Goal: Task Accomplishment & Management: Use online tool/utility

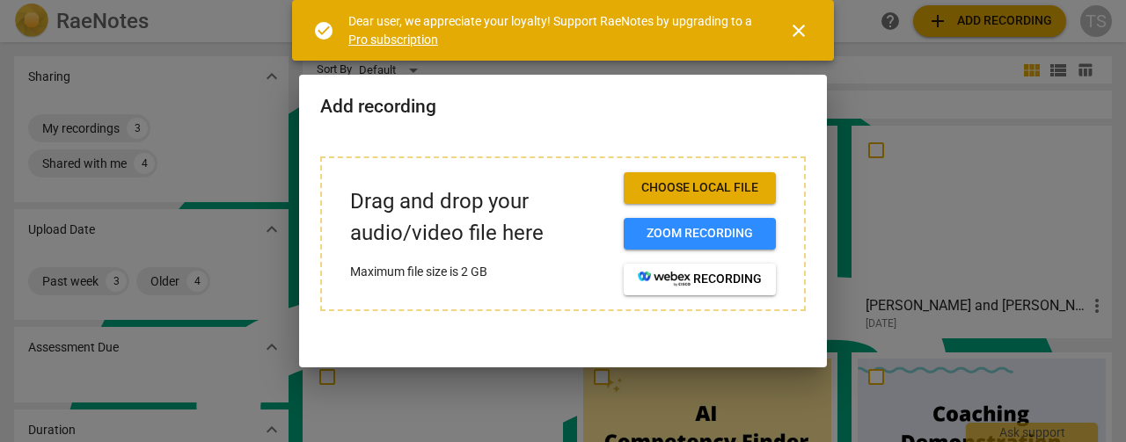
scroll to position [7065, 0]
click at [865, 93] on div at bounding box center [563, 221] width 1126 height 442
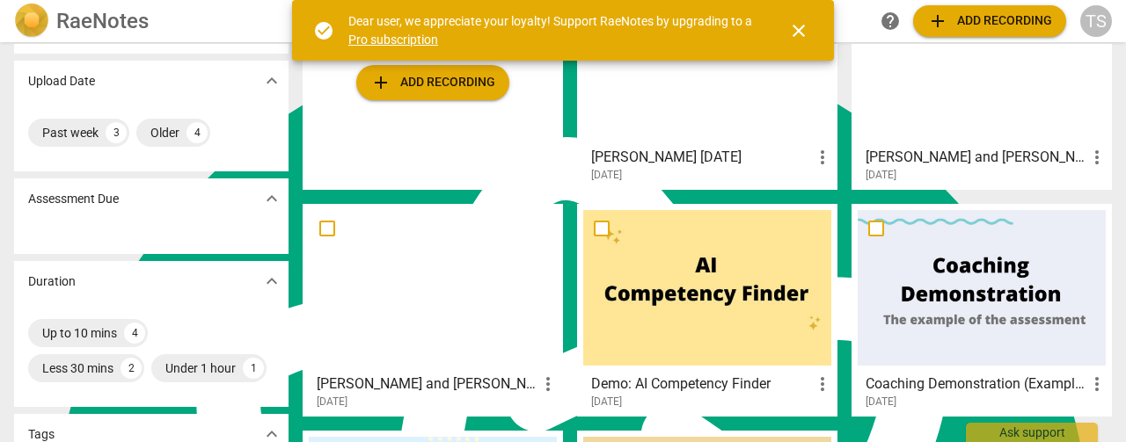
scroll to position [88, 0]
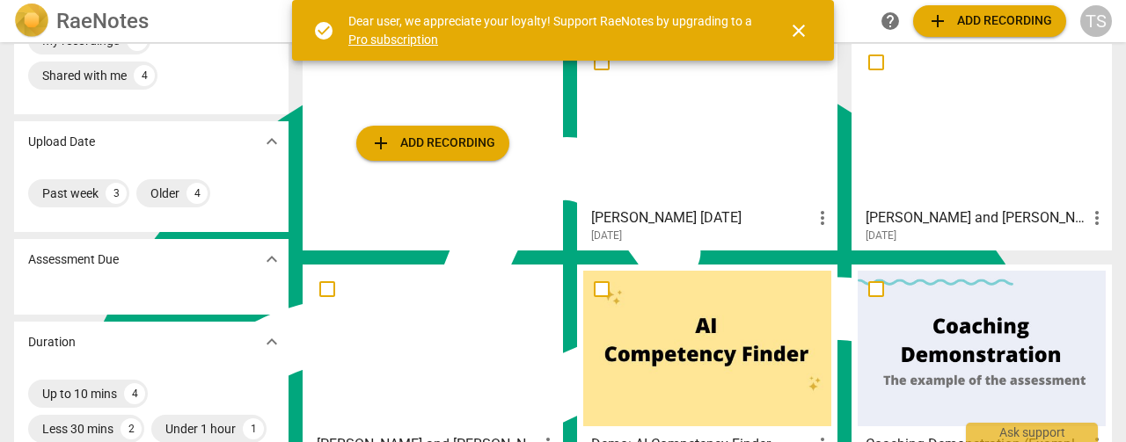
click at [974, 136] on div at bounding box center [982, 122] width 248 height 156
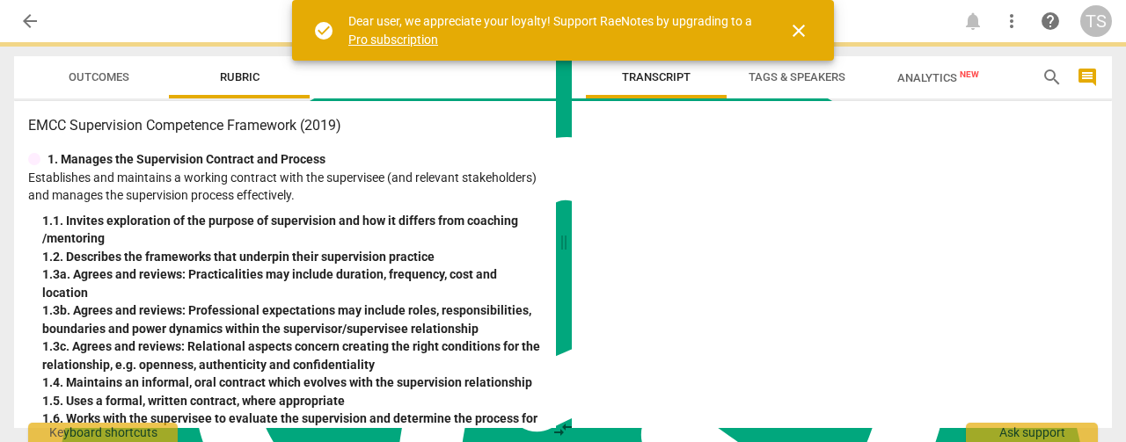
type textarea "compare_arrows"
click at [974, 136] on div at bounding box center [842, 268] width 540 height 320
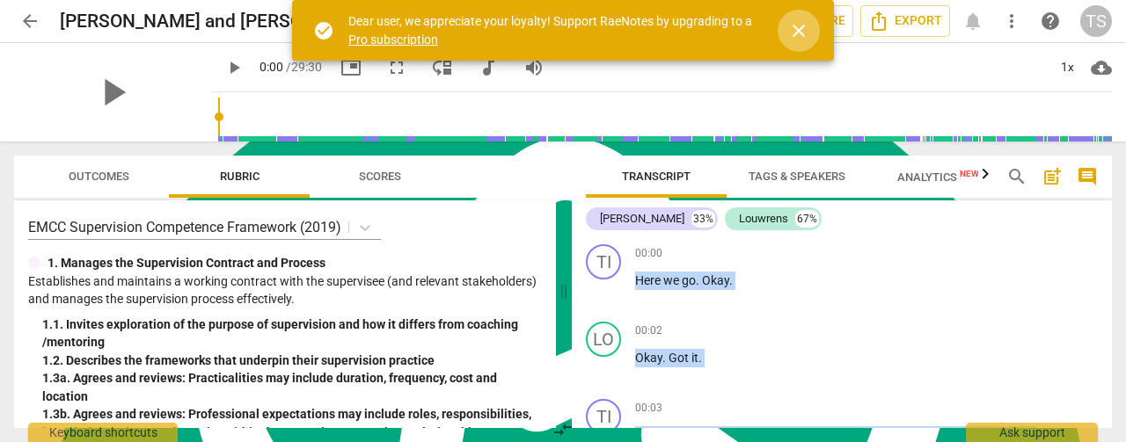
click at [805, 34] on span "close" at bounding box center [798, 30] width 21 height 21
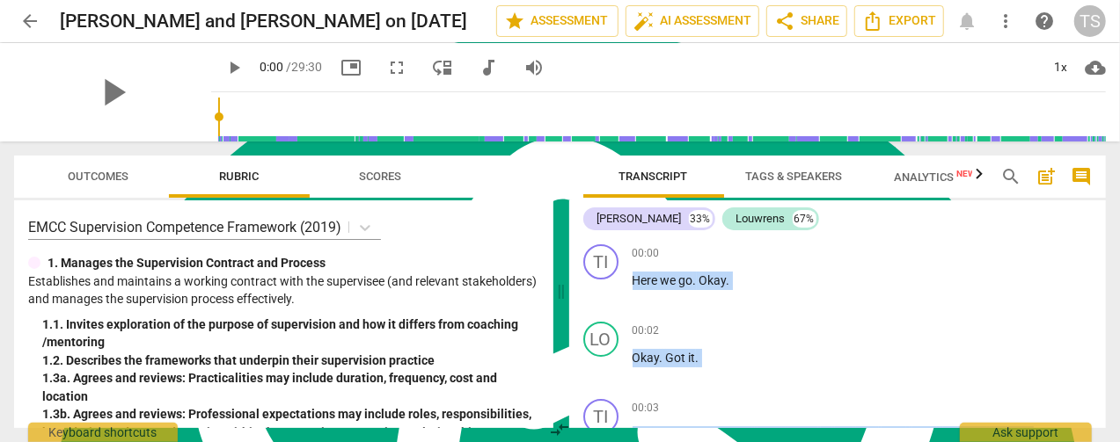
click at [223, 73] on span "play_arrow" at bounding box center [233, 67] width 21 height 21
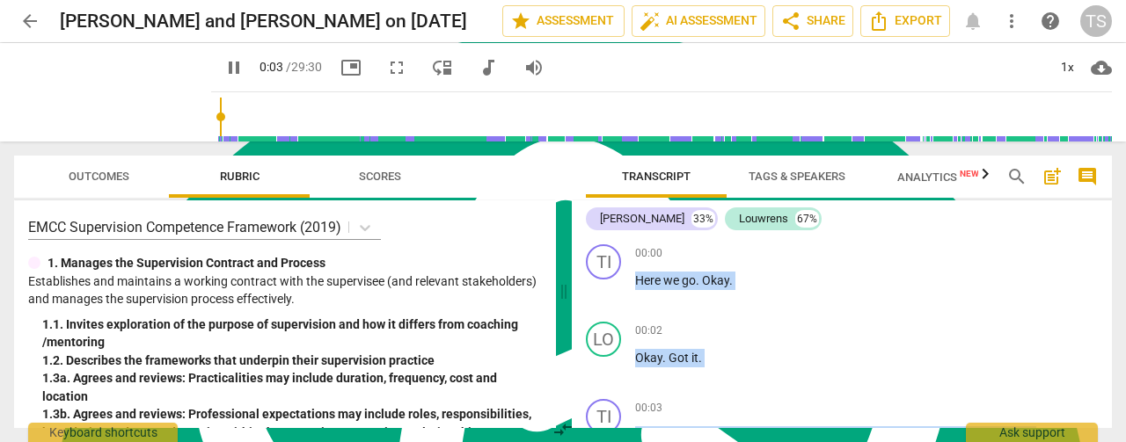
scroll to position [190, 0]
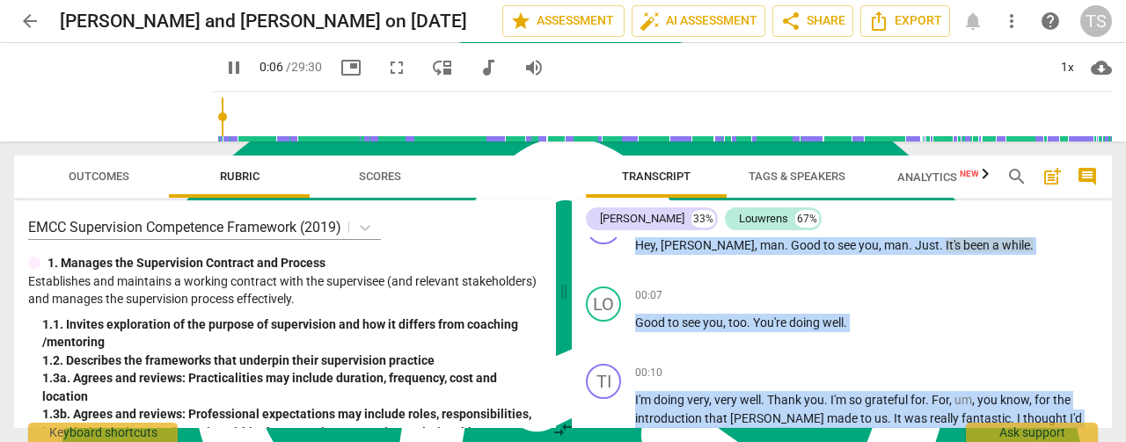
type input "6"
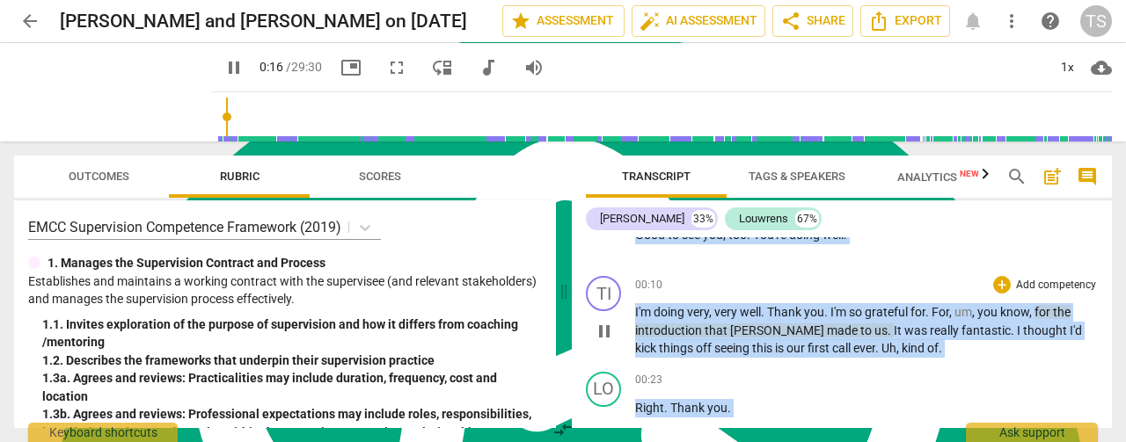
scroll to position [366, 0]
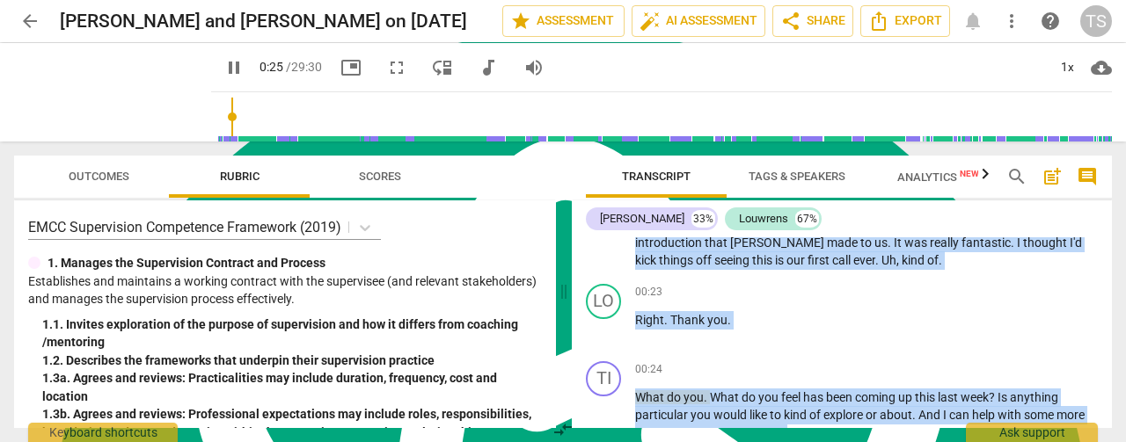
click at [223, 61] on span "pause" at bounding box center [233, 67] width 21 height 21
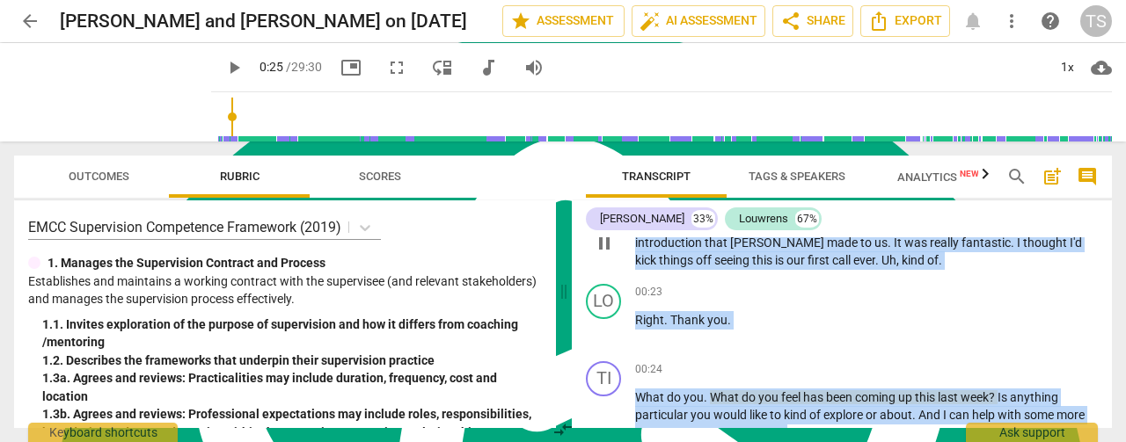
type input "26"
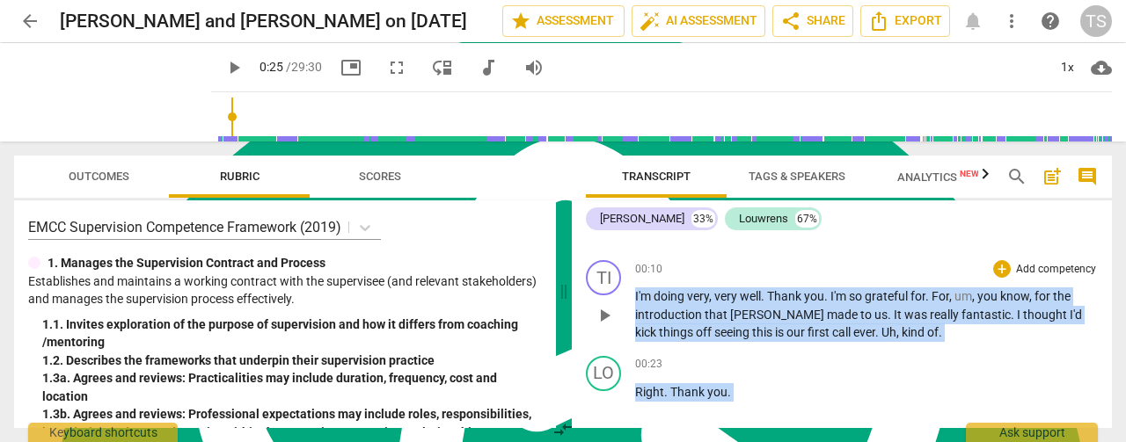
scroll to position [278, 0]
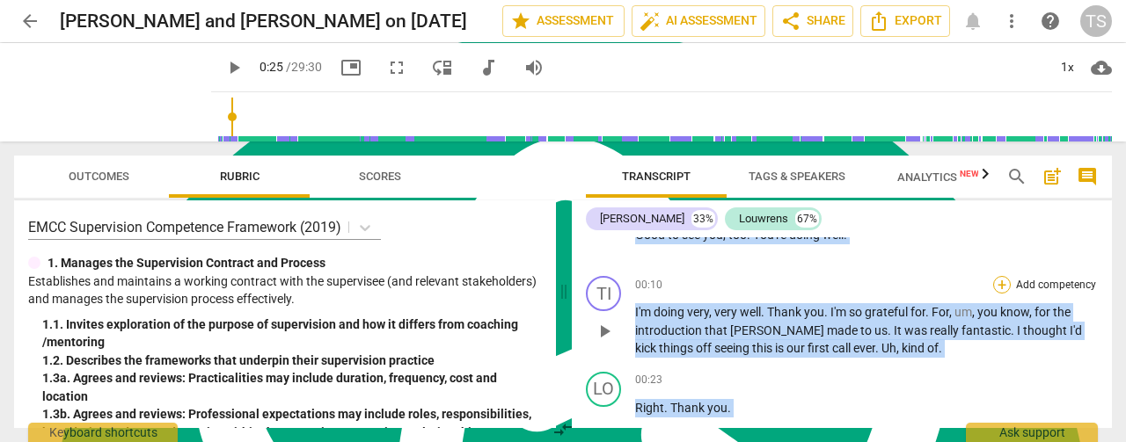
click at [998, 286] on div "+" at bounding box center [1002, 285] width 18 height 18
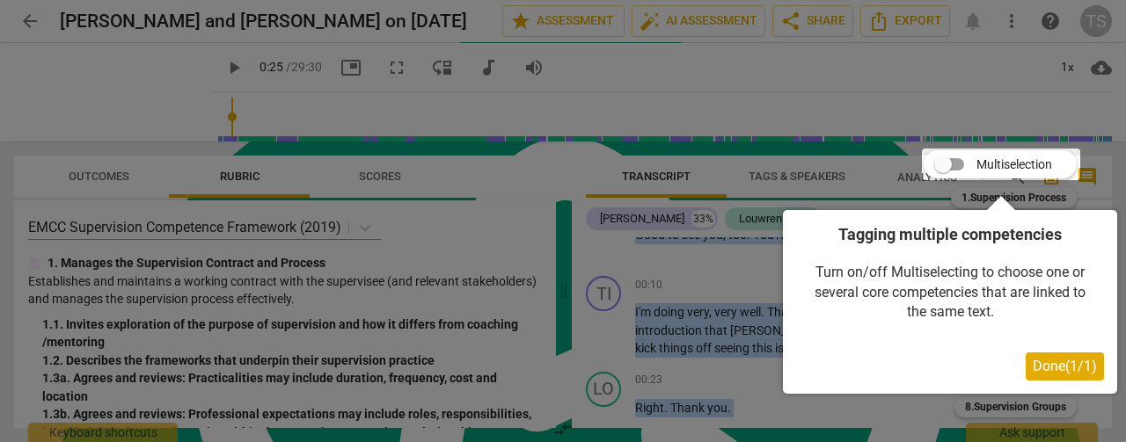
click at [1055, 365] on span "Done ( 1 / 1 )" at bounding box center [1065, 366] width 64 height 17
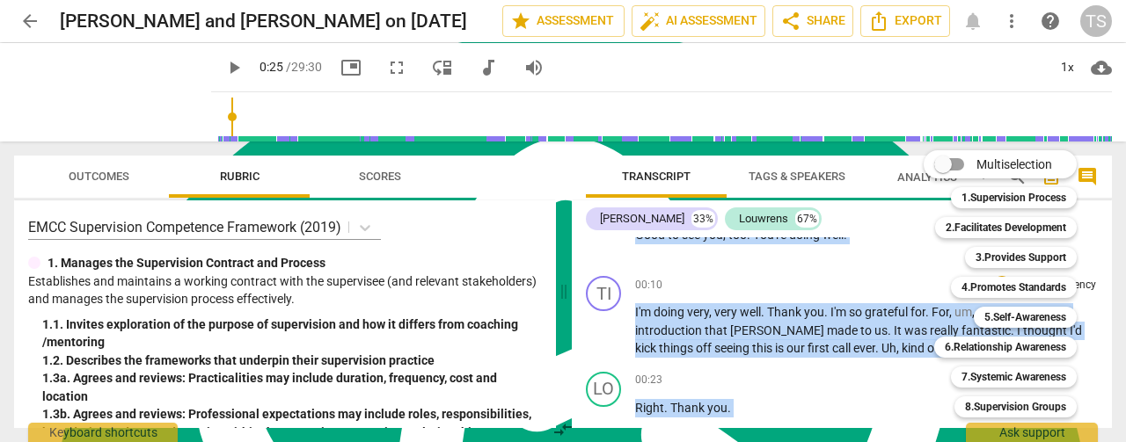
click at [955, 163] on input "Multiselection" at bounding box center [943, 164] width 42 height 42
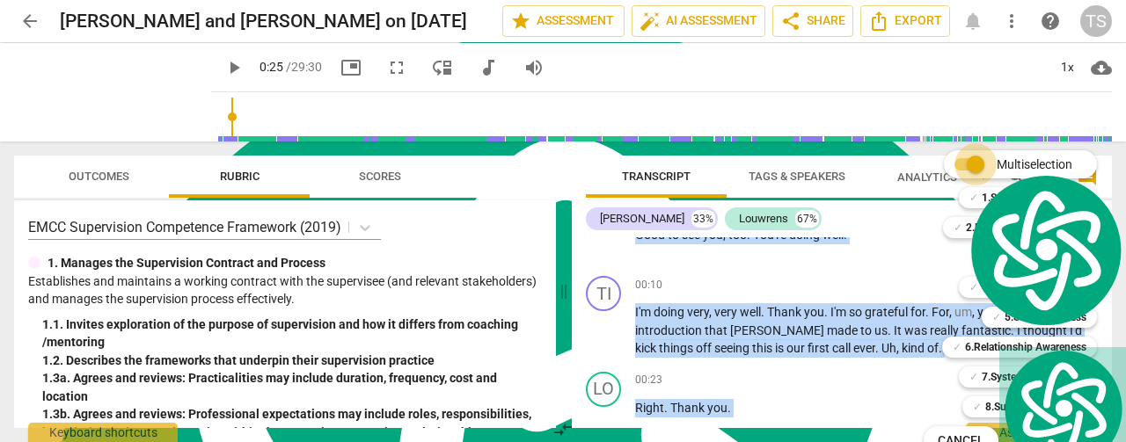
click at [956, 163] on input "Multiselection" at bounding box center [975, 164] width 42 height 42
checkbox input "false"
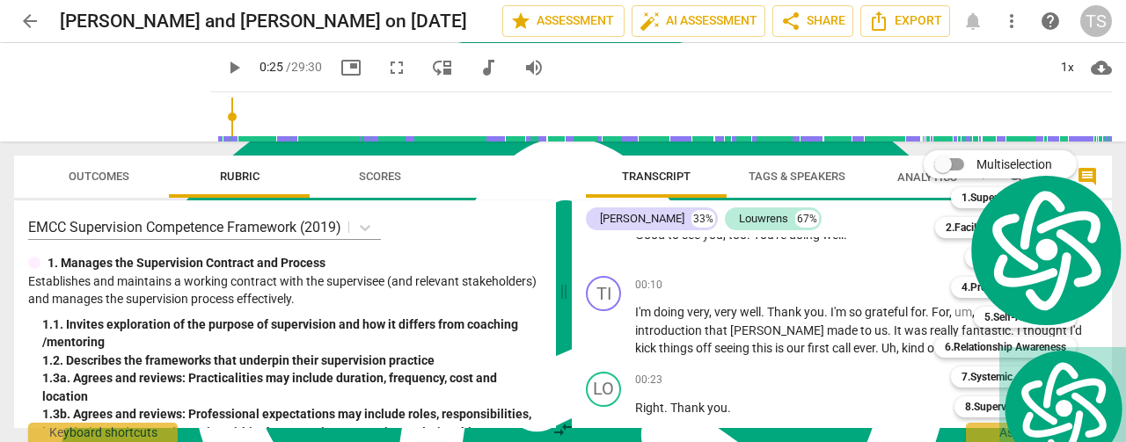
click at [734, 164] on div at bounding box center [563, 221] width 1126 height 442
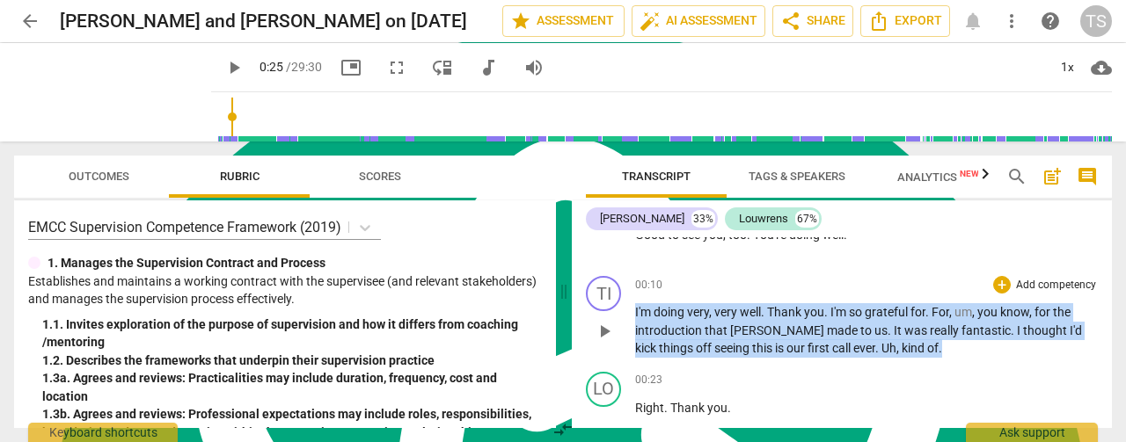
drag, startPoint x: 894, startPoint y: 351, endPoint x: 630, endPoint y: 317, distance: 266.1
click at [630, 317] on div "TI play_arrow pause 00:10 + Add competency keyboard_arrow_right I'm doing very …" at bounding box center [842, 317] width 540 height 96
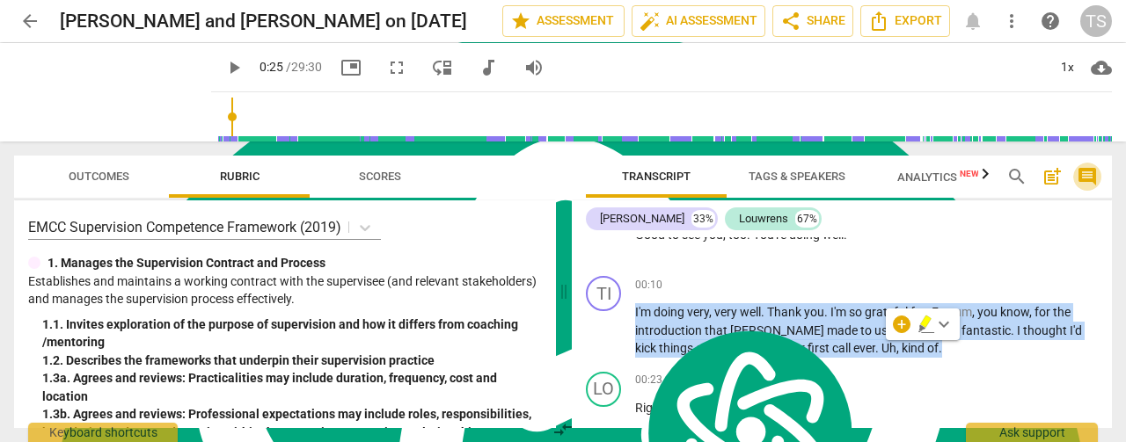
click at [1091, 178] on span "comment" at bounding box center [1087, 176] width 21 height 21
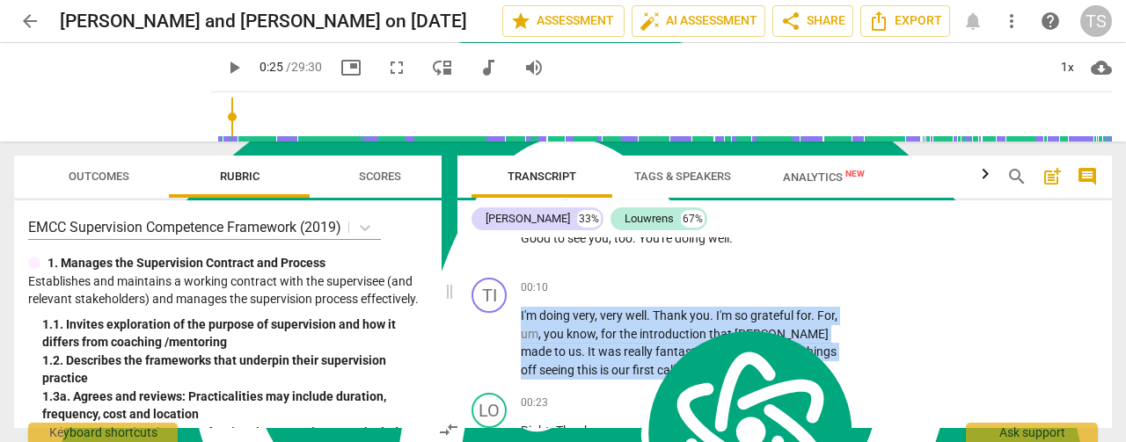
scroll to position [280, 0]
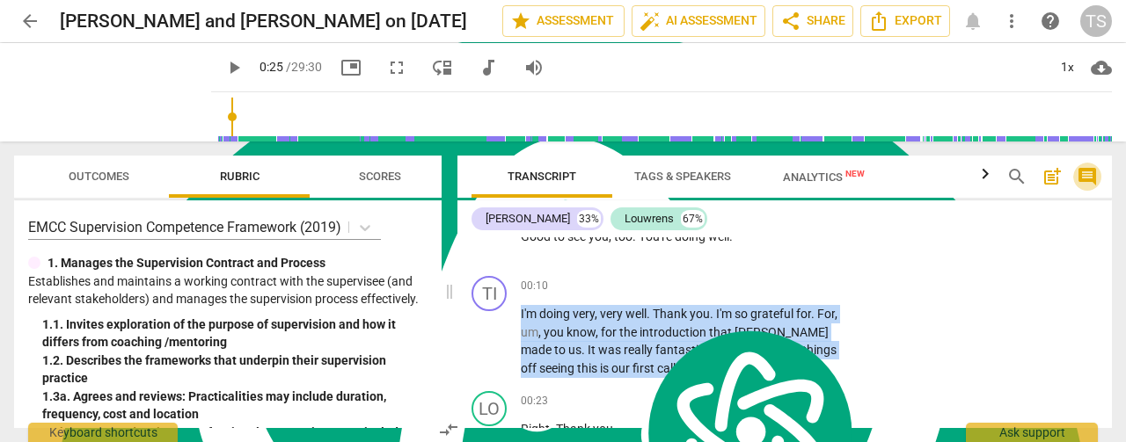
click at [1091, 178] on span "comment" at bounding box center [1087, 176] width 21 height 21
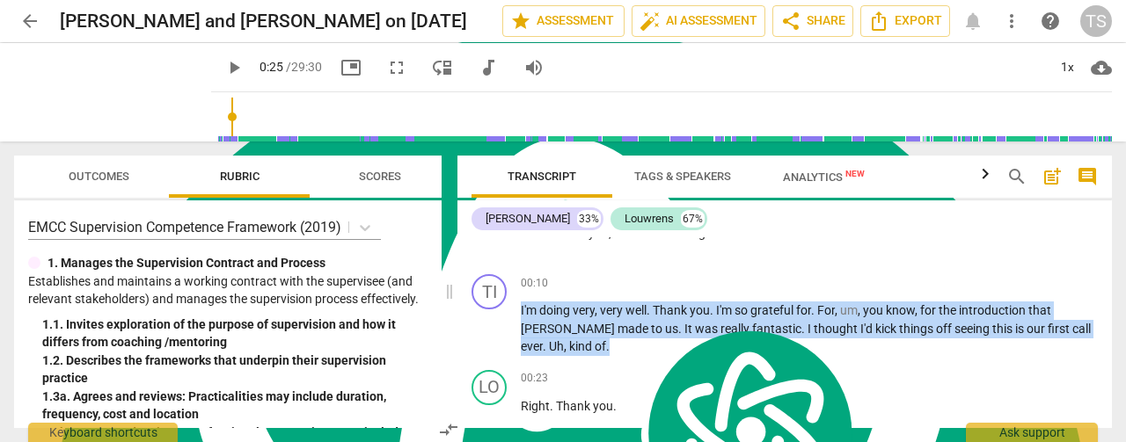
scroll to position [278, 0]
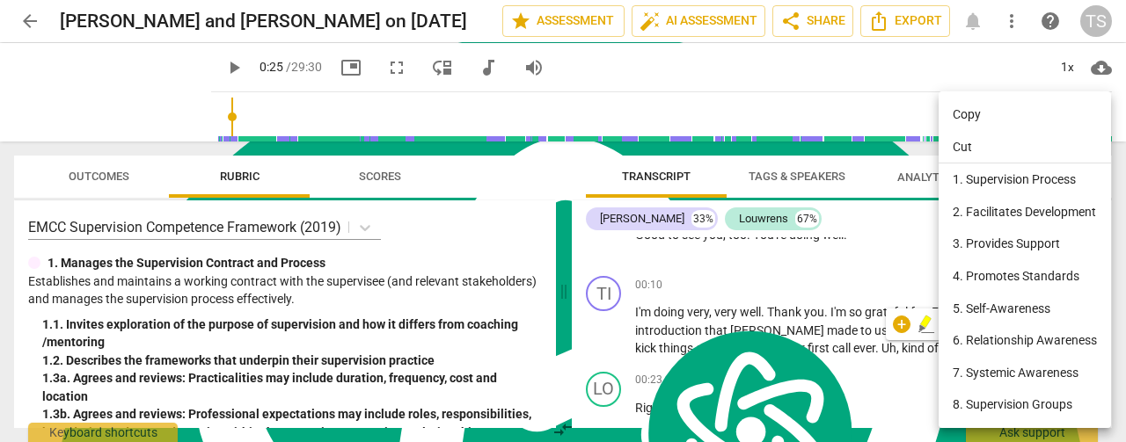
click at [845, 312] on div at bounding box center [563, 221] width 1126 height 442
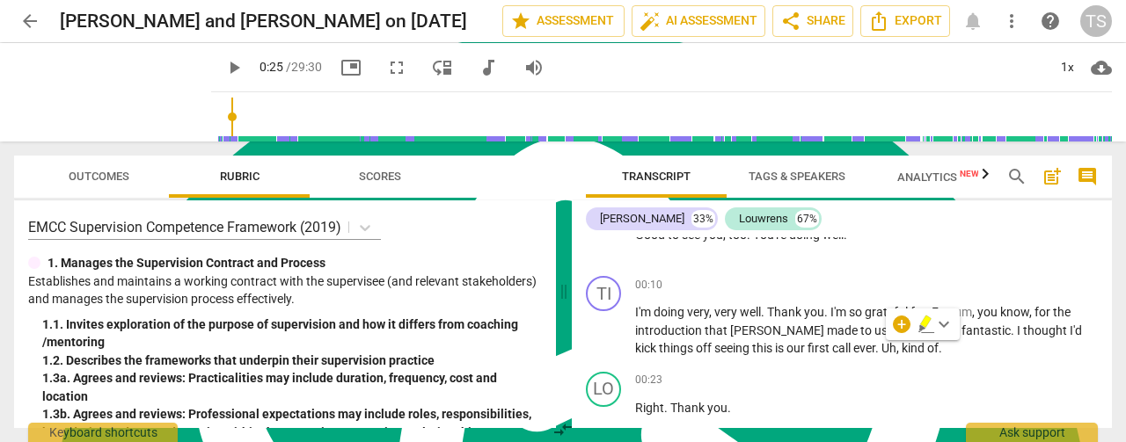
click at [86, 173] on span "Outcomes" at bounding box center [99, 176] width 61 height 13
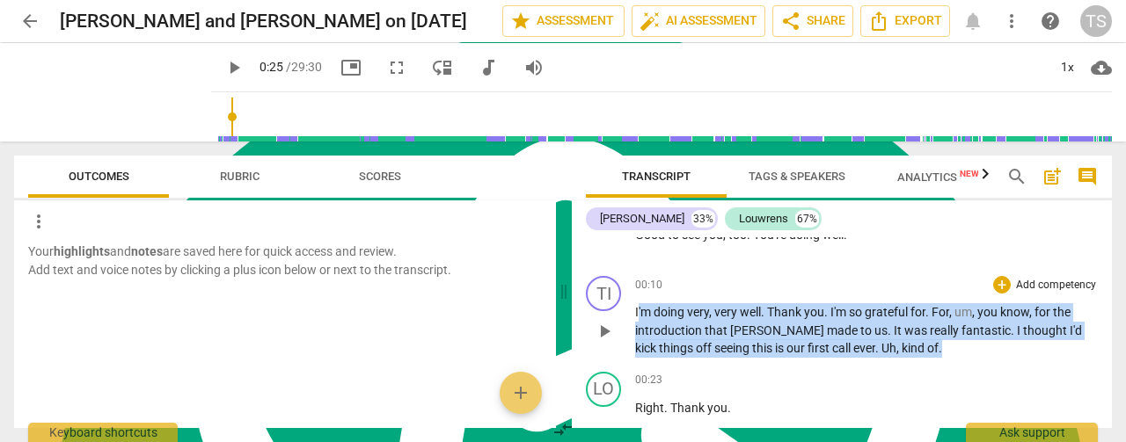
drag, startPoint x: 891, startPoint y: 349, endPoint x: 638, endPoint y: 315, distance: 255.6
click at [638, 315] on p "I'm doing very , very well . Thank you . I'm so grateful for . For , um , you k…" at bounding box center [866, 330] width 463 height 55
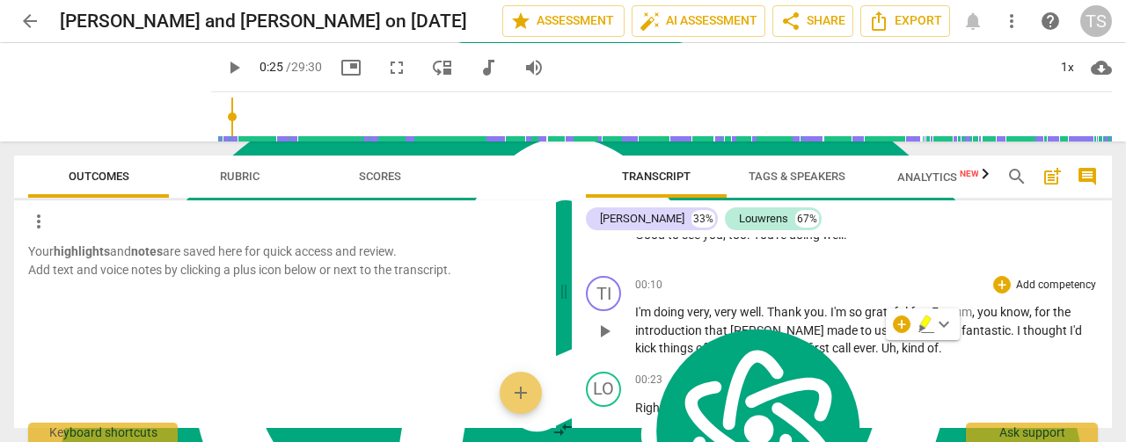
click at [628, 339] on div "play_arrow pause" at bounding box center [612, 331] width 45 height 41
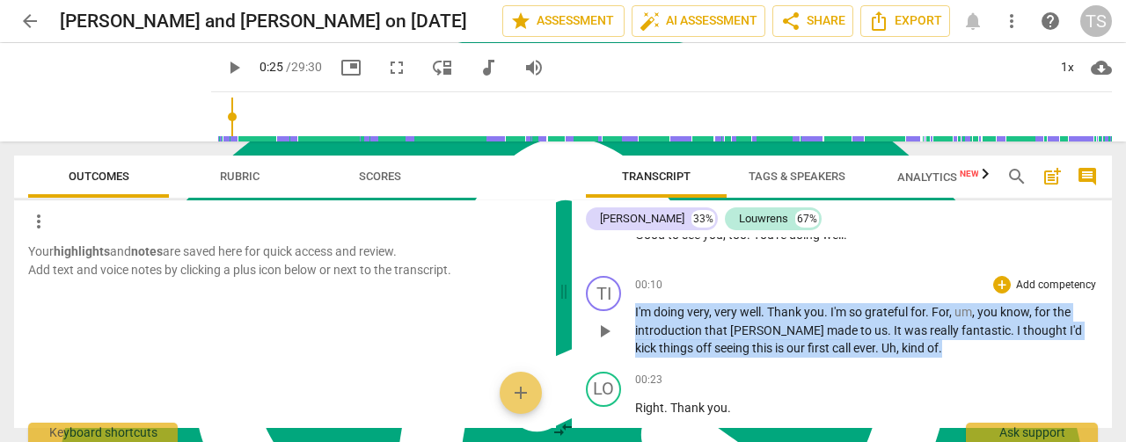
drag, startPoint x: 900, startPoint y: 350, endPoint x: 631, endPoint y: 310, distance: 271.2
click at [631, 310] on div "TI play_arrow pause 00:10 + Add competency keyboard_arrow_right I'm doing very …" at bounding box center [842, 317] width 540 height 96
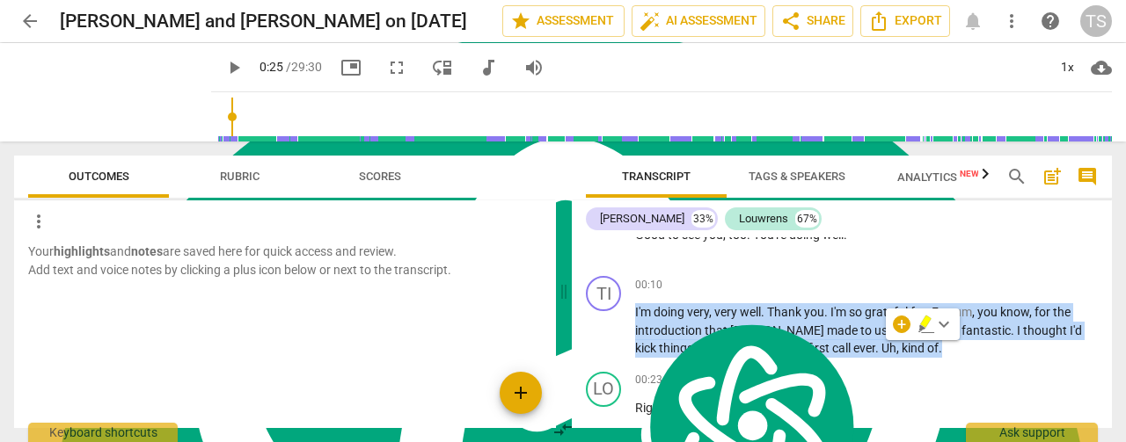
click at [526, 388] on span "add" at bounding box center [520, 393] width 21 height 21
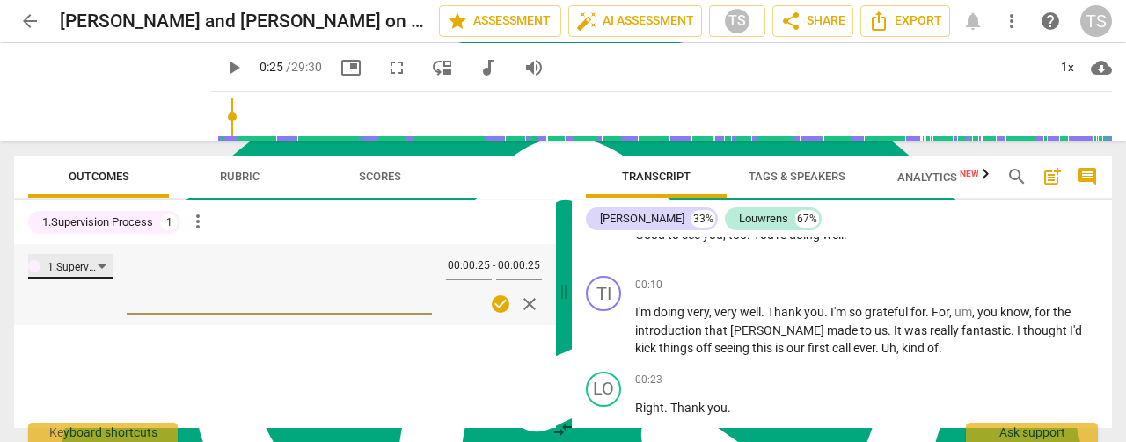
click at [100, 266] on div "1.Supervision Process" at bounding box center [70, 266] width 84 height 25
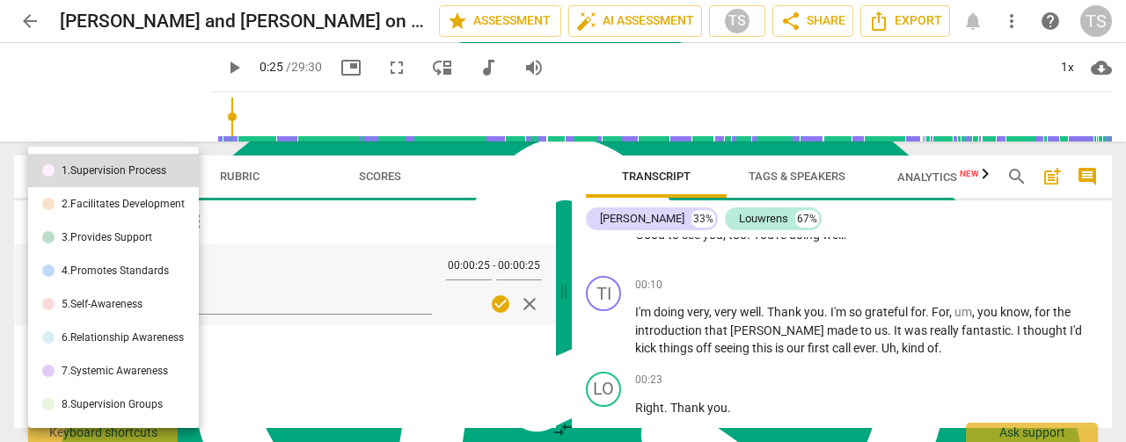
click at [297, 258] on div at bounding box center [563, 221] width 1126 height 442
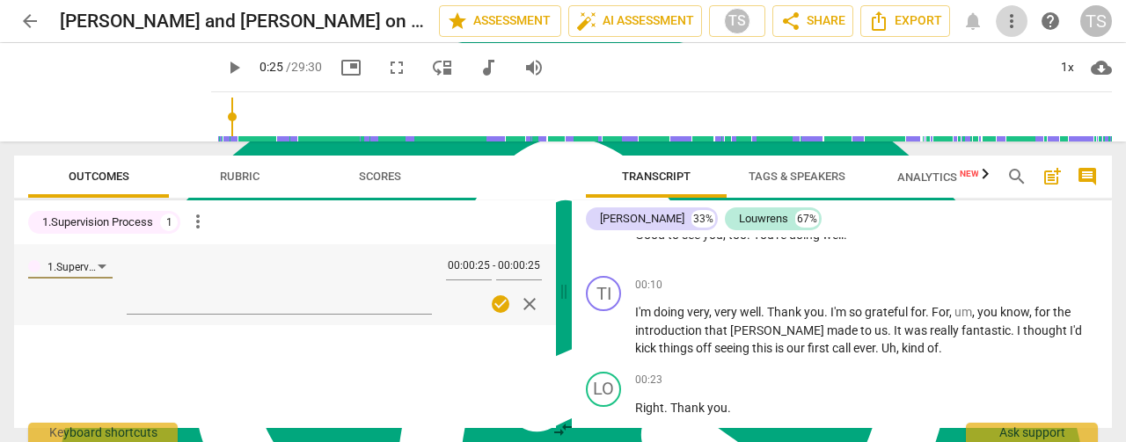
click at [996, 26] on span "more_vert" at bounding box center [1012, 21] width 32 height 21
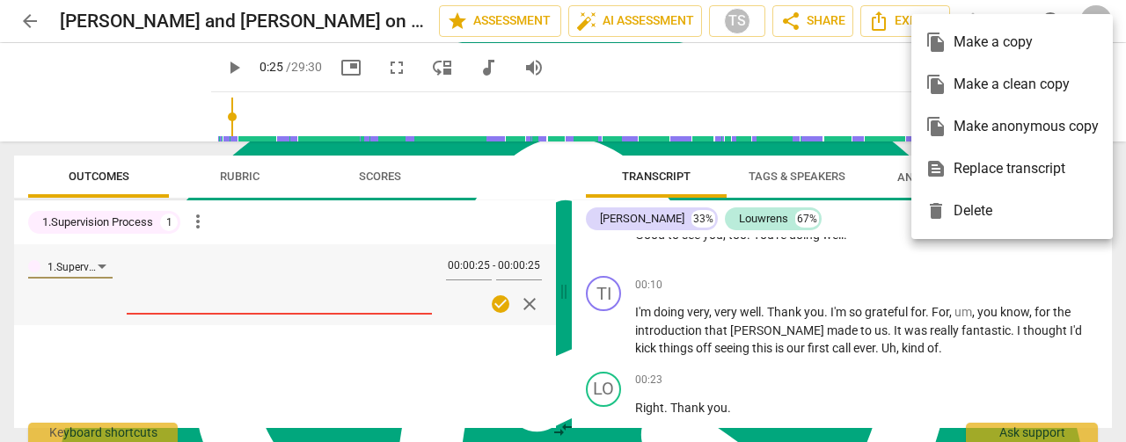
click at [535, 26] on div at bounding box center [563, 221] width 1126 height 442
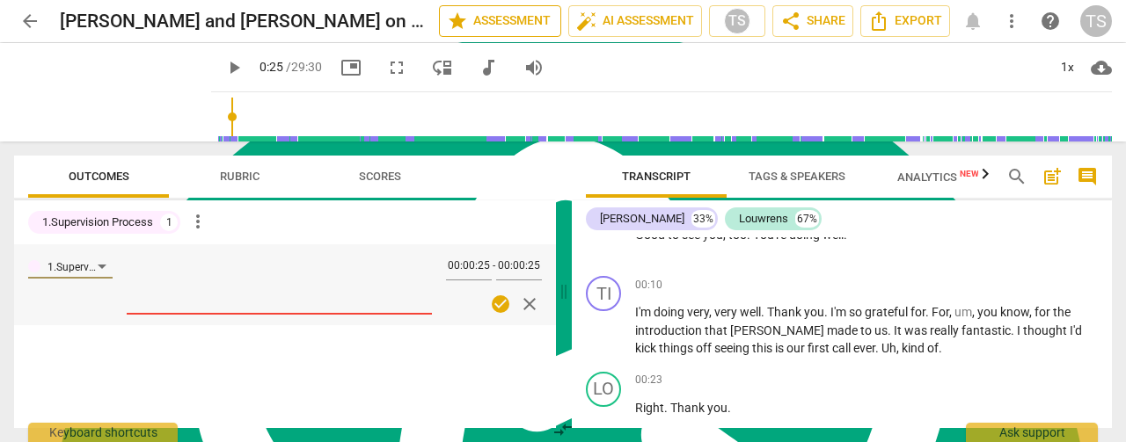
click at [526, 26] on span "star Assessment" at bounding box center [500, 21] width 106 height 21
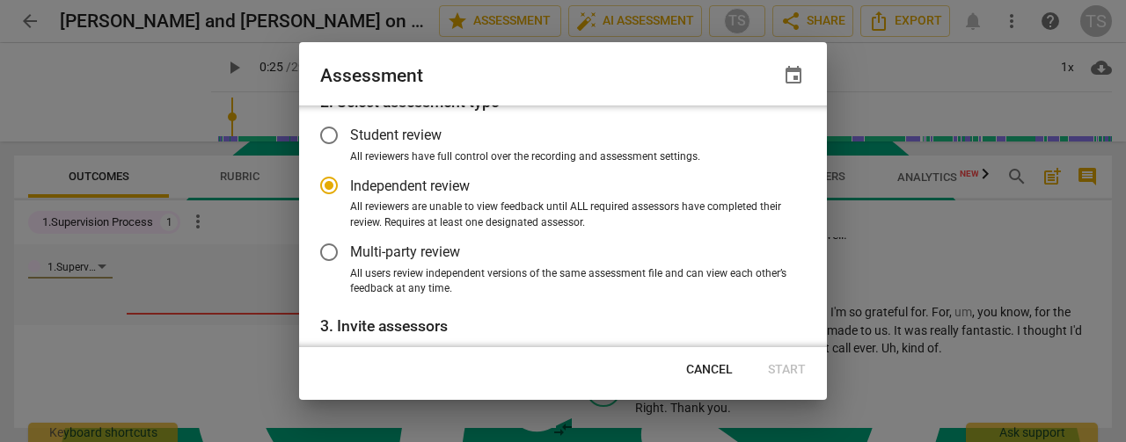
scroll to position [0, 0]
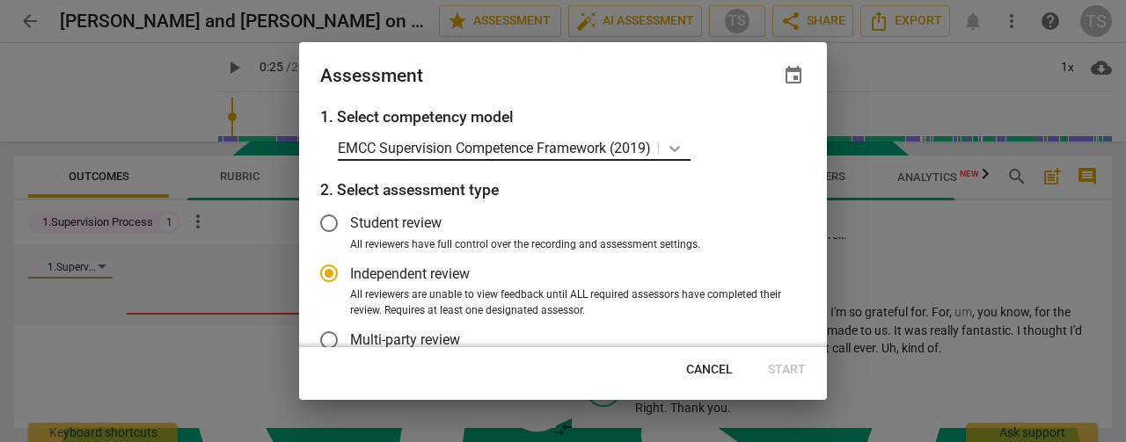
click at [672, 152] on icon at bounding box center [675, 149] width 18 height 18
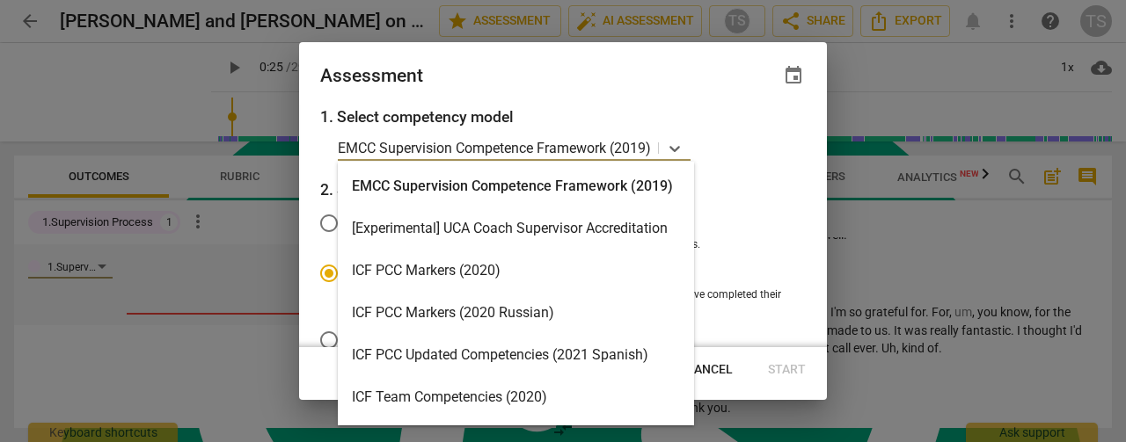
click at [442, 279] on div "ICF PCC Markers (2020)" at bounding box center [516, 271] width 356 height 42
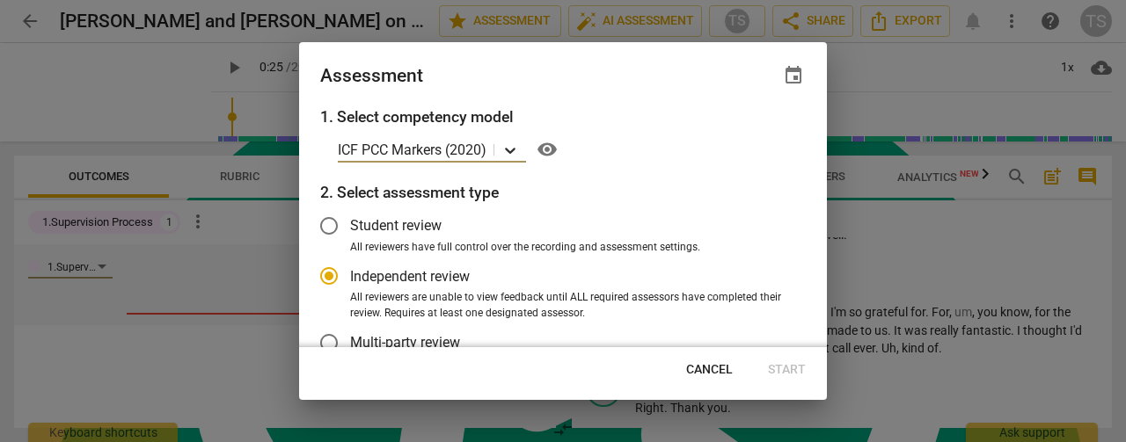
click at [507, 150] on icon at bounding box center [510, 151] width 18 height 18
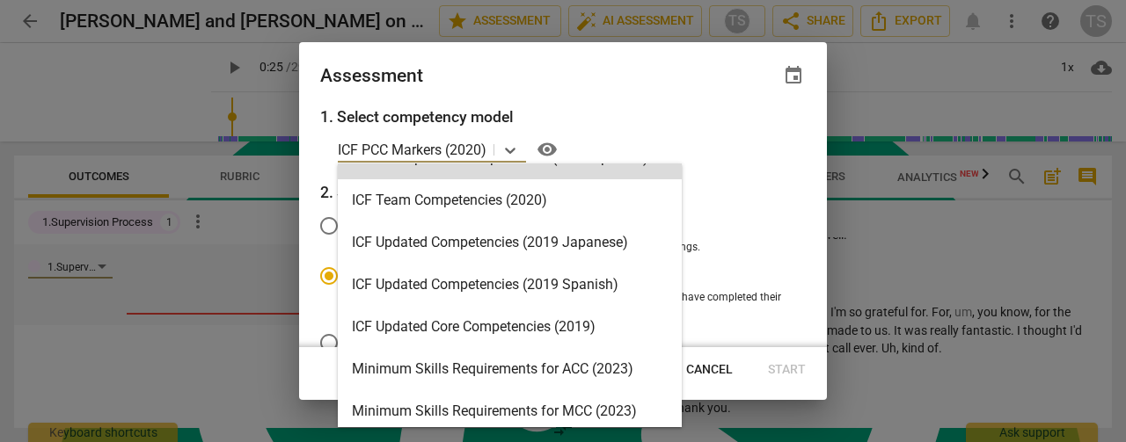
scroll to position [201, 0]
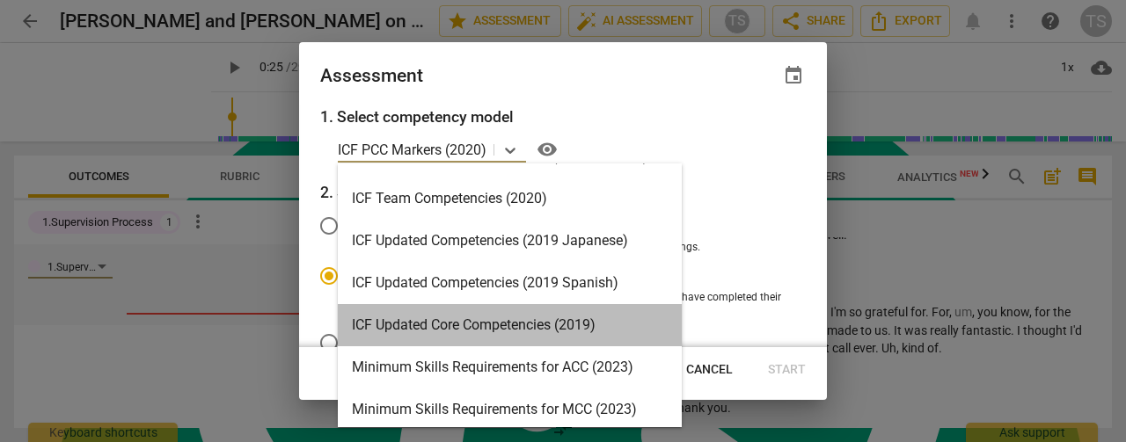
click at [452, 332] on div "ICF Updated Core Competencies (2019)" at bounding box center [510, 325] width 344 height 42
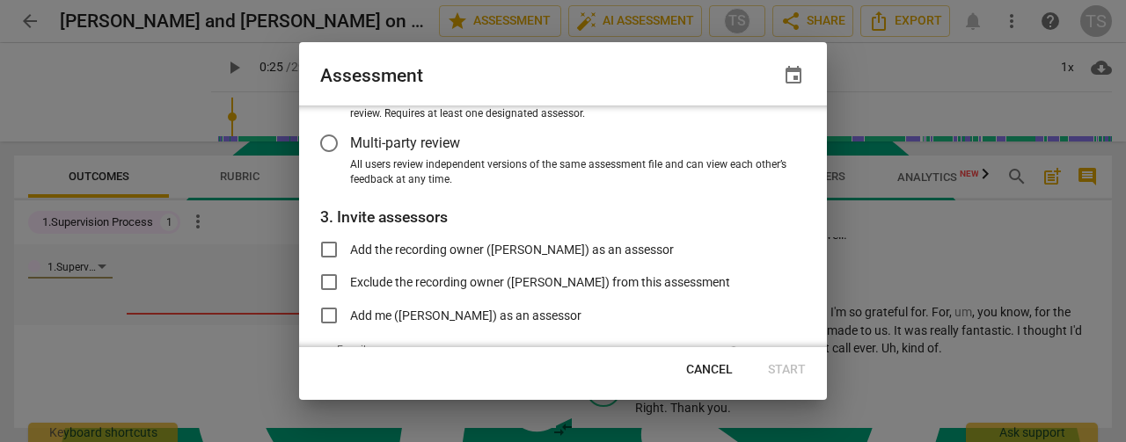
scroll to position [264, 0]
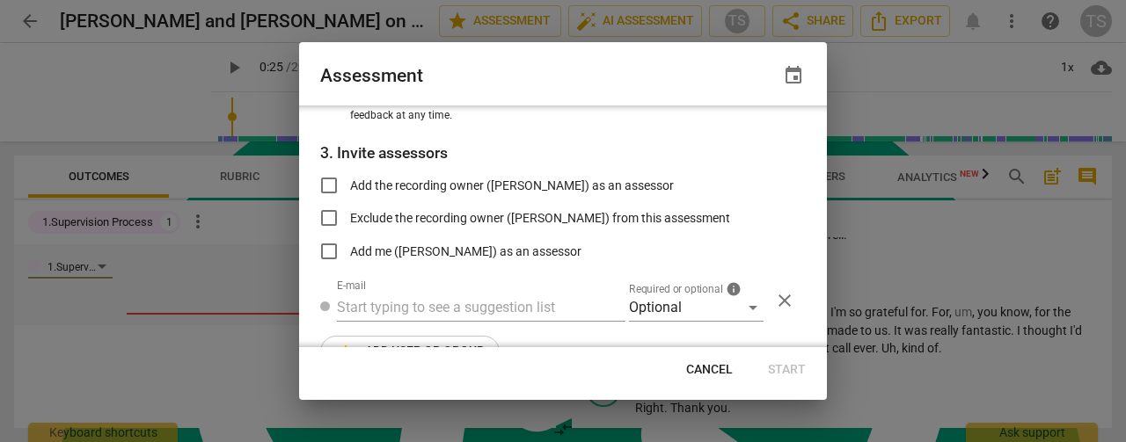
radio input "false"
click at [331, 254] on input "Add me ([PERSON_NAME]) as an assessor" at bounding box center [329, 251] width 42 height 42
checkbox input "true"
click at [785, 371] on span "Start" at bounding box center [787, 370] width 38 height 18
radio input "false"
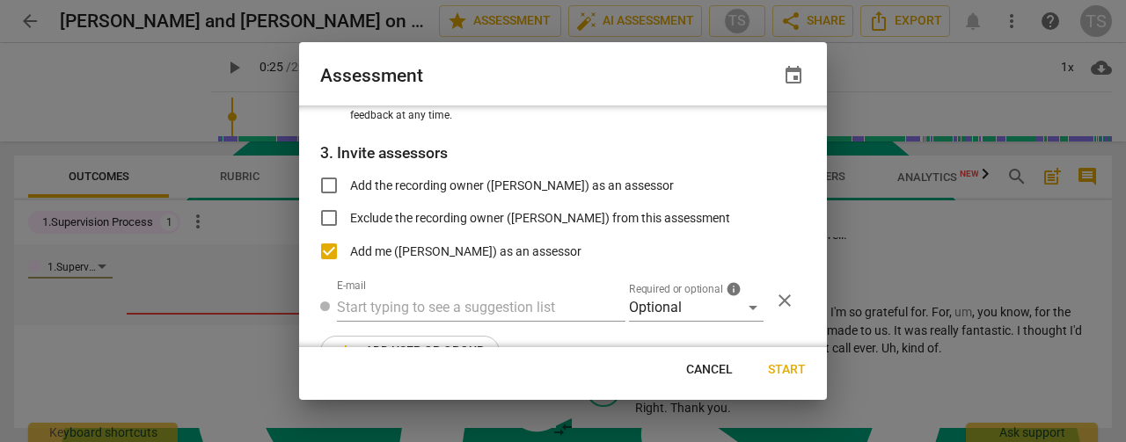
type input "[PERSON_NAME] <[EMAIL_ADDRESS][DOMAIN_NAME]>"
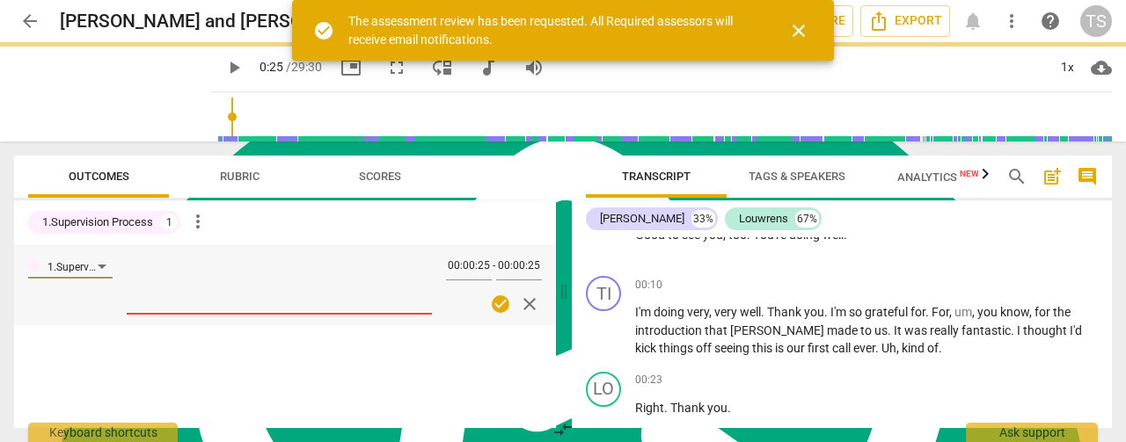
scroll to position [197, 0]
type input "26"
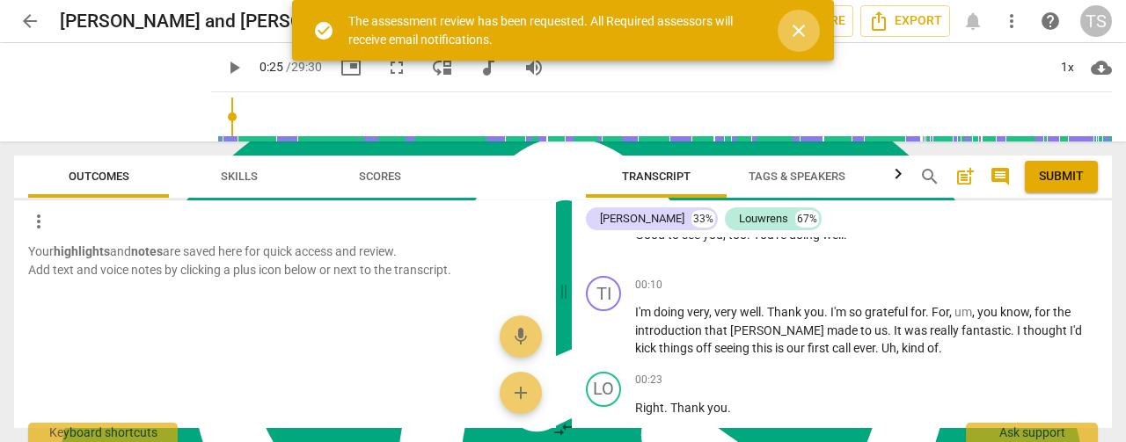
click at [800, 36] on span "close" at bounding box center [798, 30] width 21 height 21
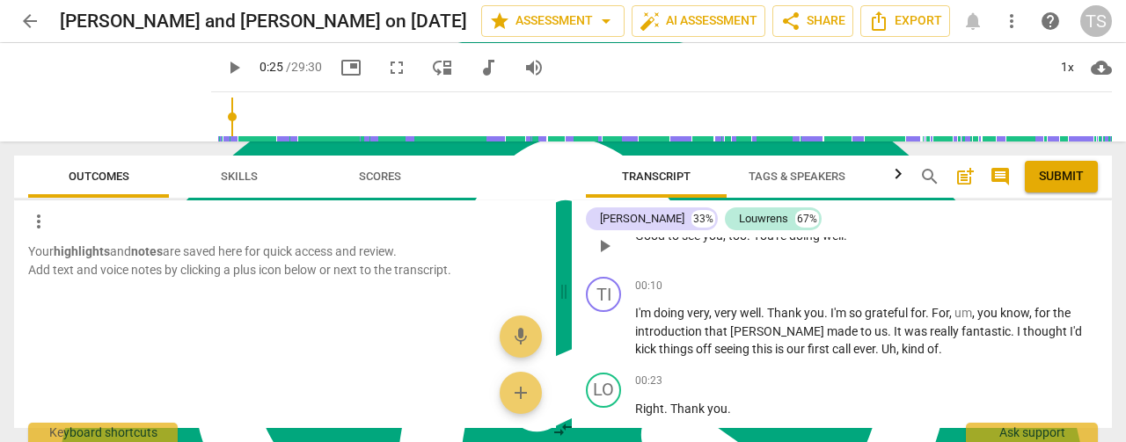
scroll to position [190, 0]
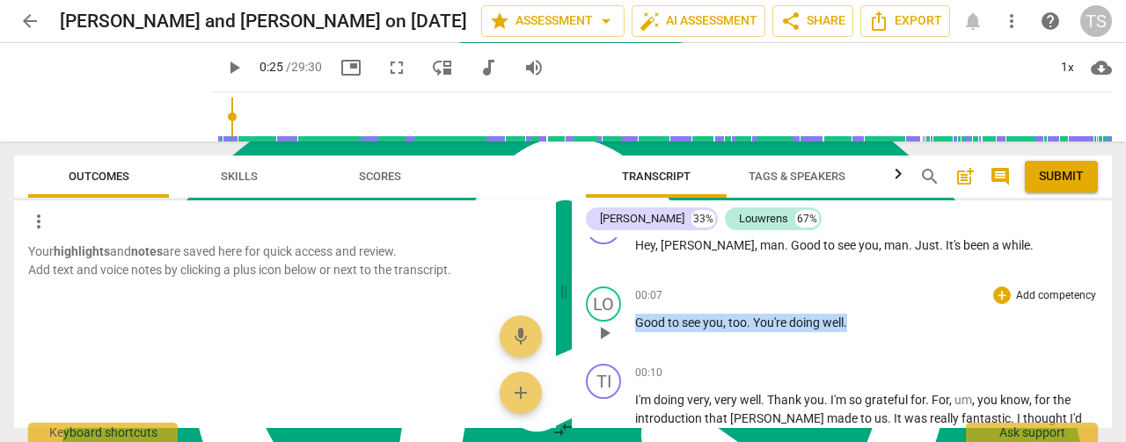
drag, startPoint x: 867, startPoint y: 327, endPoint x: 624, endPoint y: 319, distance: 242.9
click at [624, 319] on div "LO play_arrow pause 00:07 + Add competency keyboard_arrow_right Good to see you…" at bounding box center [842, 318] width 540 height 77
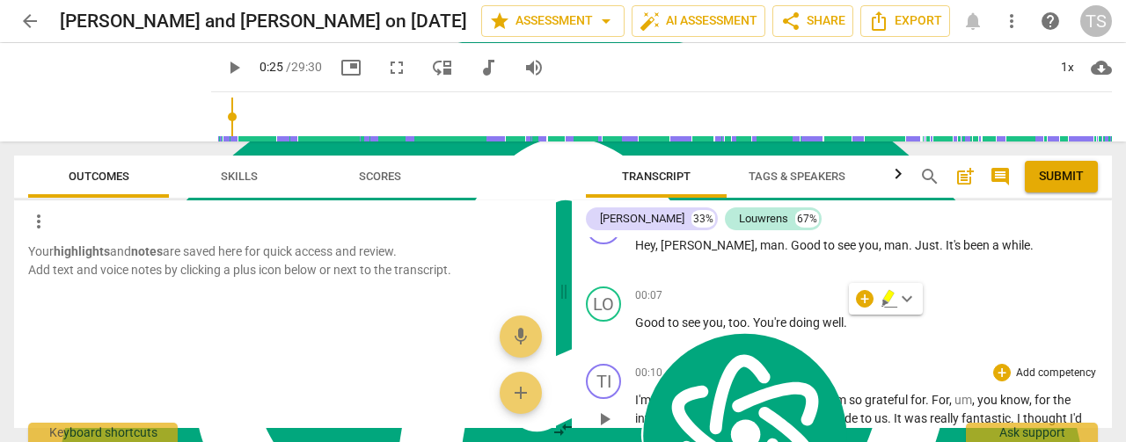
click at [772, 388] on div "00:10 + Add competency keyboard_arrow_right I'm doing very , very well . Thank …" at bounding box center [866, 405] width 463 height 82
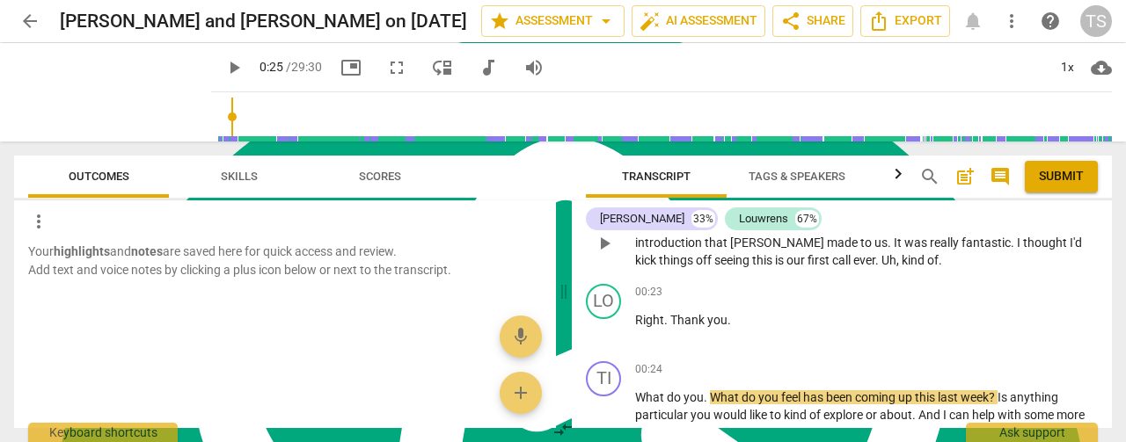
scroll to position [454, 0]
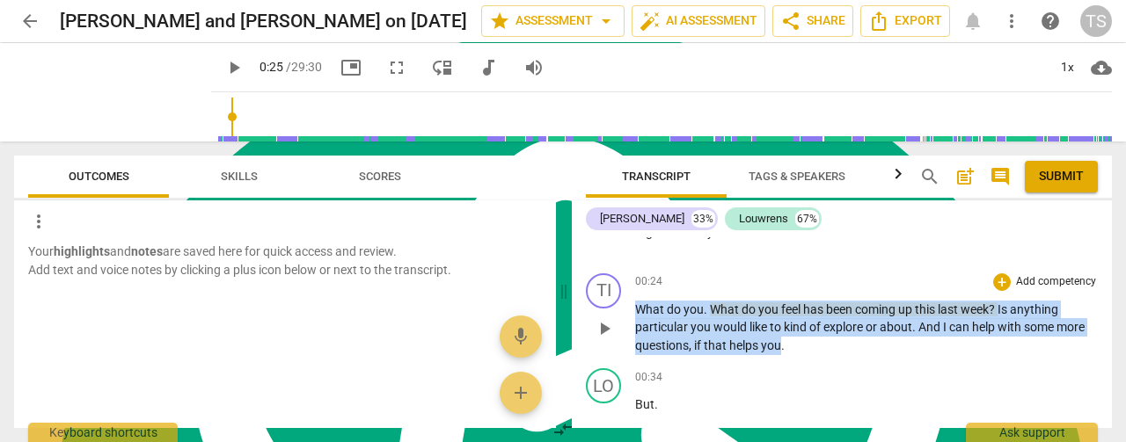
drag, startPoint x: 783, startPoint y: 351, endPoint x: 617, endPoint y: 312, distance: 169.8
click at [617, 312] on div "TI play_arrow pause 00:24 + Add competency keyboard_arrow_right What do you . W…" at bounding box center [842, 314] width 540 height 96
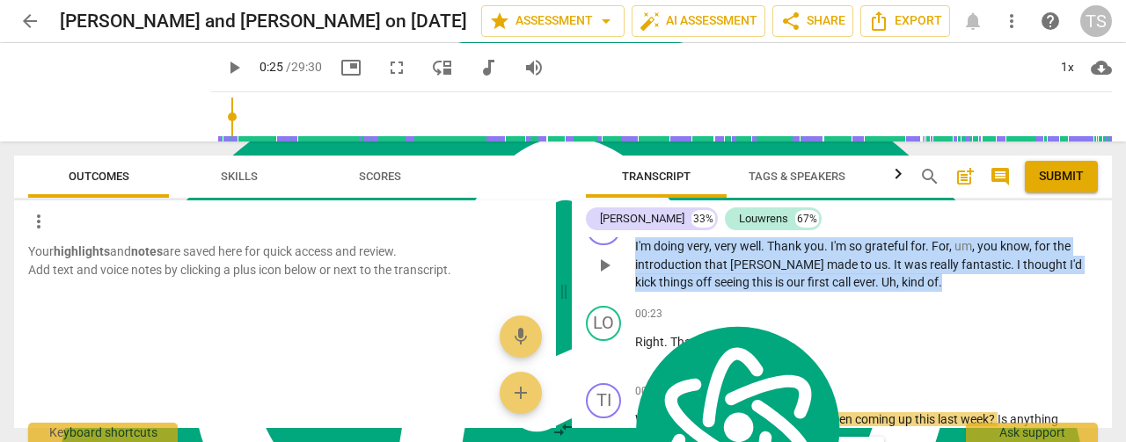
scroll to position [308, 0]
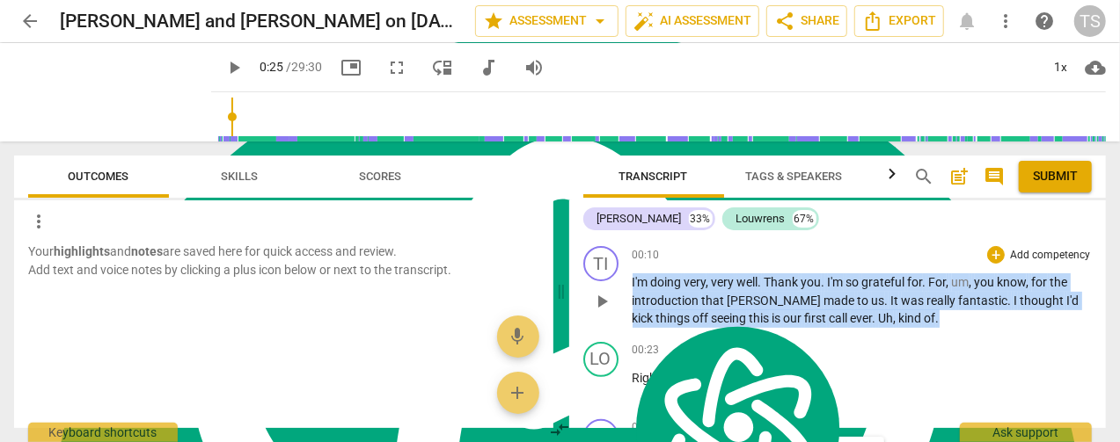
drag, startPoint x: 894, startPoint y: 261, endPoint x: 630, endPoint y: 275, distance: 264.2
click at [630, 275] on div "TI play_arrow pause 00:10 + Add competency keyboard_arrow_right I'm doing very …" at bounding box center [837, 287] width 537 height 96
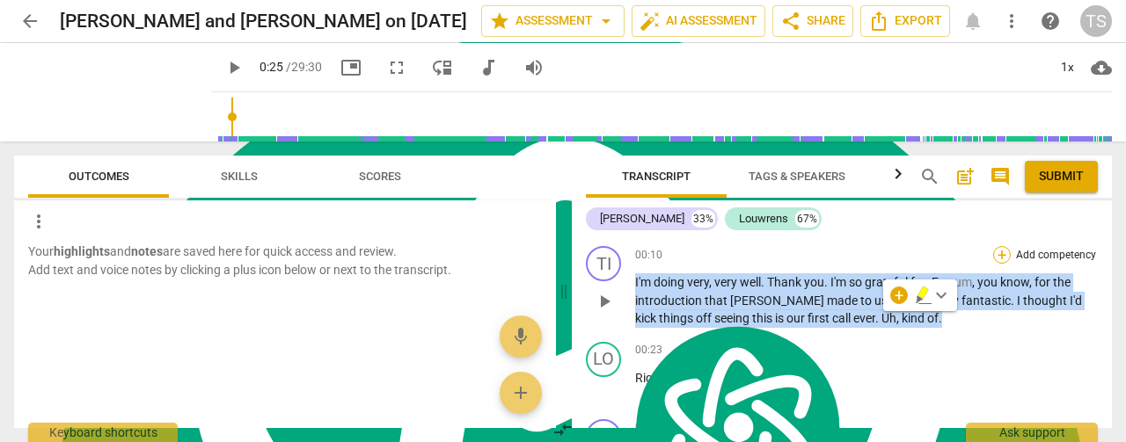
click at [998, 254] on div "+" at bounding box center [1002, 255] width 18 height 18
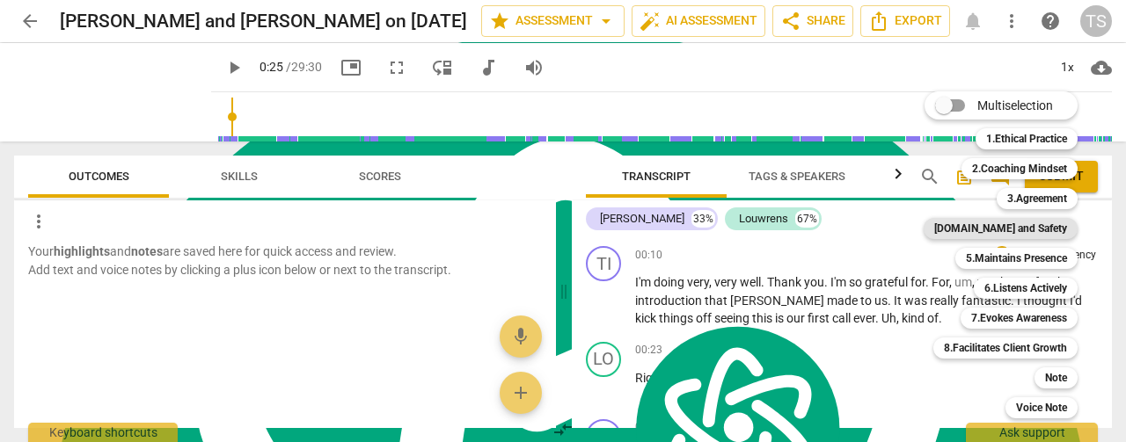
click at [1003, 233] on b "[DOMAIN_NAME] and Safety" at bounding box center [1000, 228] width 133 height 21
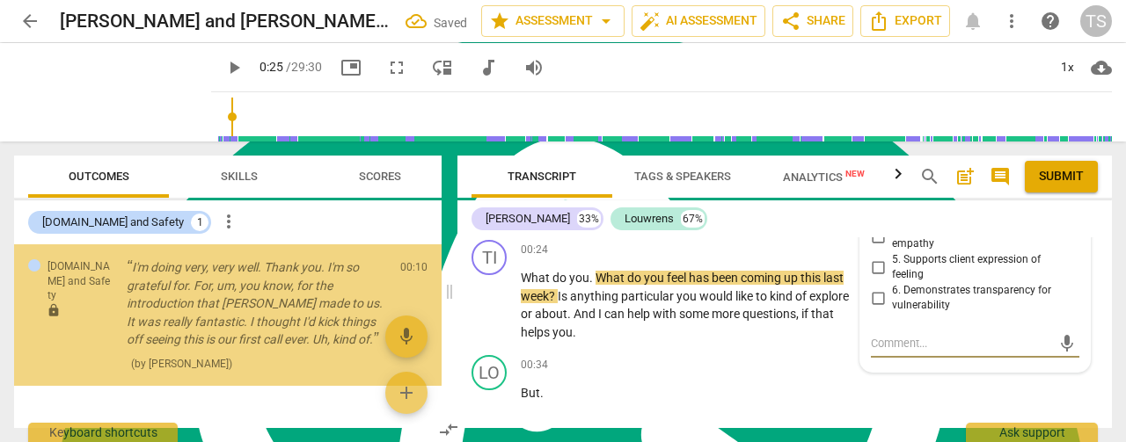
scroll to position [431, 0]
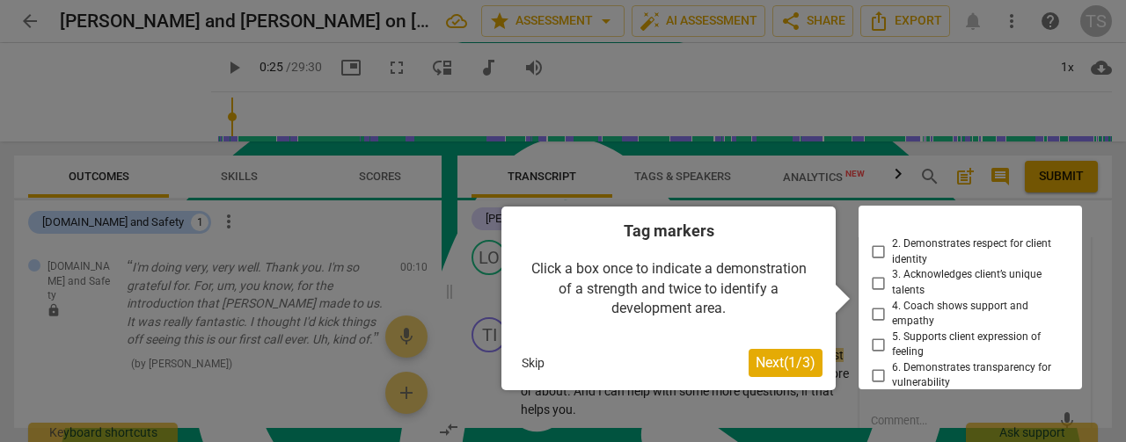
click at [525, 363] on button "Skip" at bounding box center [533, 363] width 37 height 26
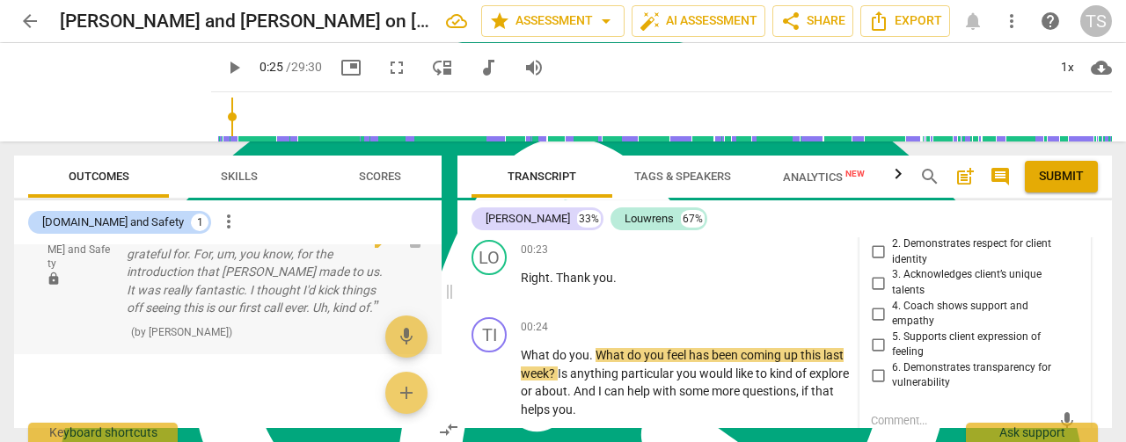
scroll to position [46, 0]
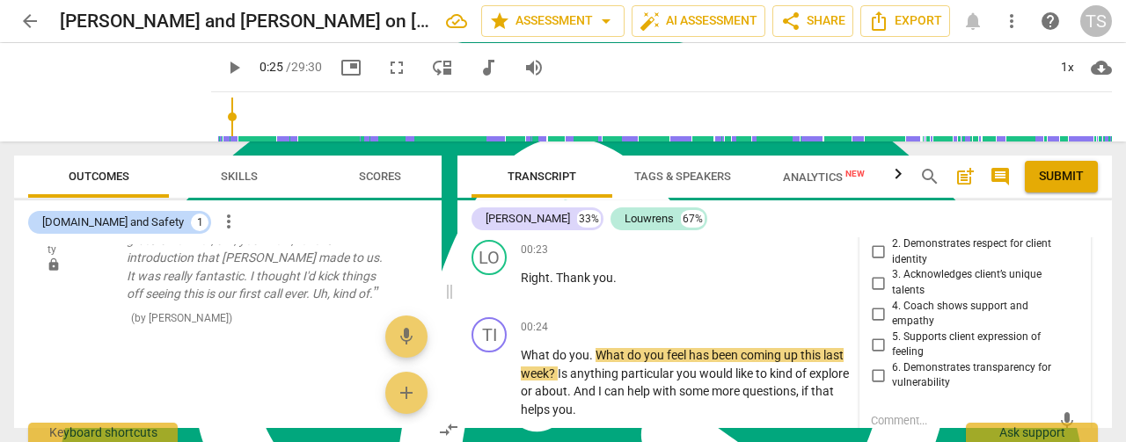
click at [310, 366] on div at bounding box center [227, 355] width 427 height 31
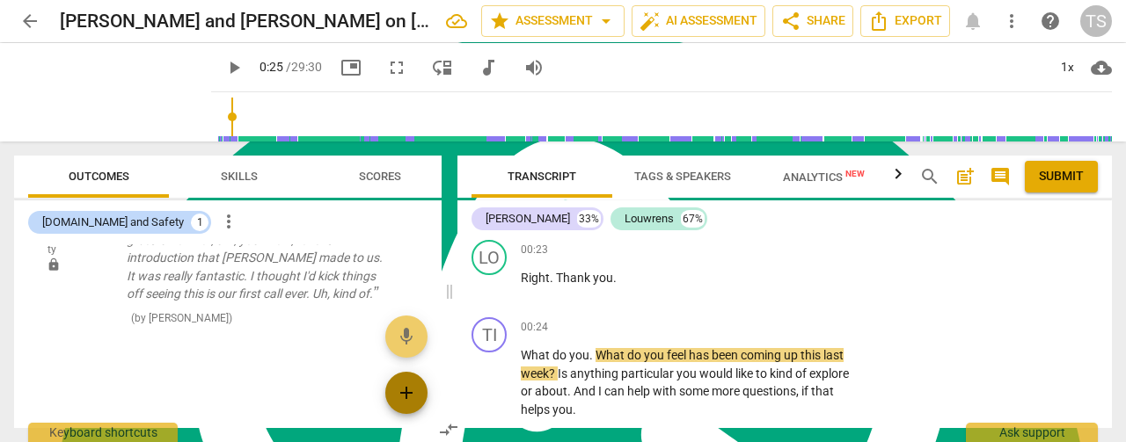
click at [406, 395] on span "add" at bounding box center [406, 393] width 21 height 21
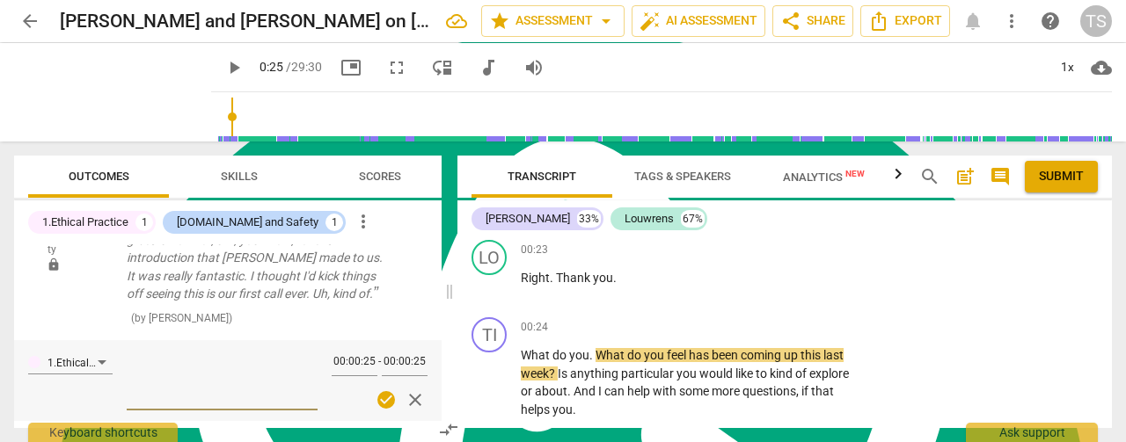
scroll to position [90, 0]
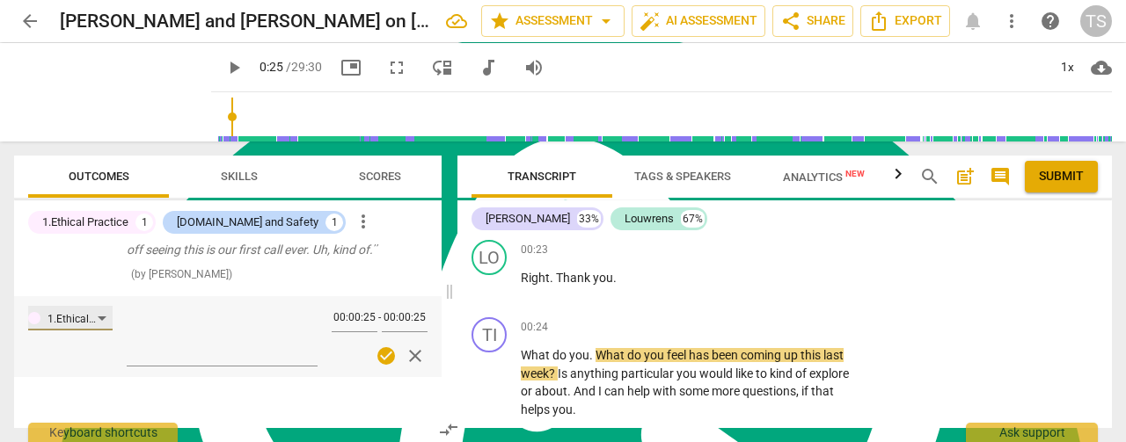
click at [106, 320] on div "1.Ethical Practice" at bounding box center [70, 318] width 84 height 25
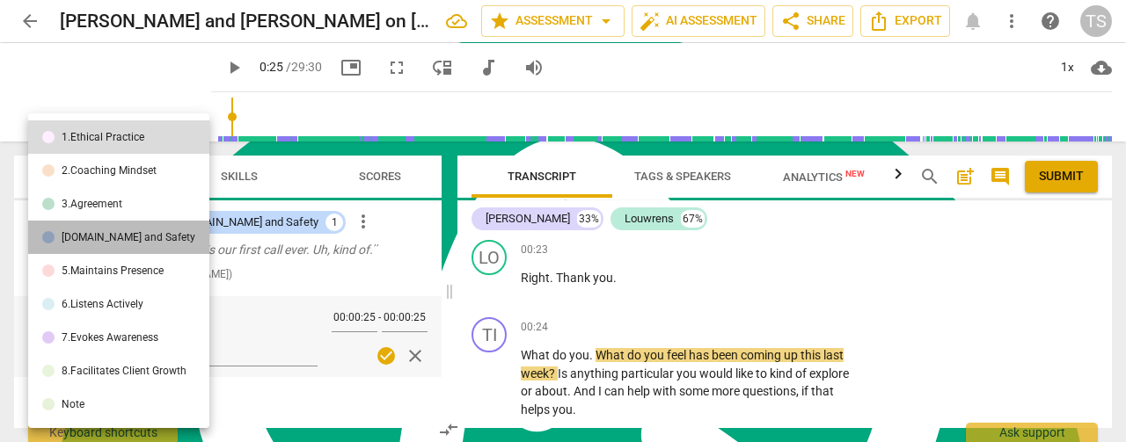
click at [120, 242] on div "[DOMAIN_NAME] and Safety" at bounding box center [129, 237] width 134 height 11
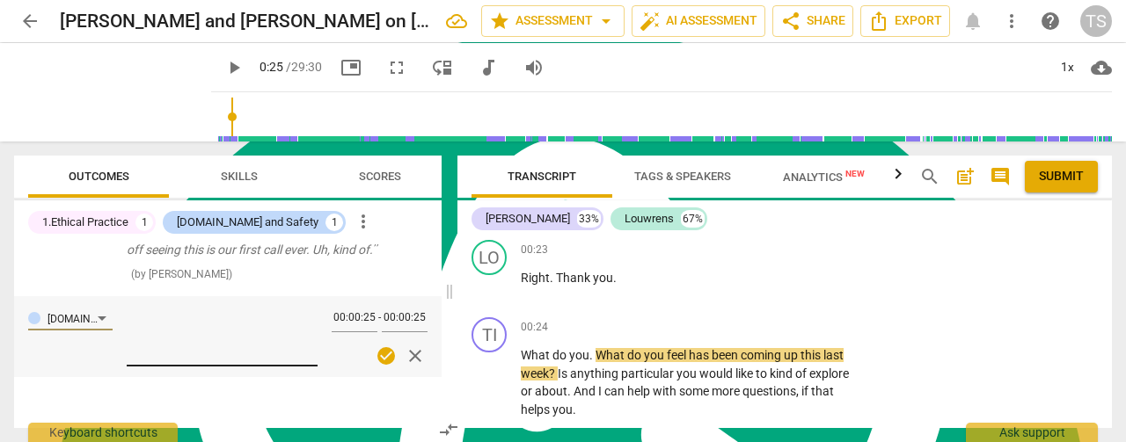
click at [196, 354] on textarea at bounding box center [222, 335] width 191 height 50
type textarea "I"
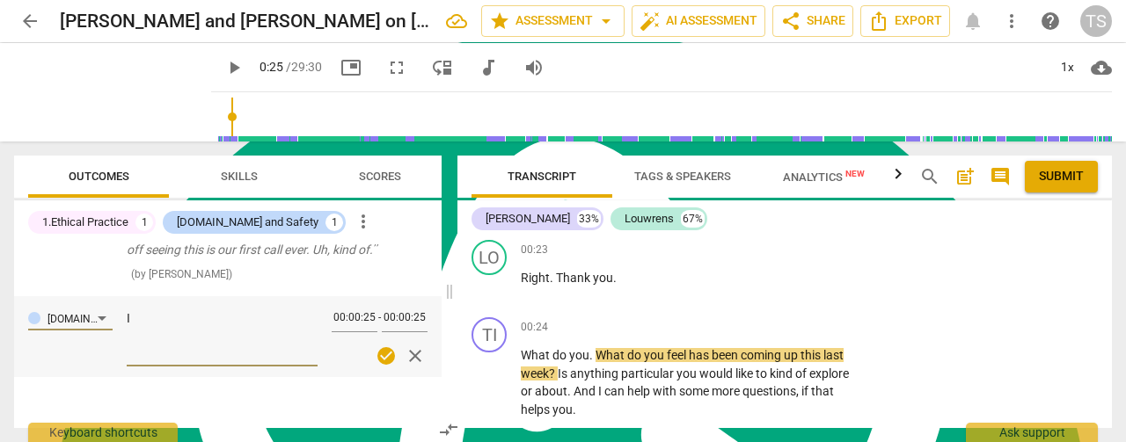
type textarea "I t"
type textarea "I th"
type textarea "I tha"
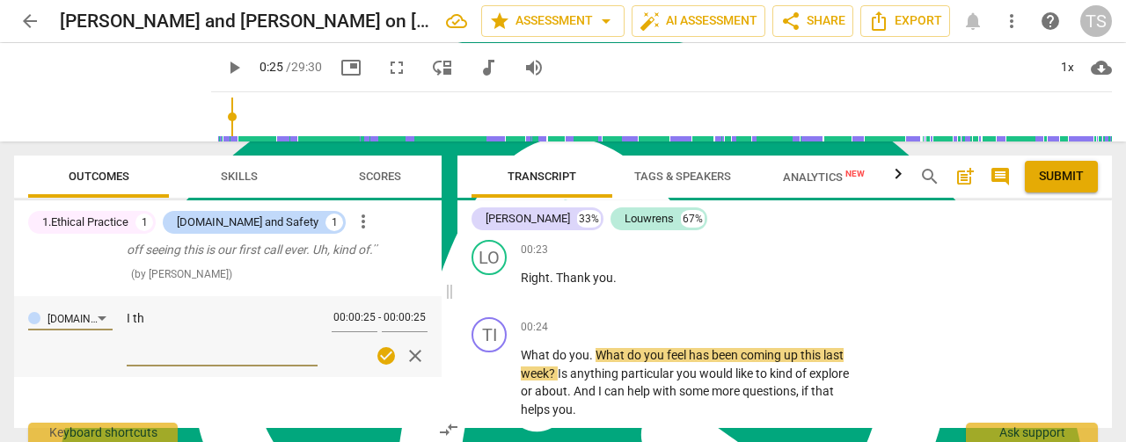
type textarea "I tha"
type textarea "I thab"
type textarea "I thabj"
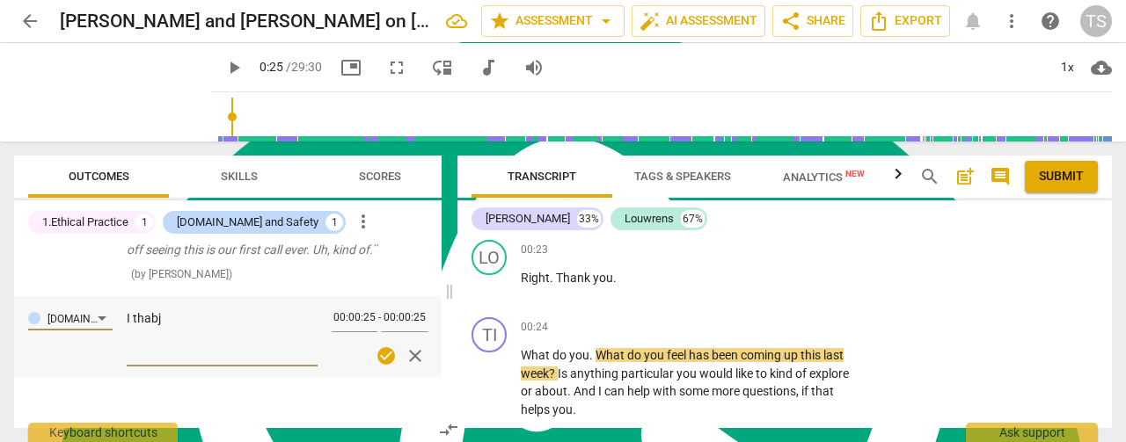
type textarea "I thabjk"
type textarea "I thabj"
type textarea "I thab"
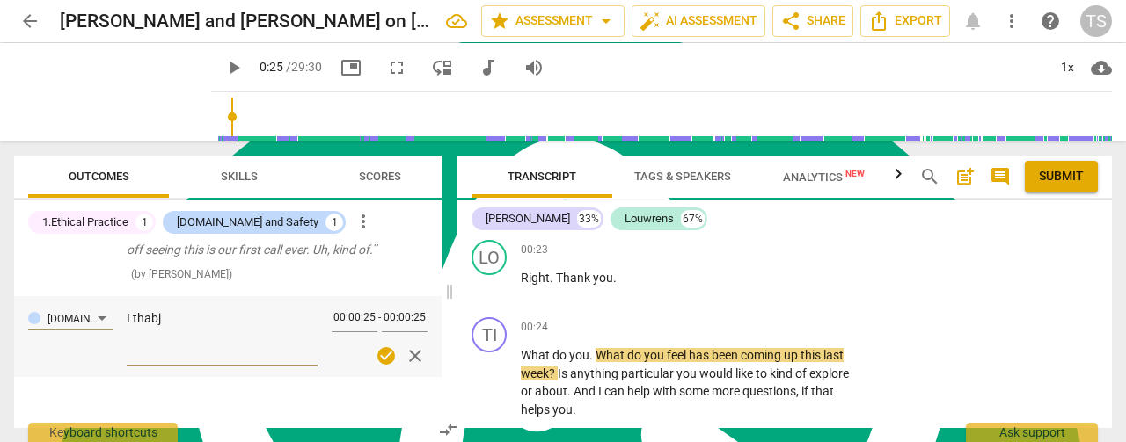
type textarea "I thab"
type textarea "I tha"
type textarea "I than"
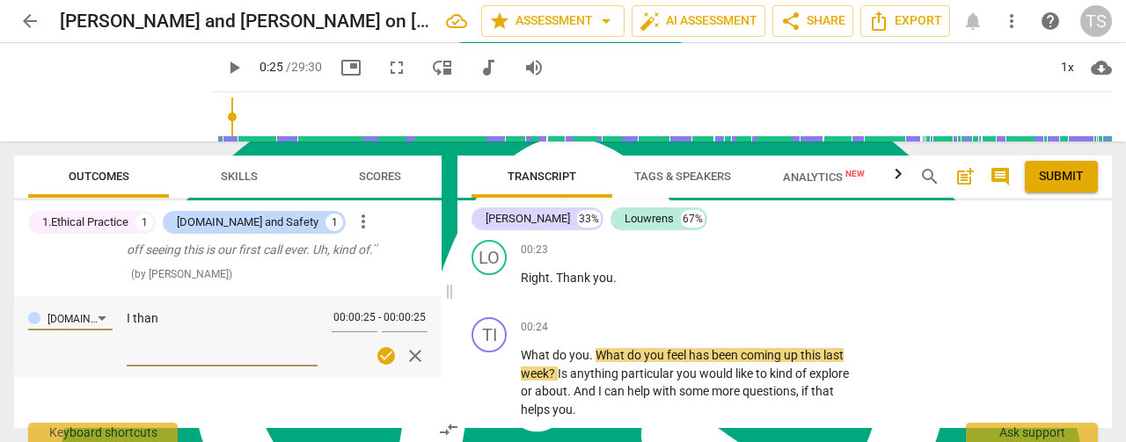
type textarea "I thank"
type textarea "I thanke"
type textarea "I thanked"
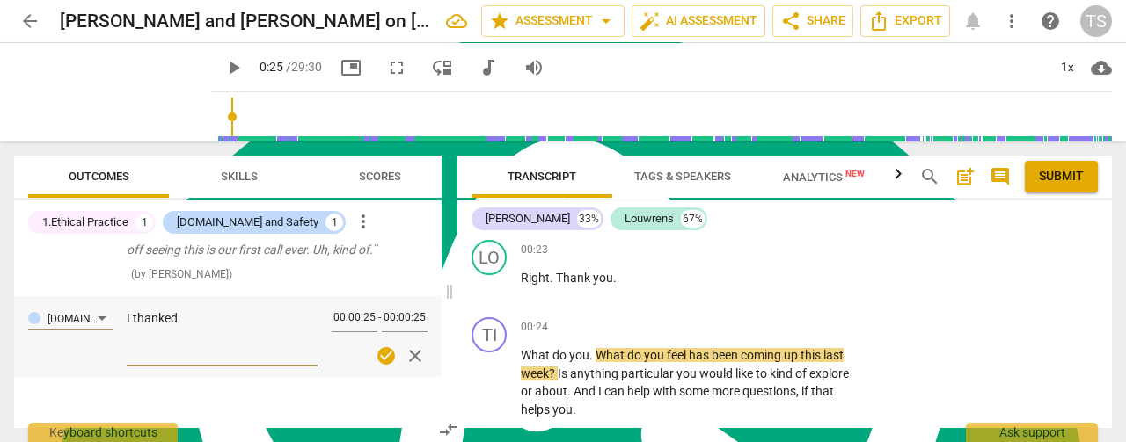
type textarea "I thanked"
type textarea "I thanked L"
type textarea "I thanked Lo"
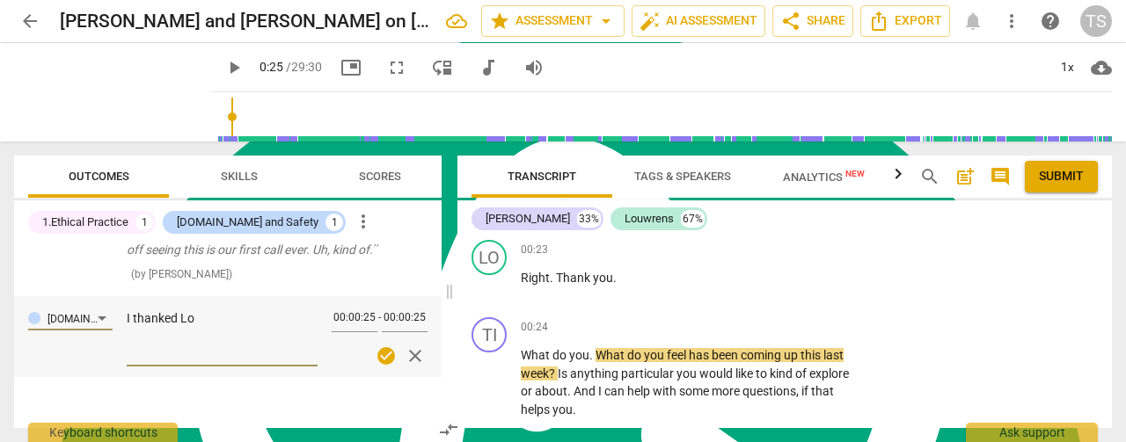
type textarea "I thanked [PERSON_NAME]"
type textarea "I thanked Louw"
type textarea "I thanked [PERSON_NAME]"
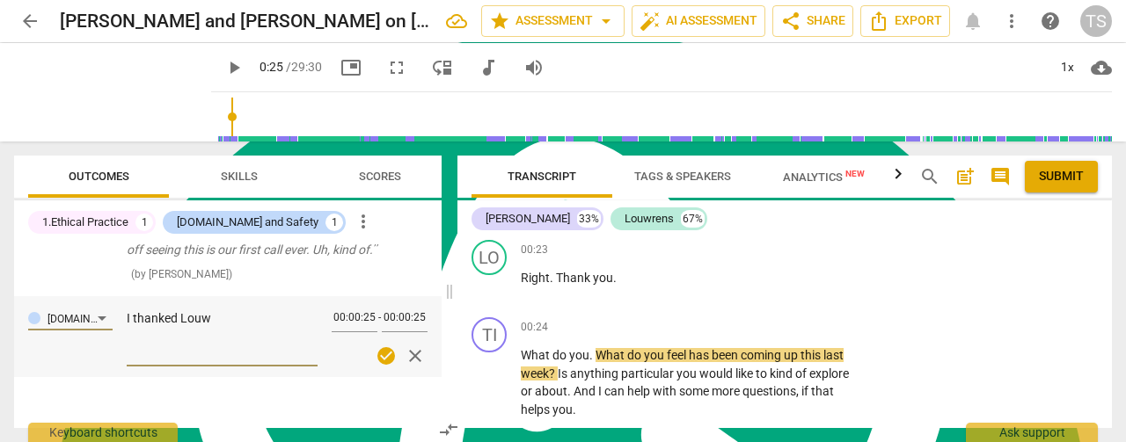
type textarea "I thanked [PERSON_NAME]"
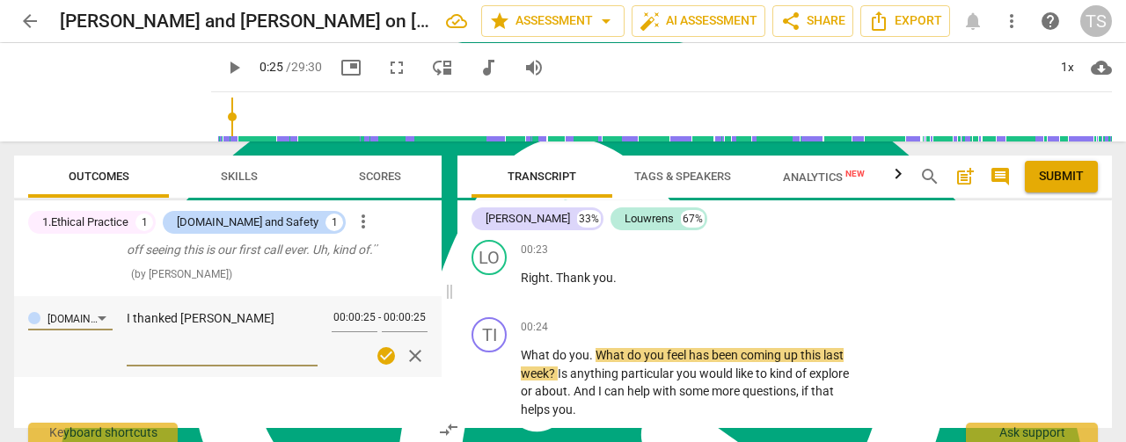
type textarea "I thanked [PERSON_NAME]"
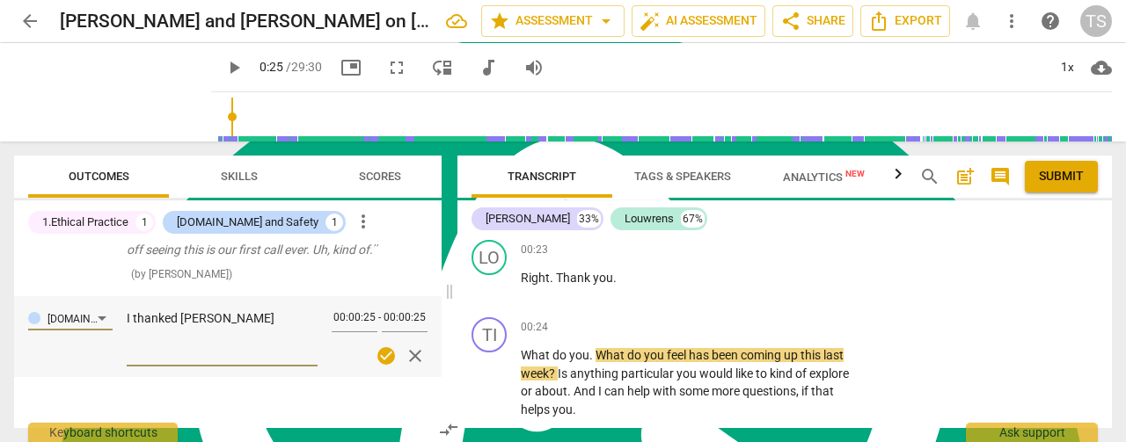
type textarea "I thanked [PERSON_NAME]"
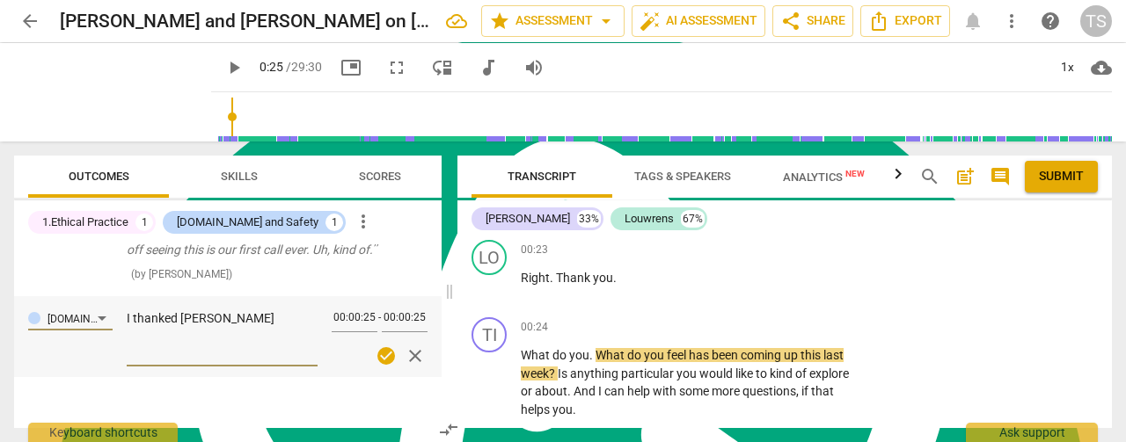
type textarea "I thanked [PERSON_NAME]"
type textarea "I thanked Louw"
type textarea "I thanked [PERSON_NAME]"
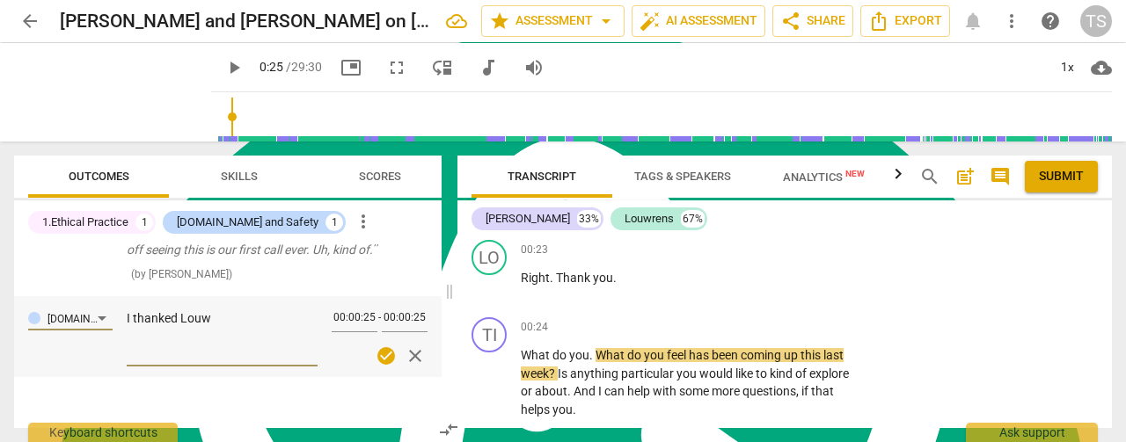
type textarea "I thanked [PERSON_NAME]"
type textarea "I thanked Lo"
type textarea "I thanked L"
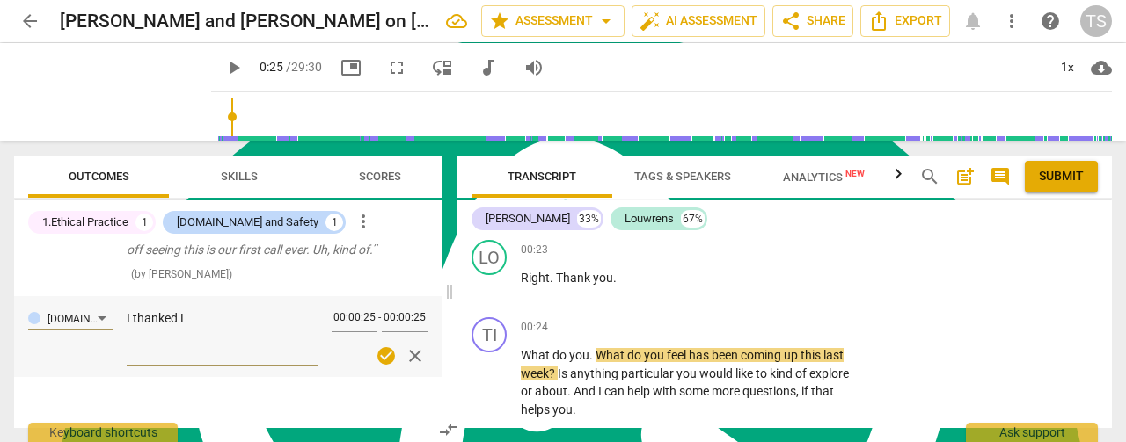
type textarea "I thanked"
type textarea "I thanke"
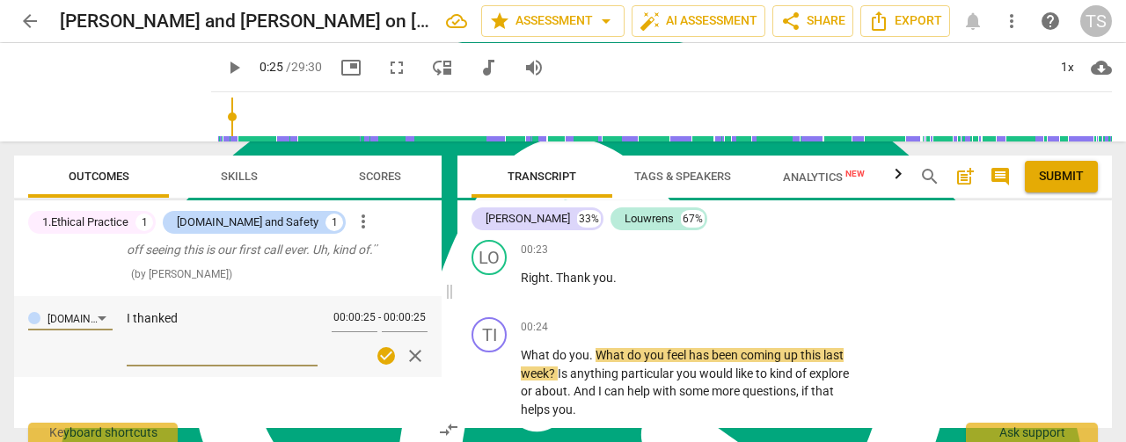
type textarea "I thanke"
type textarea "I thank"
type textarea "I than"
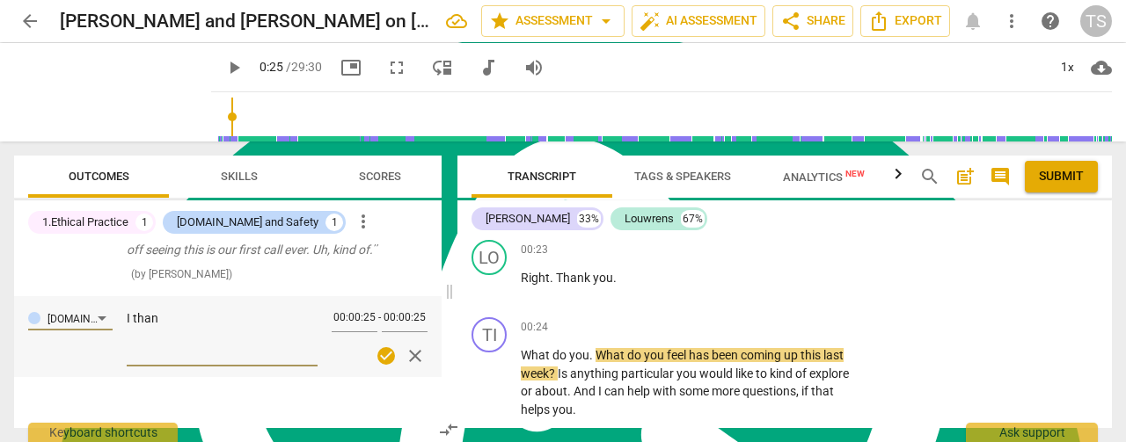
type textarea "I tha"
type textarea "I th"
type textarea "I t"
type textarea "I"
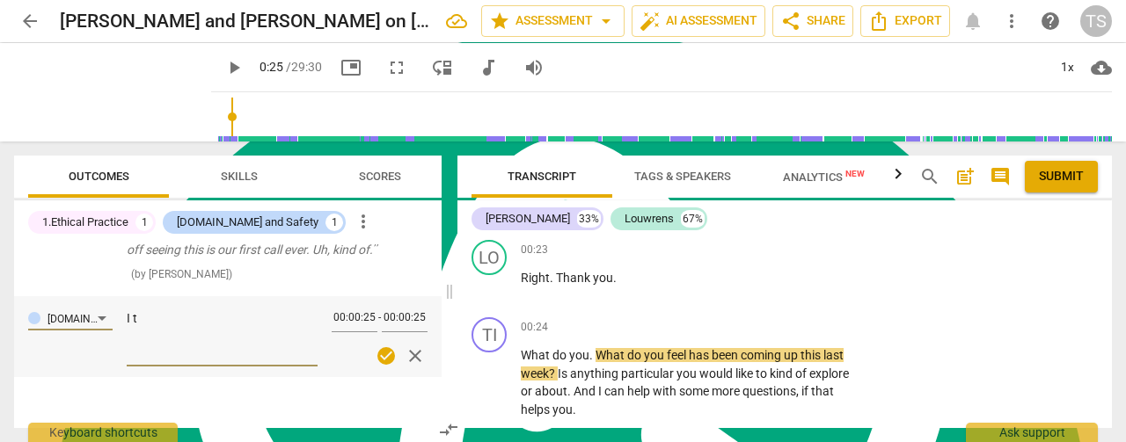
type textarea "I"
type textarea "I e"
type textarea "I ex"
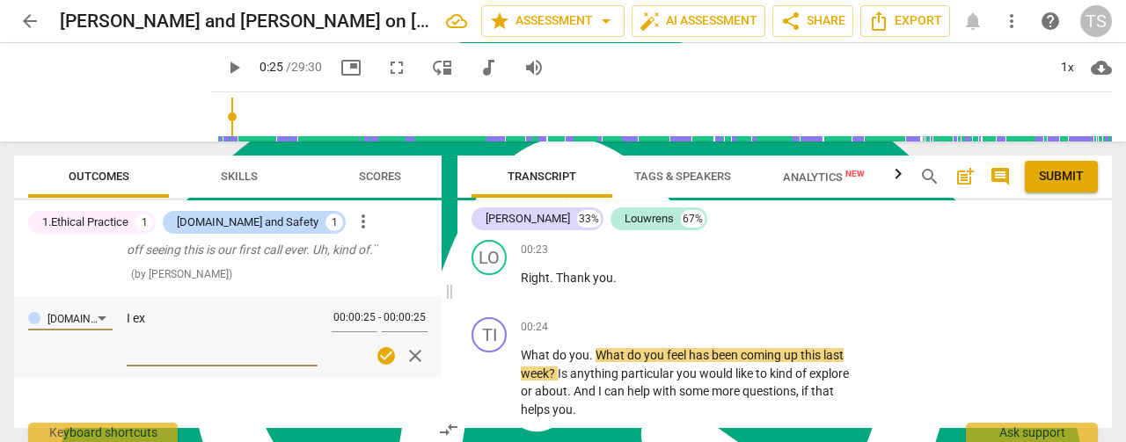
type textarea "I exp"
type textarea "I expr"
type textarea "I expre"
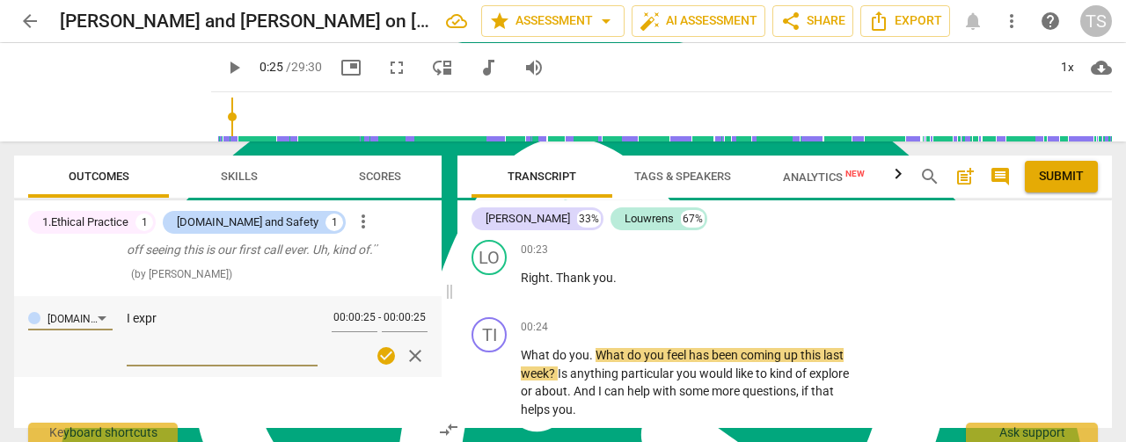
type textarea "I expre"
type textarea "I expres"
type textarea "I express"
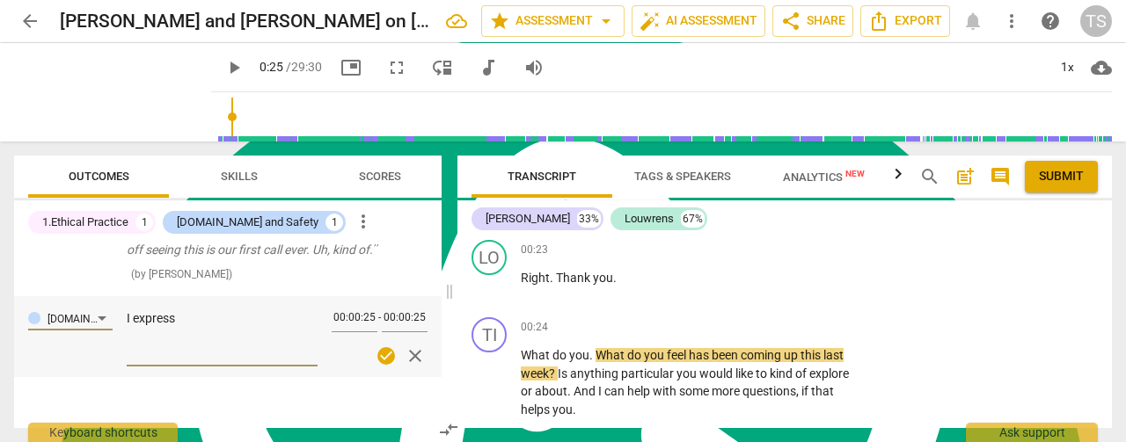
type textarea "I expresse"
type textarea "I expressed"
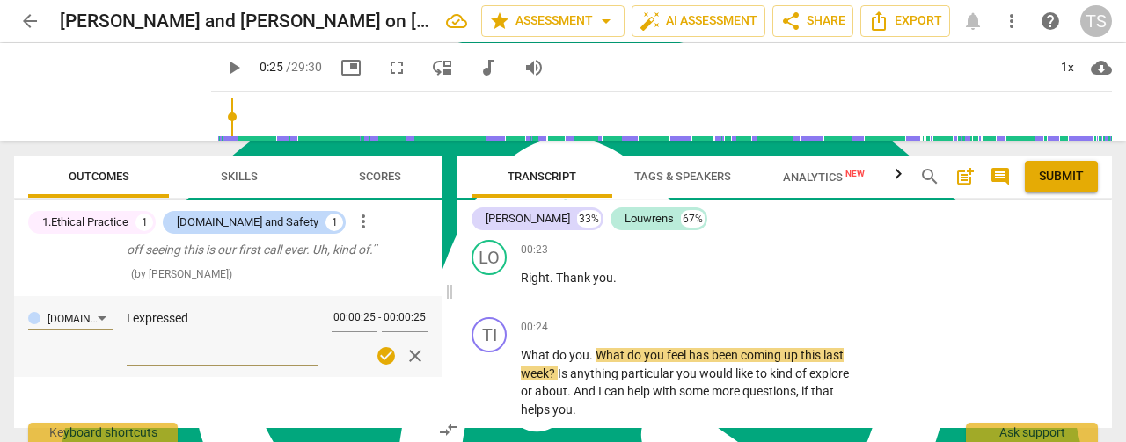
type textarea "I expressed"
type textarea "I expressed g"
type textarea "I expressed gr"
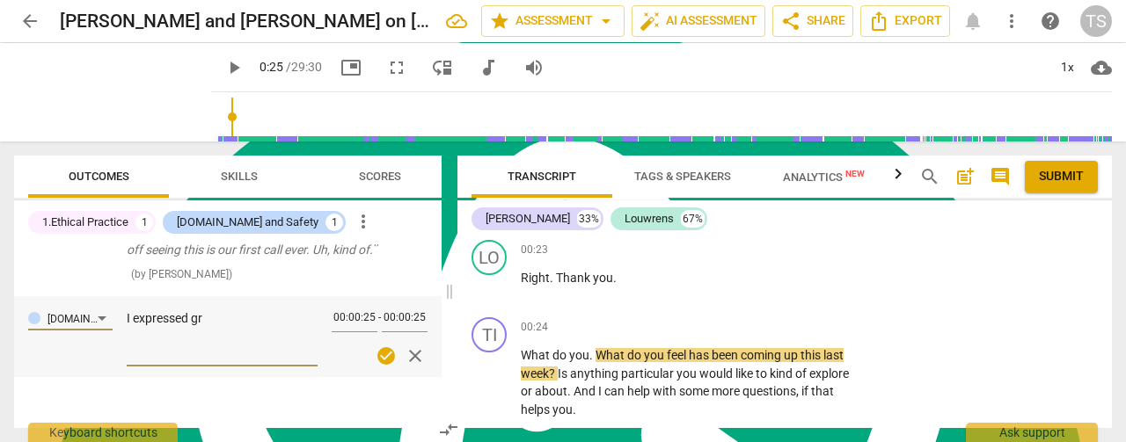
type textarea "I expressed gra"
type textarea "I expressed grat"
type textarea "I expressed grati"
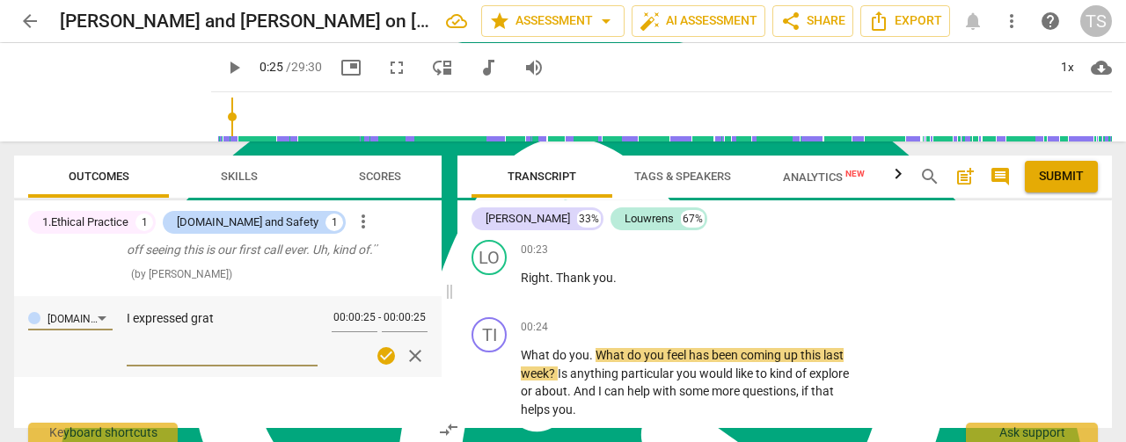
type textarea "I expressed grati"
type textarea "I expressed gratit"
type textarea "I expressed gratitu"
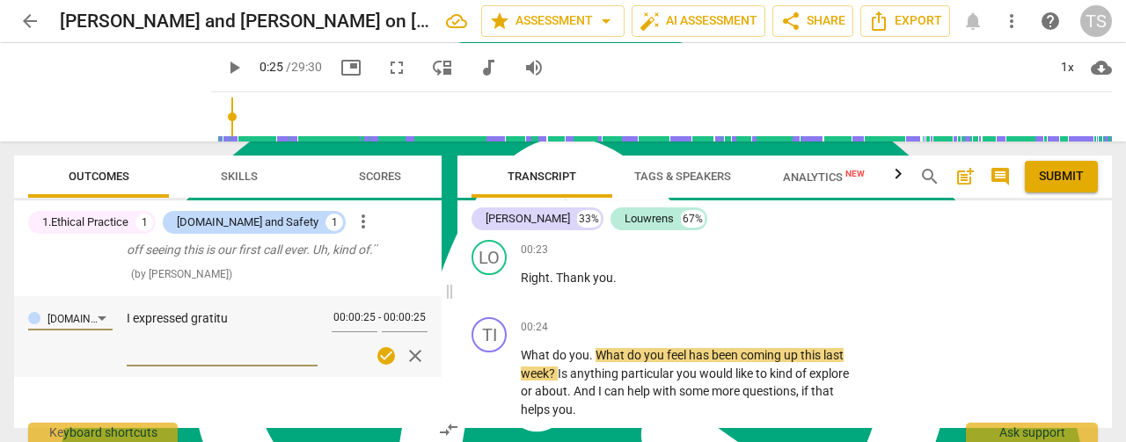
type textarea "I expressed gratitud"
type textarea "I expressed gratitude"
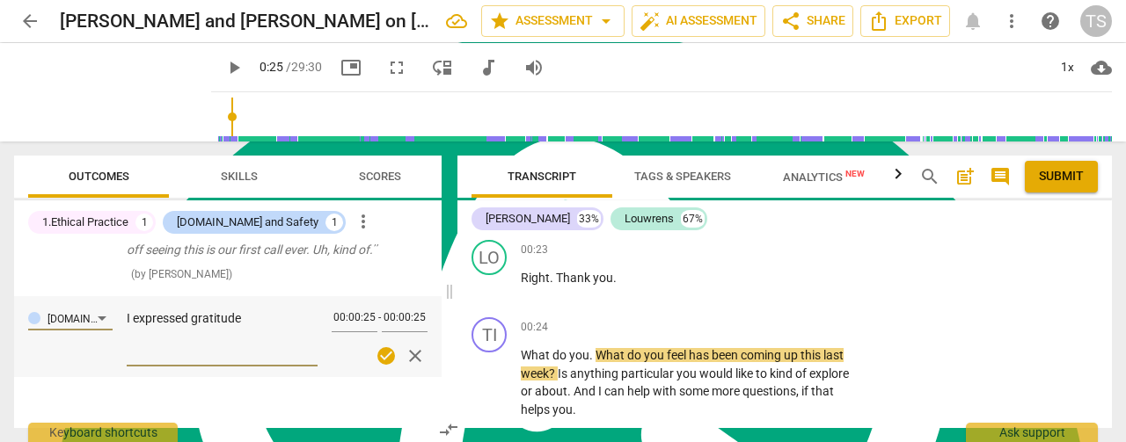
type textarea "I expressed gratitude"
type textarea "I expressed gratitude t"
type textarea "I expressed gratitude to"
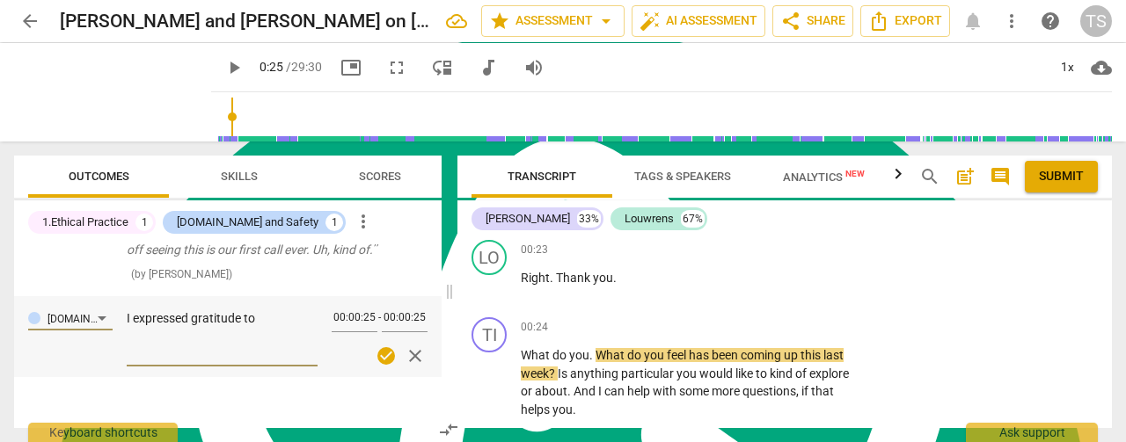
type textarea "I expressed gratitude to L"
type textarea "I expressed gratitude to Lo"
type textarea "I expressed gratitude to [PERSON_NAME]"
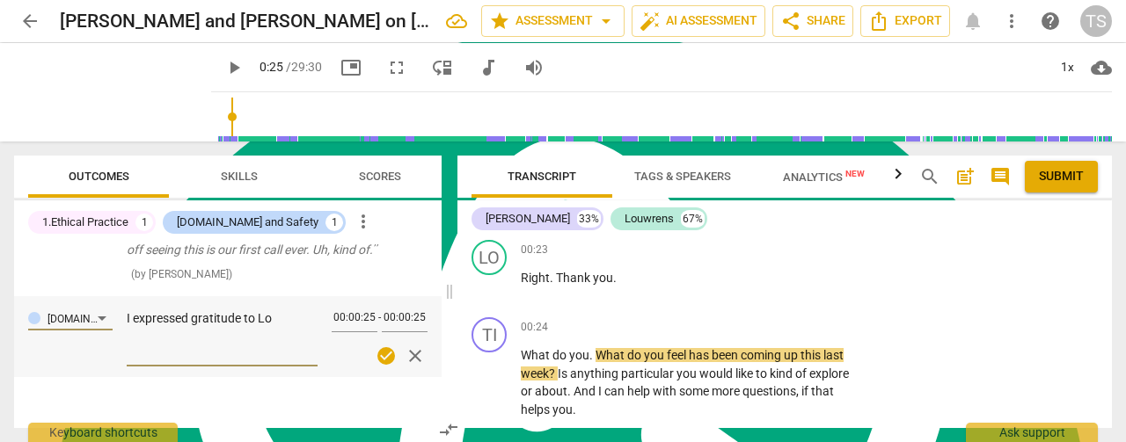
type textarea "I expressed gratitude to [PERSON_NAME]"
type textarea "I expressed gratitude to Louw"
type textarea "I expressed gratitude to [PERSON_NAME]"
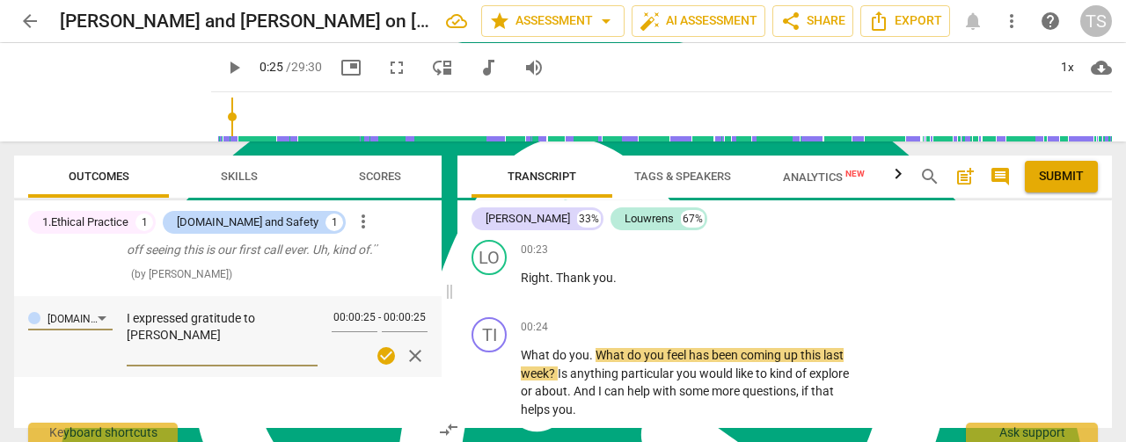
type textarea "I expressed gratitude to [PERSON_NAME]"
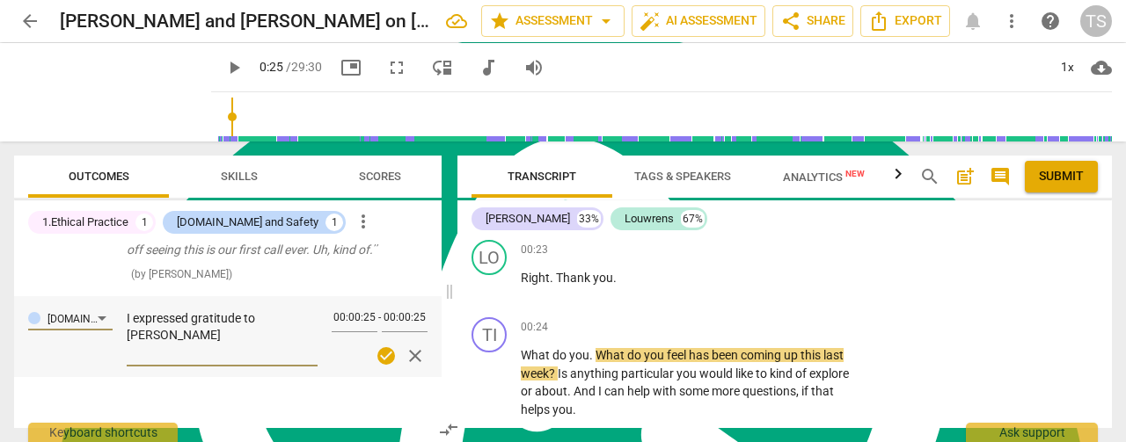
type textarea "I expressed gratitude to [PERSON_NAME]"
type textarea "I expressed gratitude to [PERSON_NAME] t"
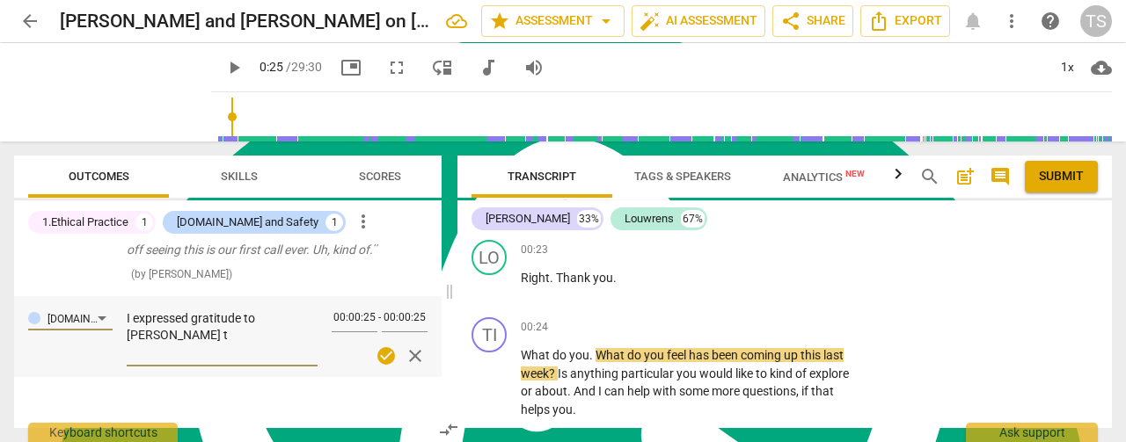
type textarea "I expressed gratitude to [PERSON_NAME] th"
type textarea "I expressed gratitude to [PERSON_NAME] tha"
type textarea "I expressed gratitude to [PERSON_NAME] that"
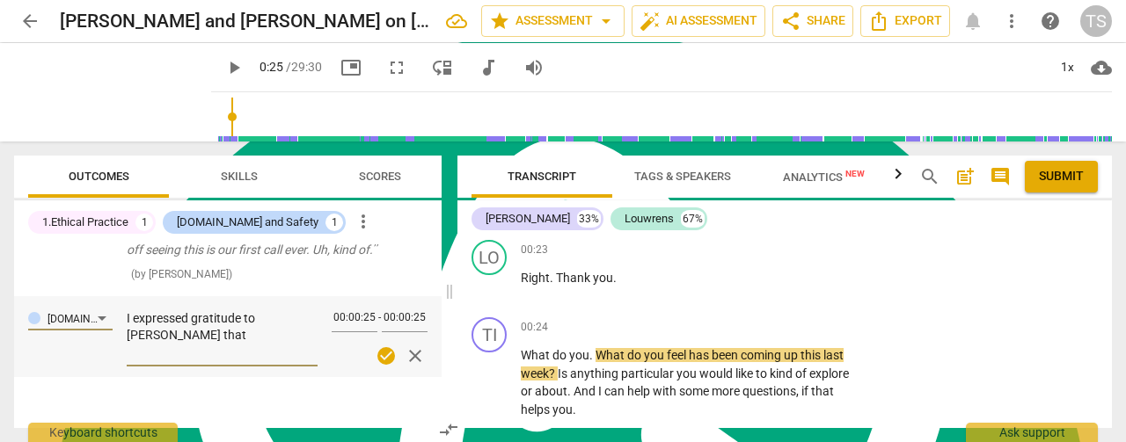
type textarea "I expressed gratitude to [PERSON_NAME] that"
type textarea "I expressed gratitude to [PERSON_NAME] that I"
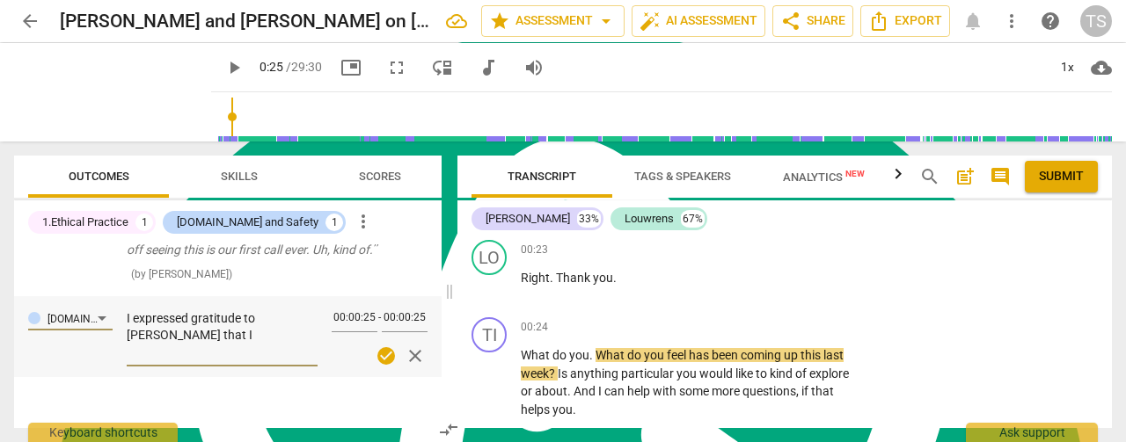
type textarea "I expressed gratitude to [PERSON_NAME] that I h"
type textarea "I expressed gratitude to [PERSON_NAME] that I ha"
type textarea "I expressed gratitude to [PERSON_NAME] that I hav"
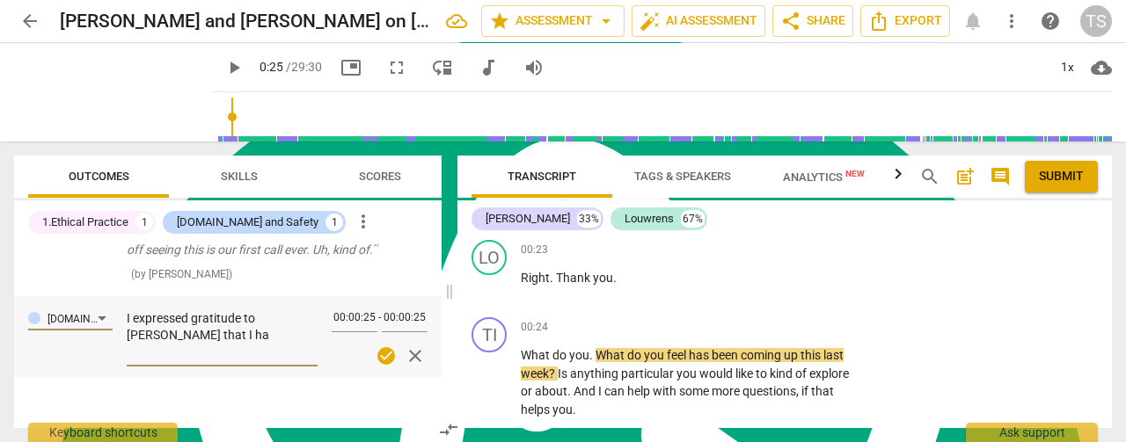
type textarea "I expressed gratitude to [PERSON_NAME] that I hav"
type textarea "I expressed gratitude to [PERSON_NAME] that I have"
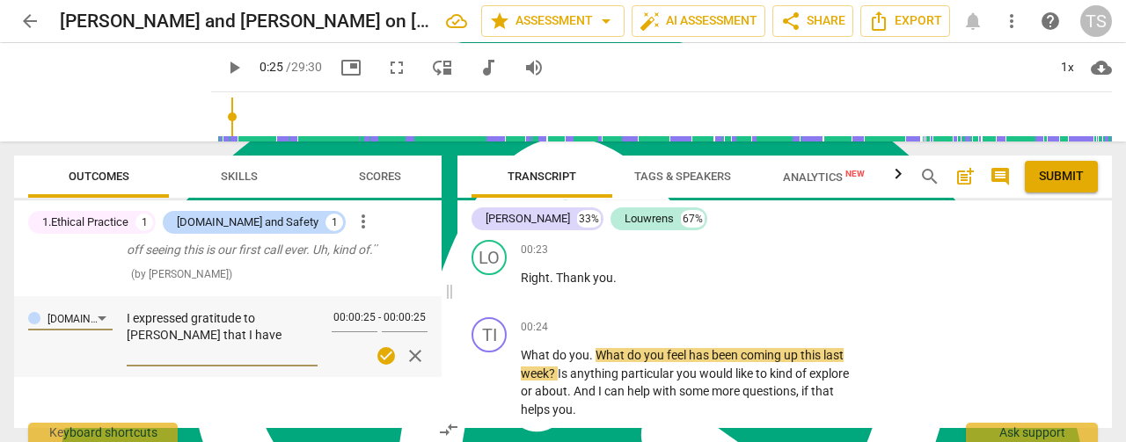
type textarea "I expressed gratitude to [PERSON_NAME] that I have b"
type textarea "I expressed gratitude to [PERSON_NAME] that I have be"
type textarea "I expressed gratitude to [PERSON_NAME] that I have bee"
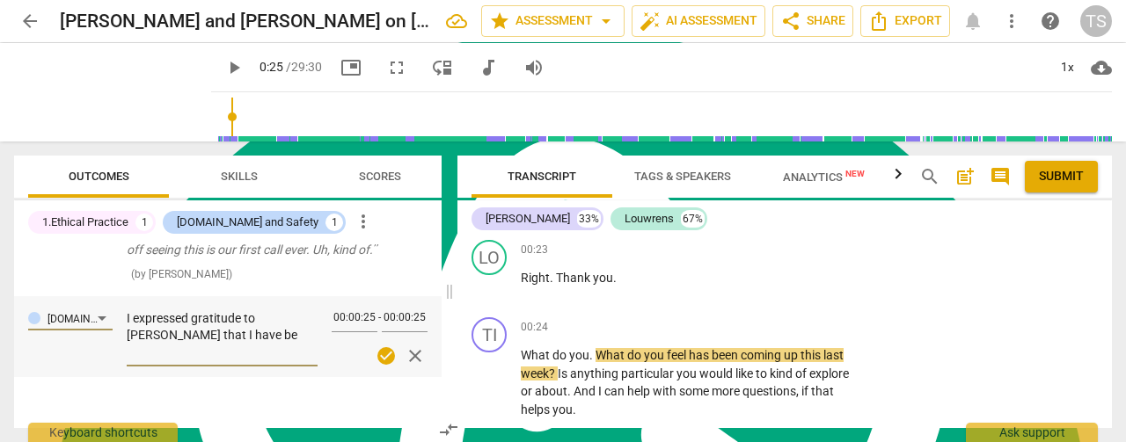
type textarea "I expressed gratitude to [PERSON_NAME] that I have bee"
type textarea "I expressed gratitude to [PERSON_NAME] that I have been"
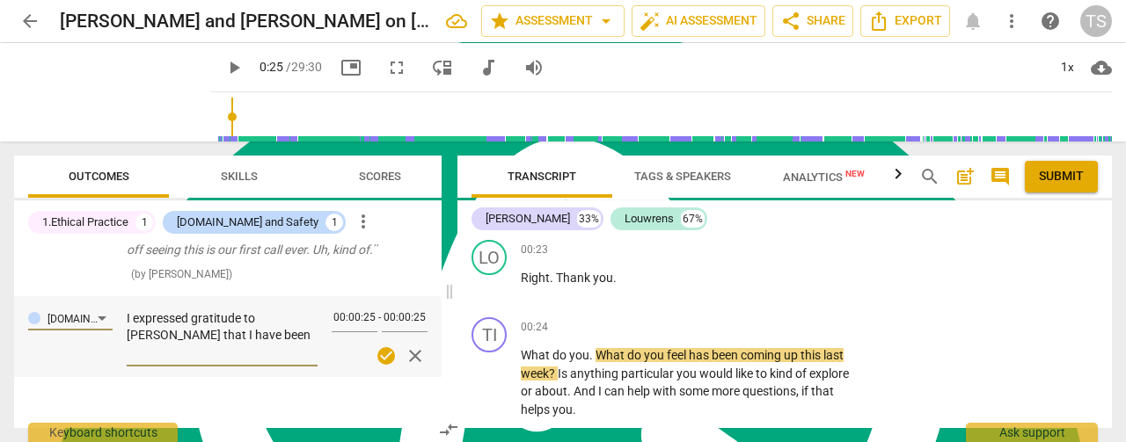
type textarea "I expressed gratitude to [PERSON_NAME] that I have been i"
type textarea "I expressed gratitude to [PERSON_NAME] that I have been in"
type textarea "I expressed gratitude to [PERSON_NAME] that I have been int"
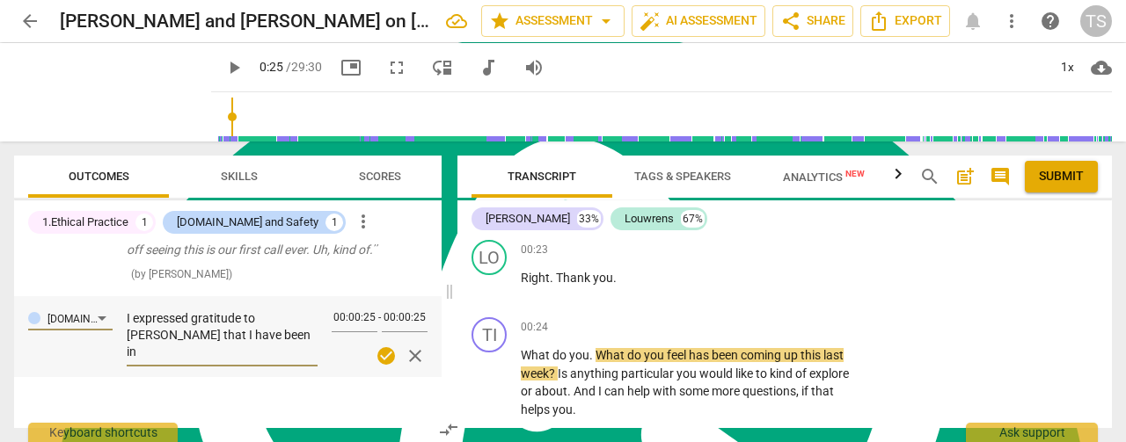
type textarea "I expressed gratitude to [PERSON_NAME] that I have been int"
type textarea "I expressed gratitude to [PERSON_NAME] that I have been intr"
type textarea "I expressed gratitude to [PERSON_NAME] that I have been intro"
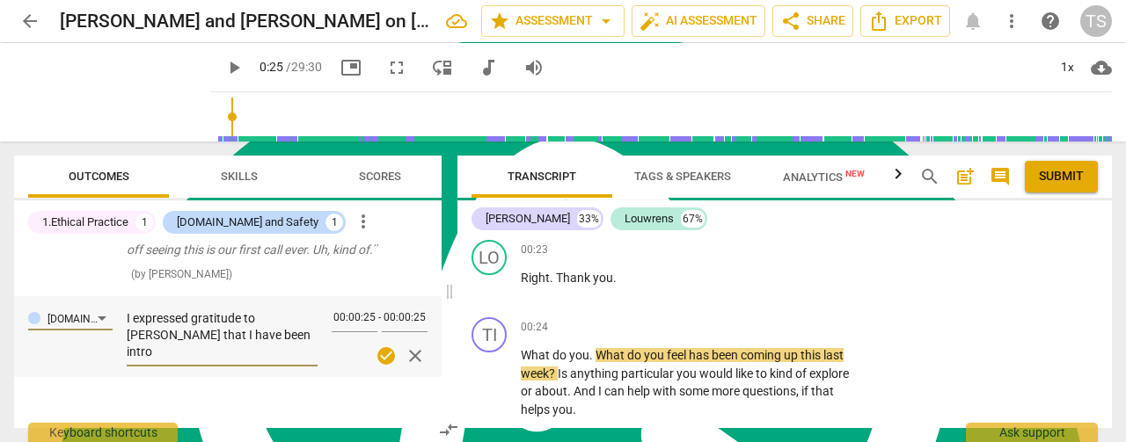
type textarea "I expressed gratitude to [PERSON_NAME] that I have been introd"
type textarea "I expressed gratitude to [PERSON_NAME] that I have been introdu"
type textarea "I expressed gratitude to [PERSON_NAME] that I have been introduc"
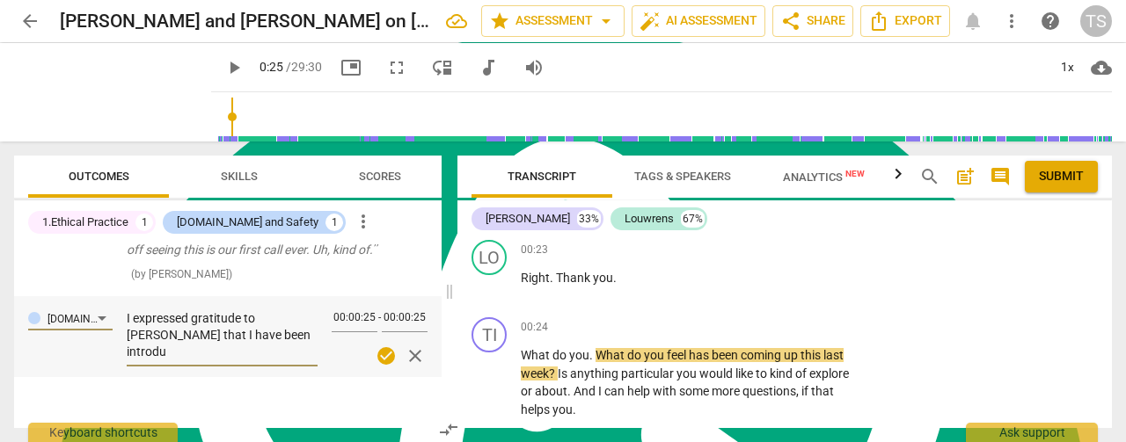
type textarea "I expressed gratitude to [PERSON_NAME] that I have been introduc"
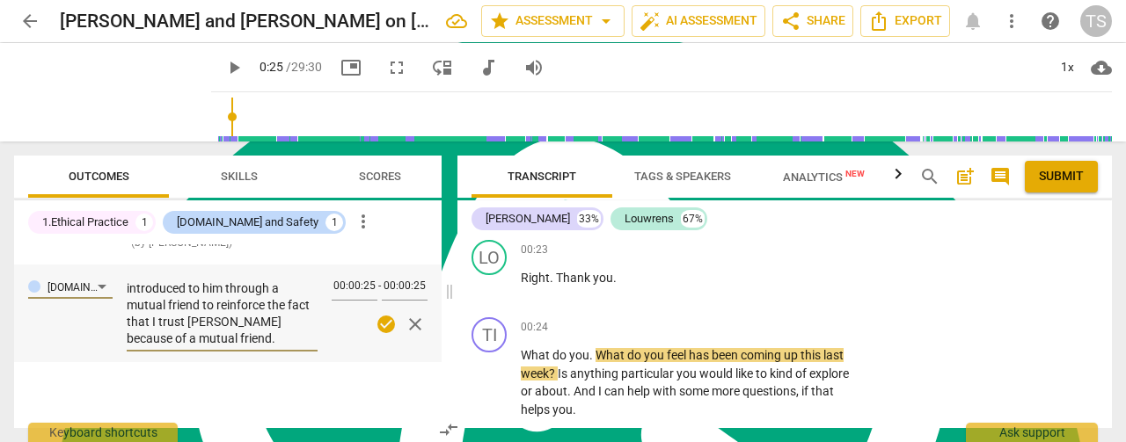
scroll to position [142, 0]
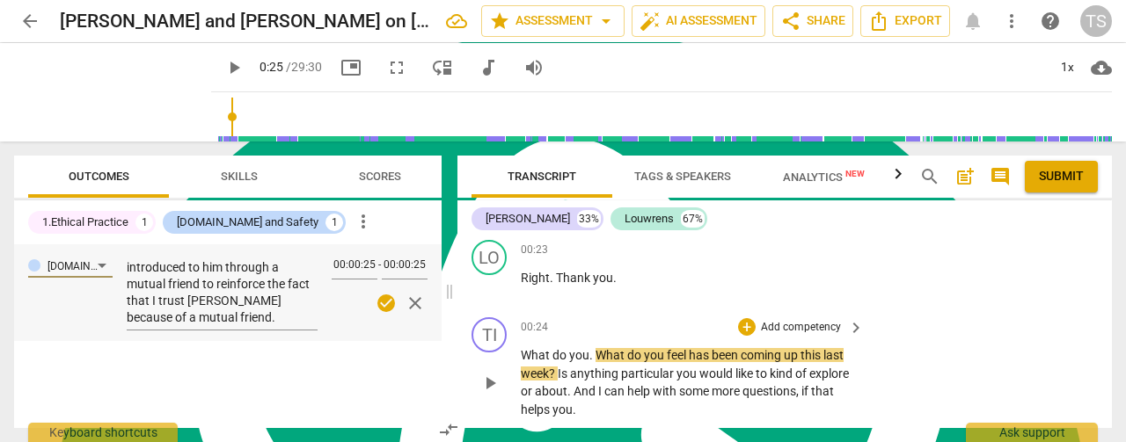
click at [760, 354] on span "coming" at bounding box center [762, 355] width 43 height 14
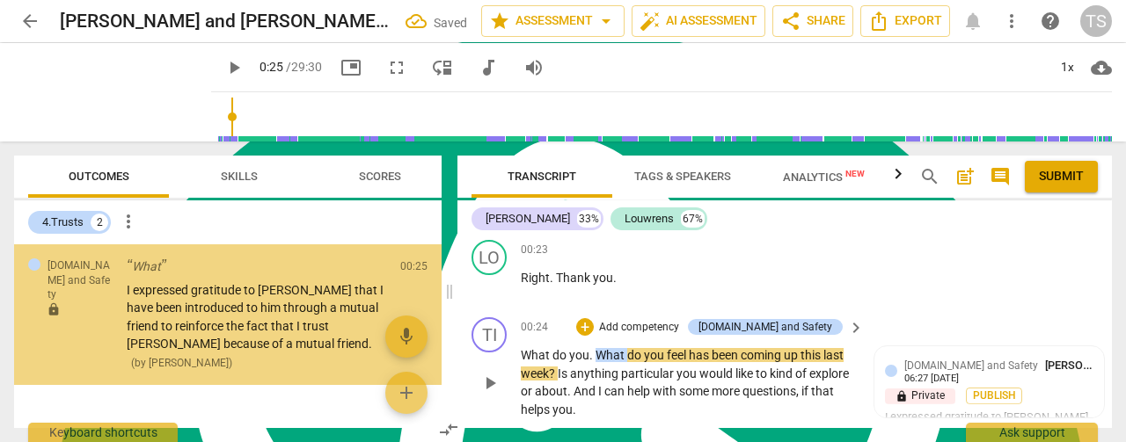
scroll to position [186, 0]
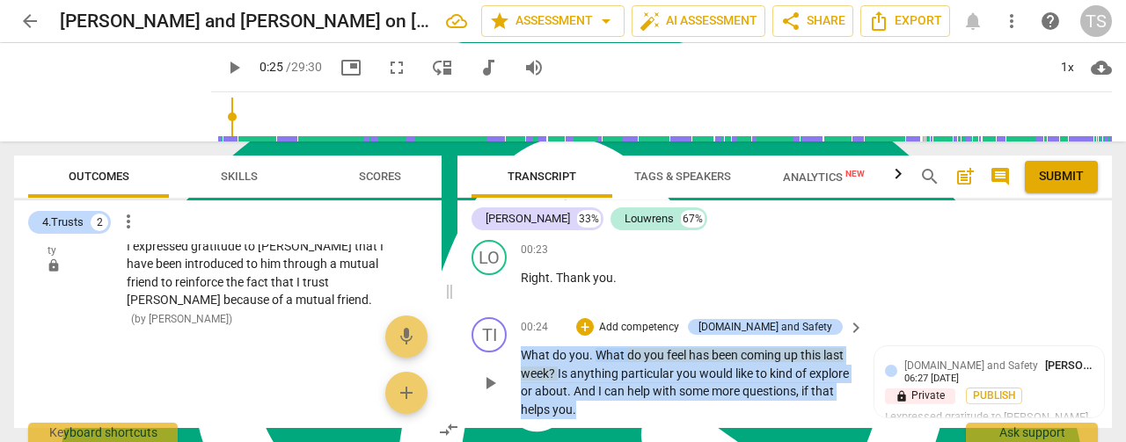
drag, startPoint x: 584, startPoint y: 412, endPoint x: 522, endPoint y: 356, distance: 83.4
click at [522, 356] on p "What do you . What do you feel has been coming up this last week ? Is anything …" at bounding box center [688, 383] width 334 height 72
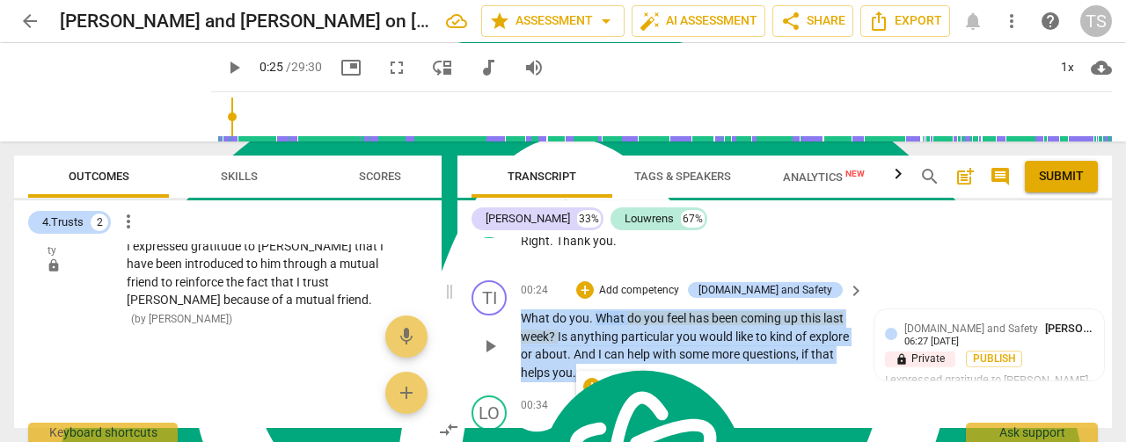
scroll to position [431, 0]
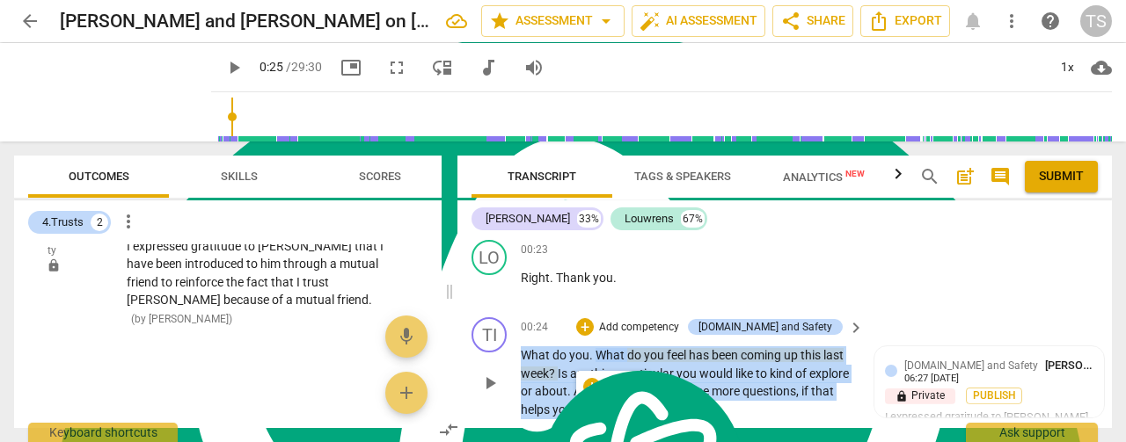
click at [856, 332] on span "keyboard_arrow_right" at bounding box center [855, 328] width 21 height 21
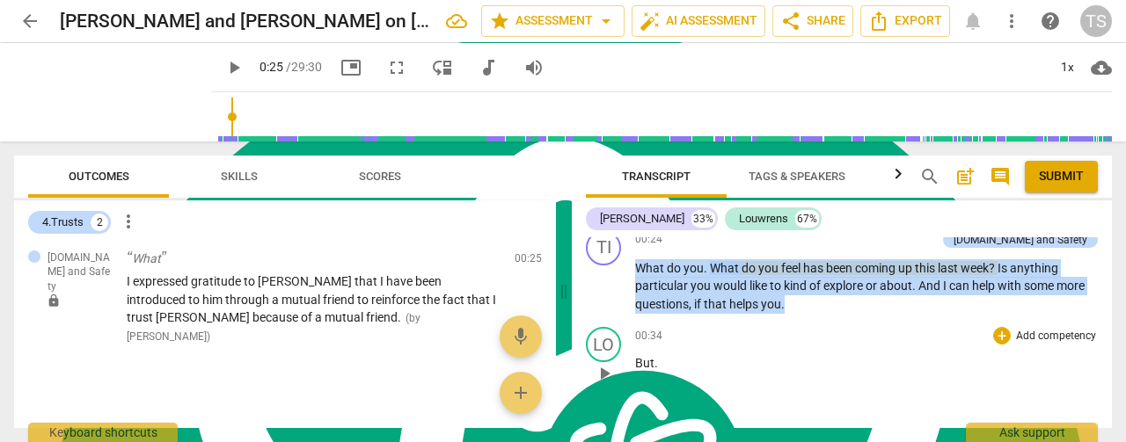
scroll to position [411, 0]
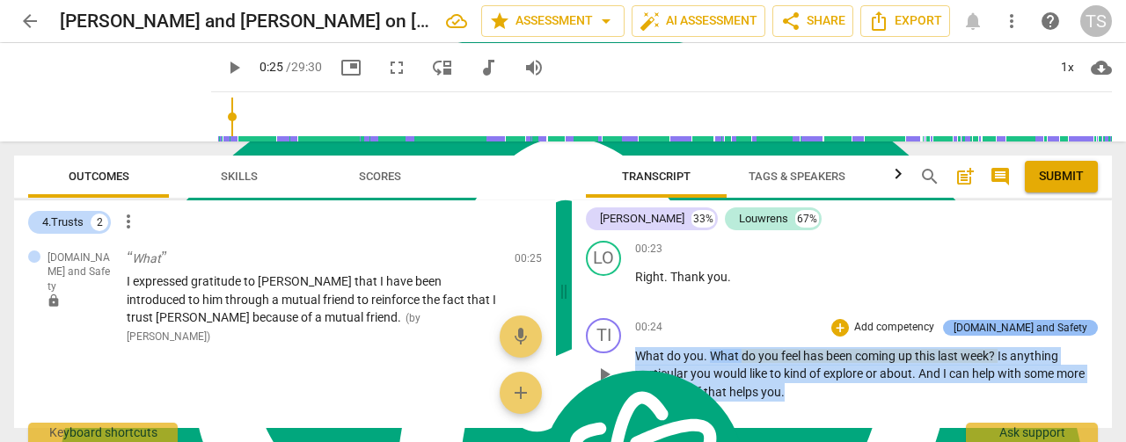
click at [1013, 325] on div "[DOMAIN_NAME] and Safety" at bounding box center [1020, 328] width 134 height 16
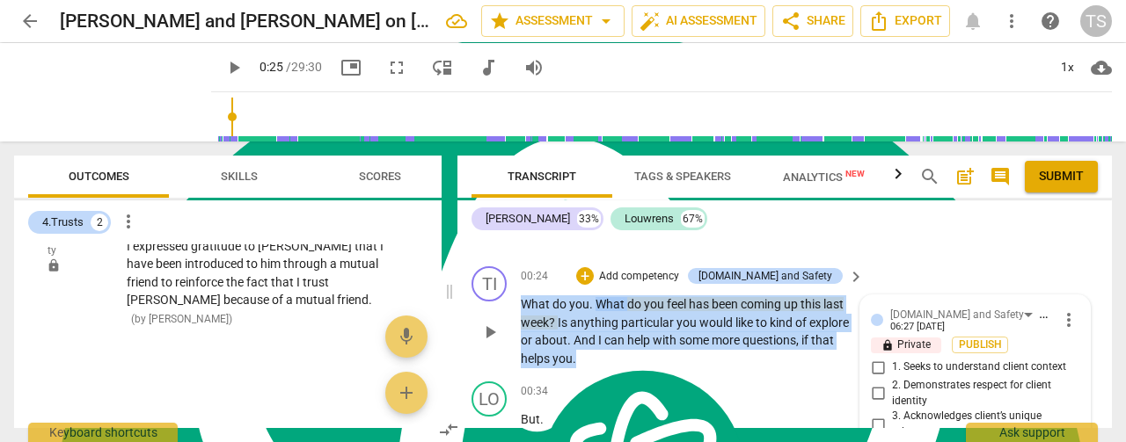
scroll to position [519, 0]
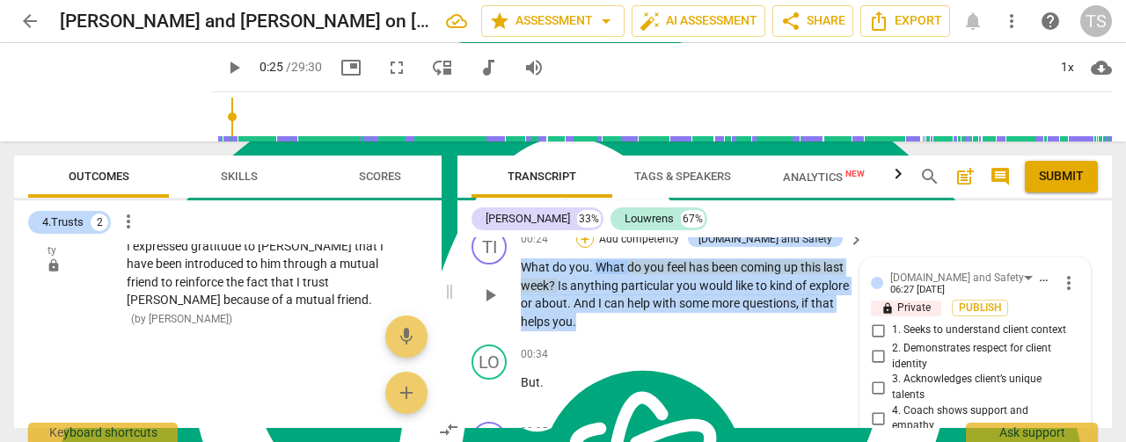
click at [594, 242] on div "+" at bounding box center [585, 239] width 18 height 18
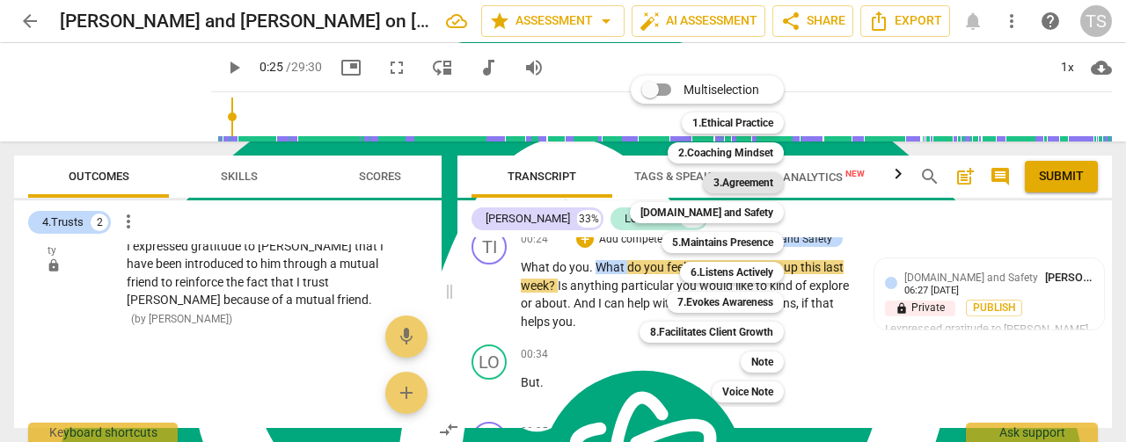
click at [730, 181] on b "3.Agreement" at bounding box center [743, 182] width 60 height 21
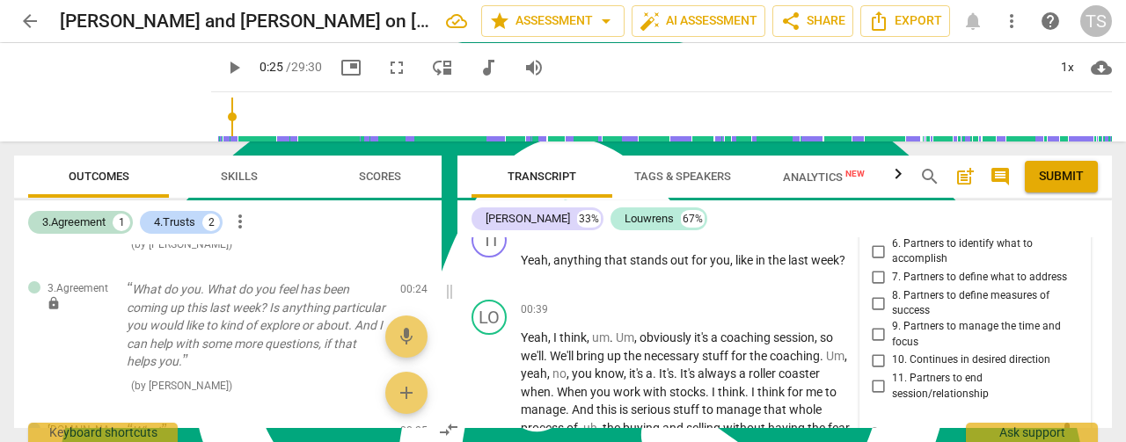
scroll to position [650, 0]
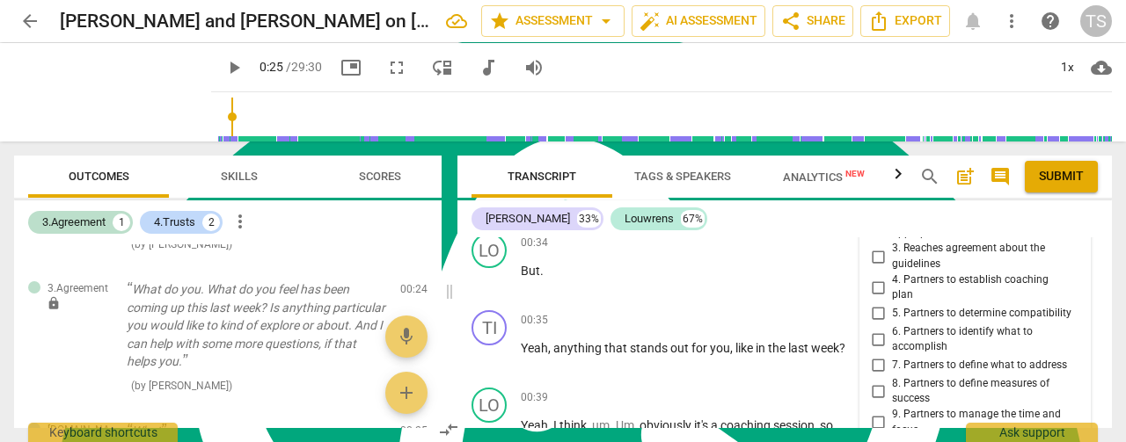
click at [1073, 230] on div "[PERSON_NAME] 33% Louwrens 67%" at bounding box center [784, 219] width 626 height 30
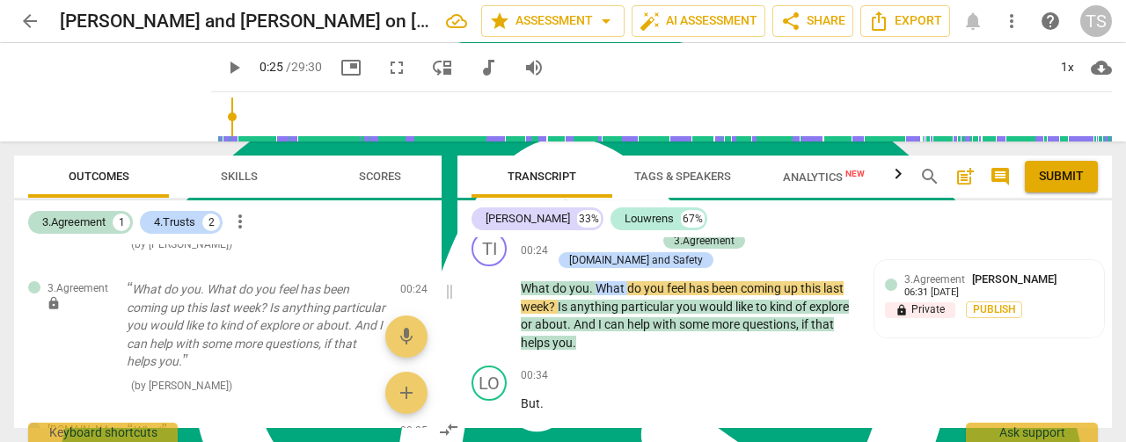
scroll to position [474, 0]
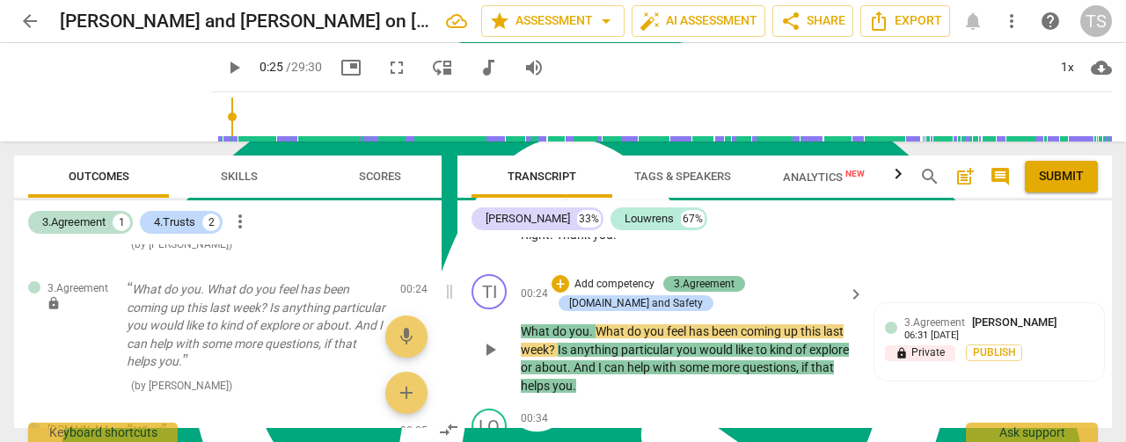
click at [685, 284] on div "3.Agreement" at bounding box center [704, 284] width 61 height 16
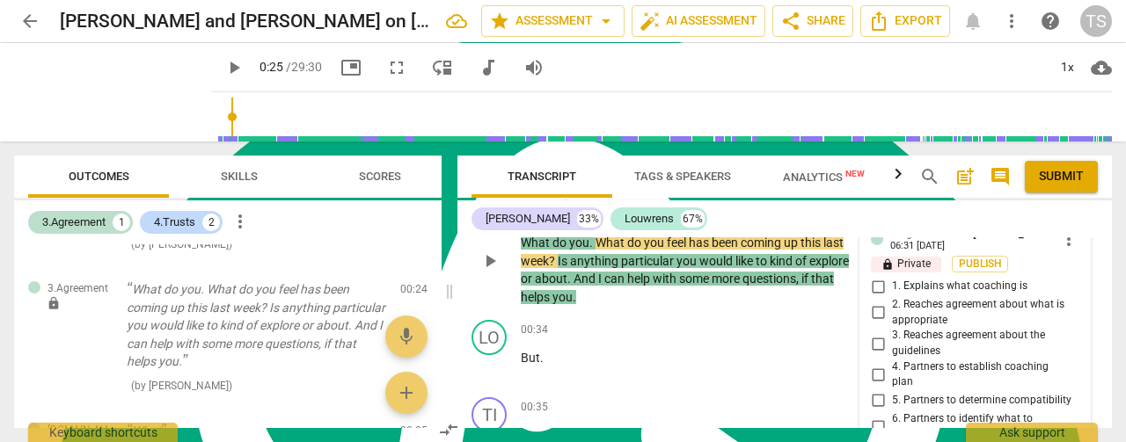
scroll to position [651, 0]
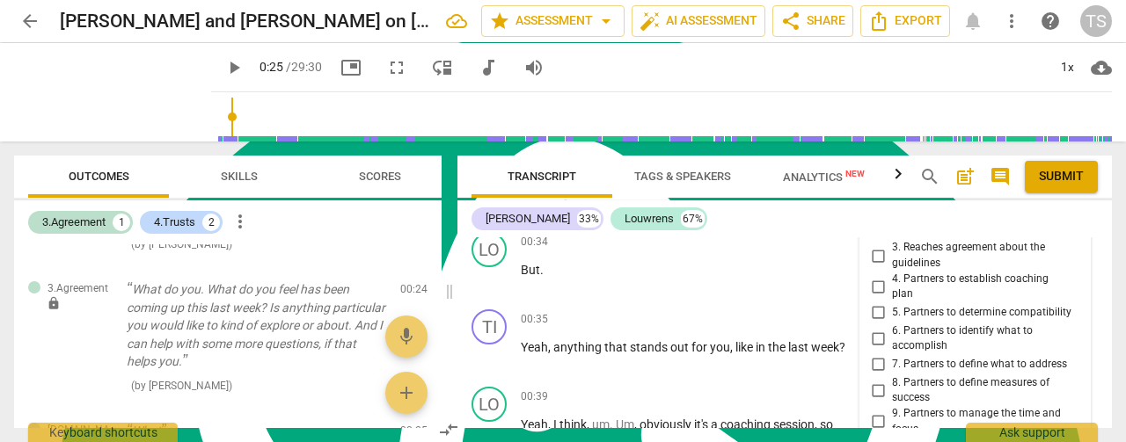
click at [871, 328] on input "6. Partners to identify what to accomplish" at bounding box center [878, 338] width 28 height 21
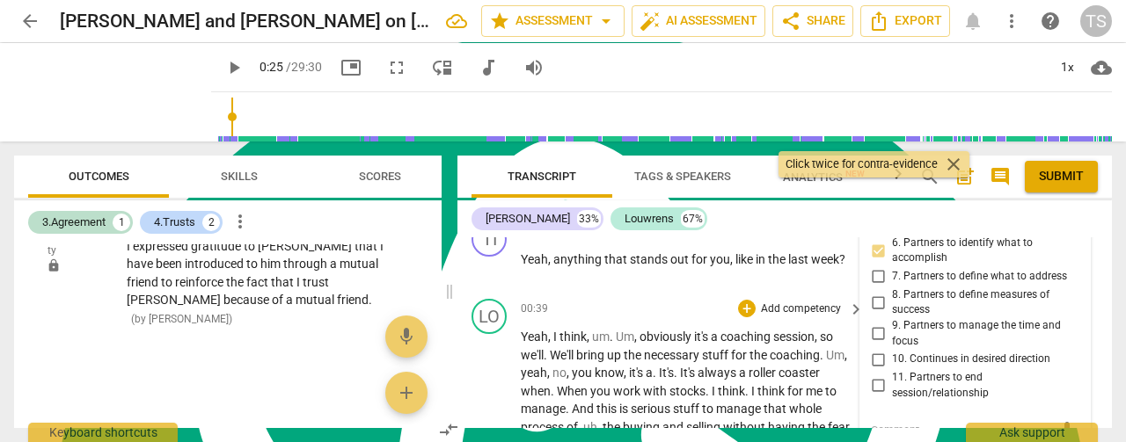
scroll to position [827, 0]
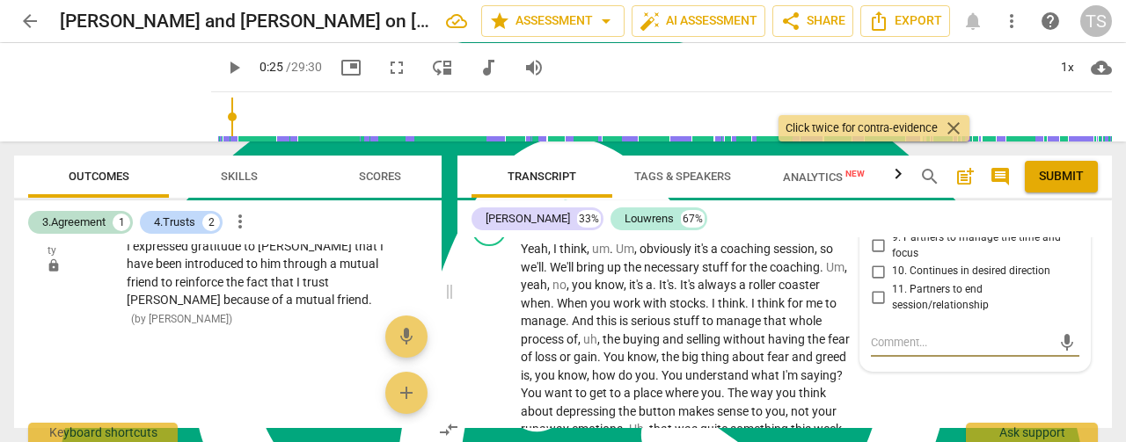
click at [943, 334] on textarea at bounding box center [961, 342] width 180 height 17
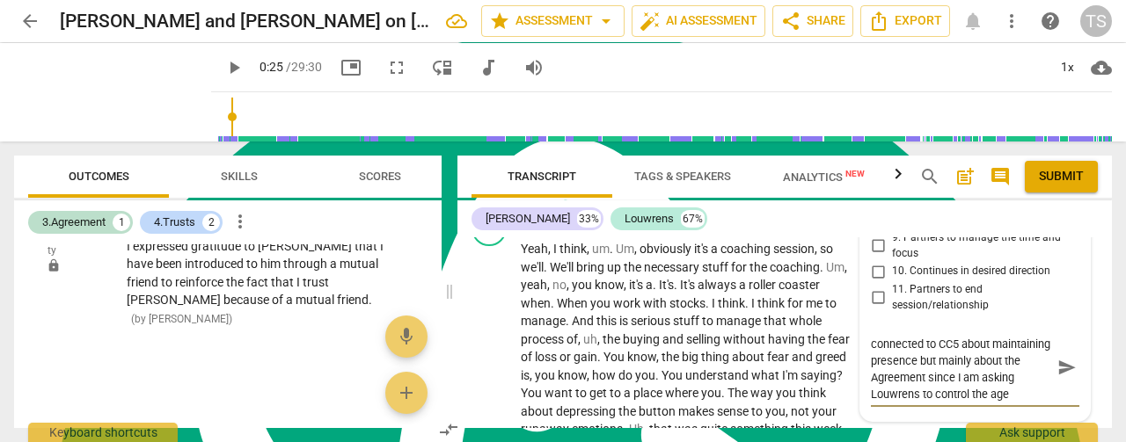
scroll to position [32, 0]
click at [1062, 359] on span "send" at bounding box center [1066, 368] width 19 height 19
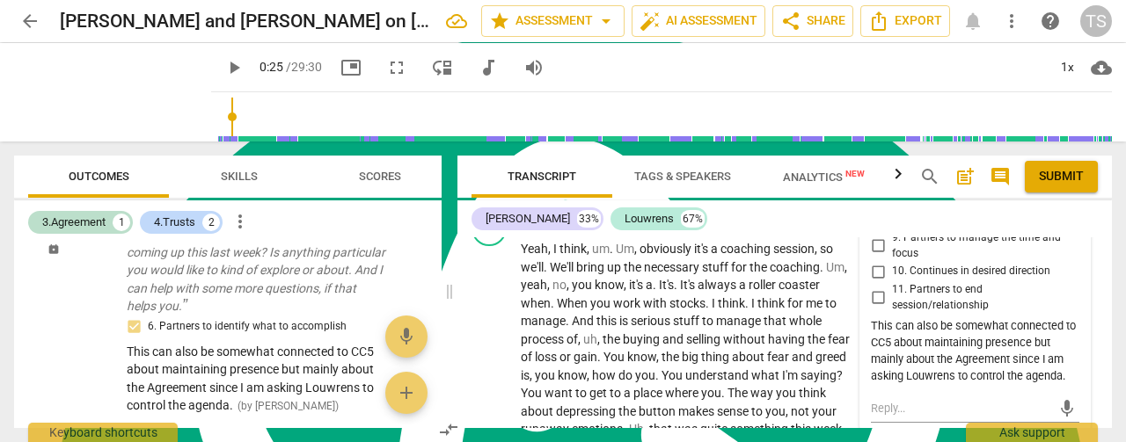
scroll to position [141, 0]
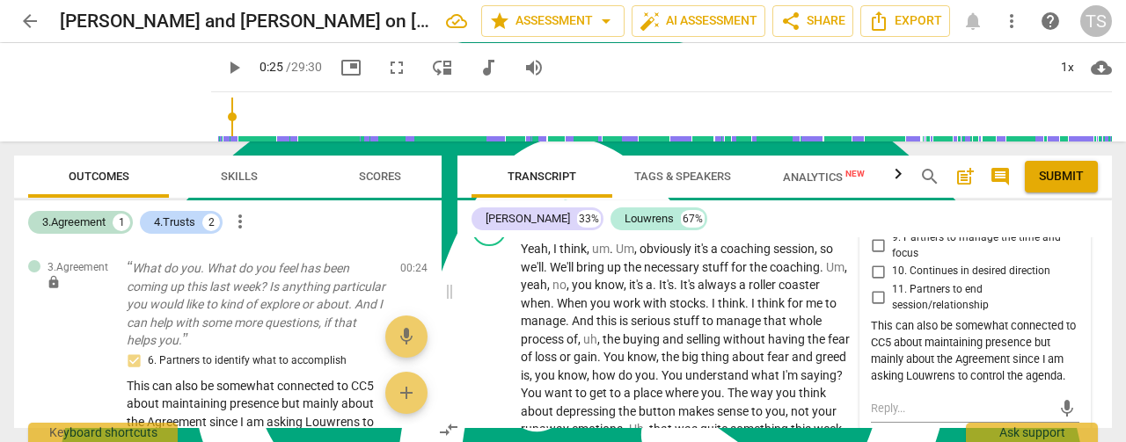
click at [346, 175] on span "Scores" at bounding box center [380, 177] width 84 height 24
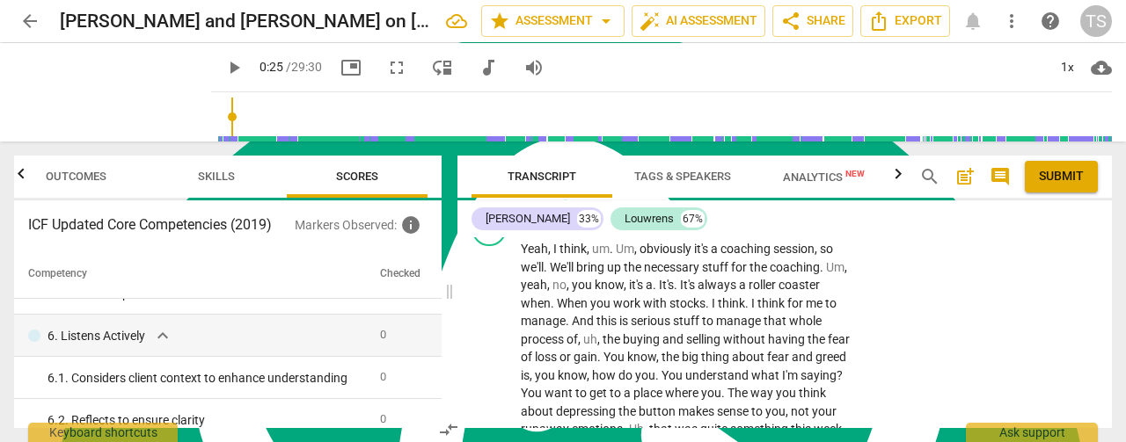
scroll to position [1847, 0]
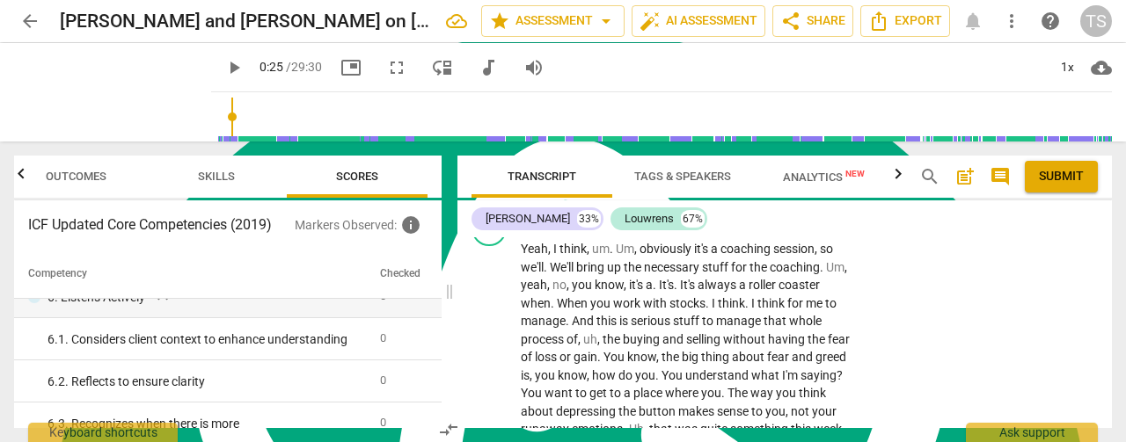
click at [70, 170] on span "Outcomes" at bounding box center [76, 176] width 61 height 13
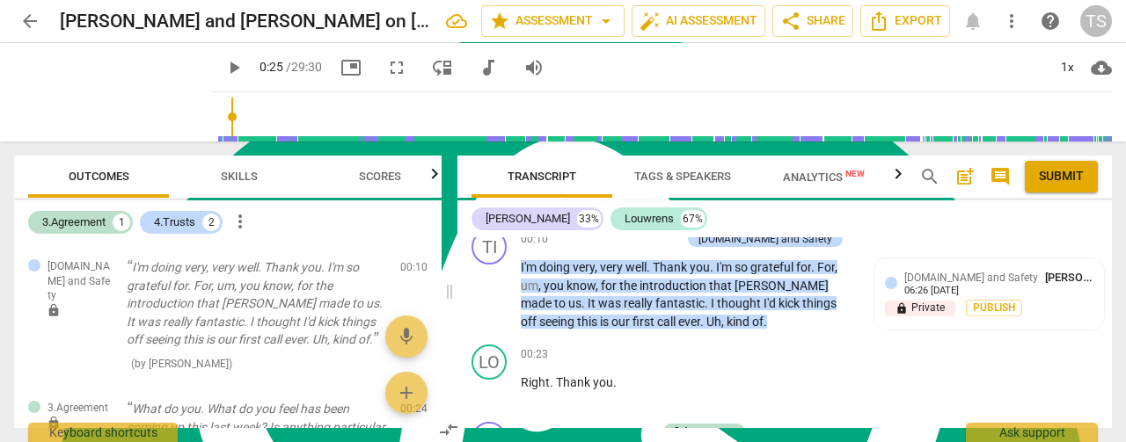
scroll to position [299, 0]
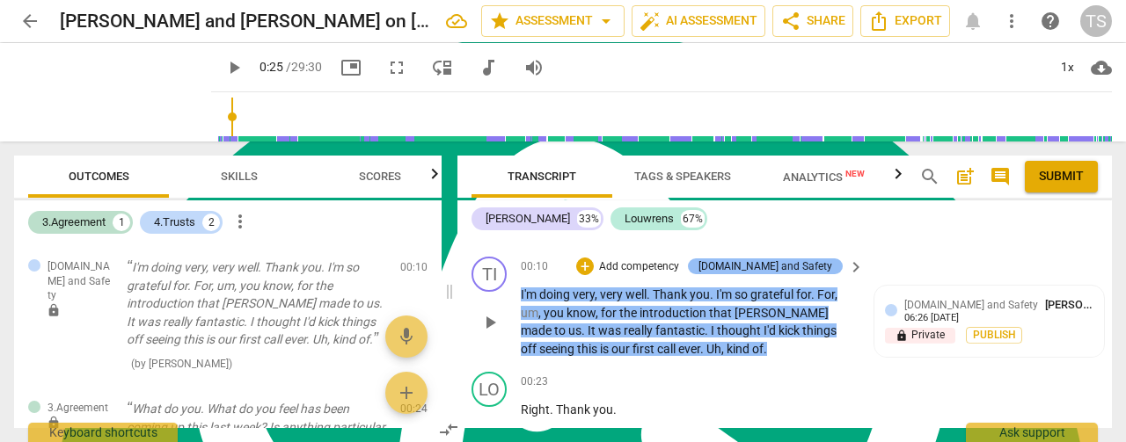
click at [794, 263] on div "[DOMAIN_NAME] and Safety" at bounding box center [765, 267] width 134 height 16
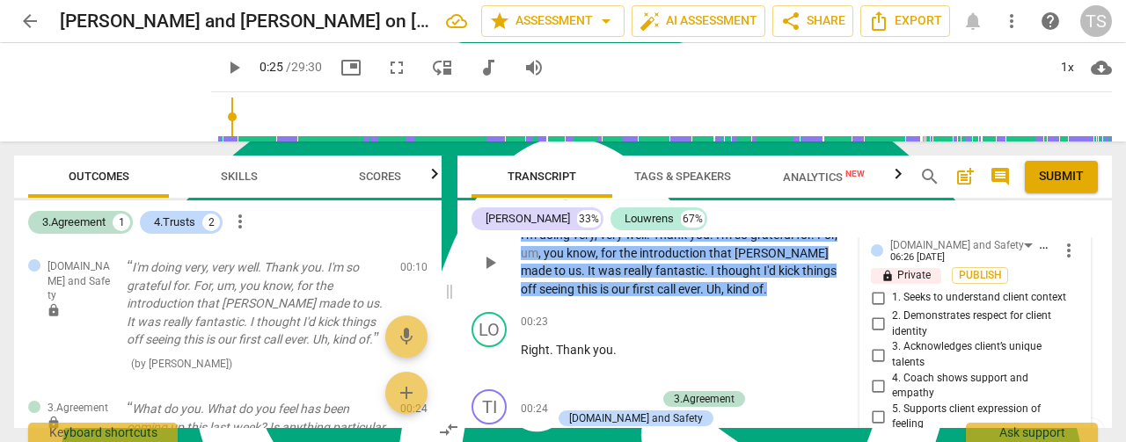
scroll to position [332, 0]
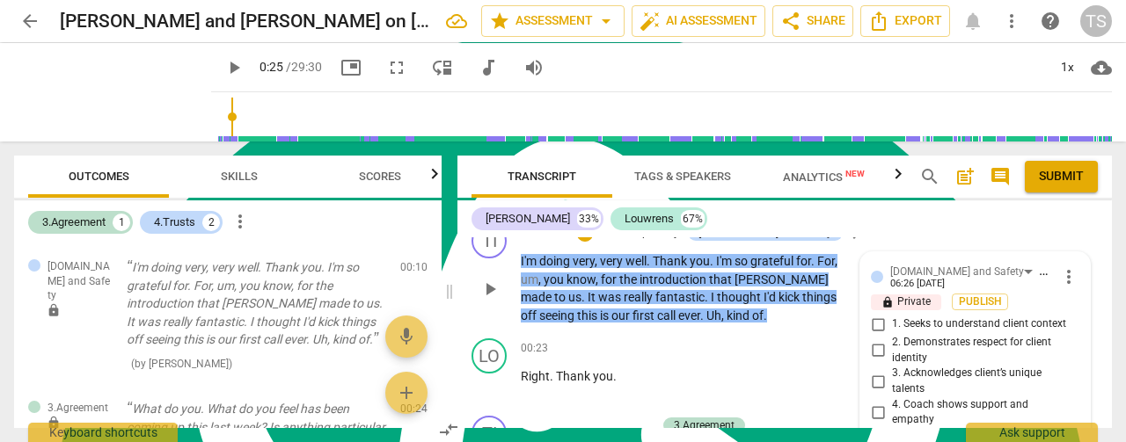
click at [871, 352] on input "2. Demonstrates respect for client identity" at bounding box center [878, 350] width 28 height 21
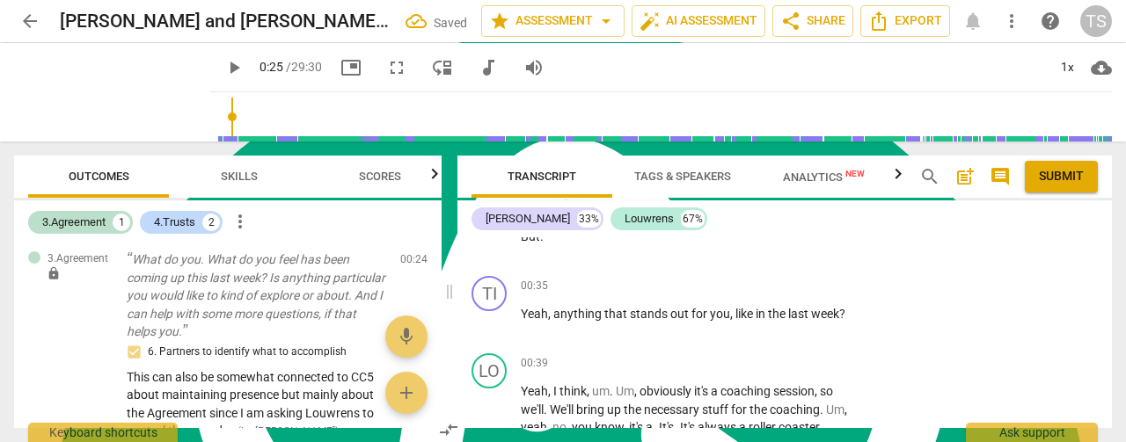
scroll to position [176, 0]
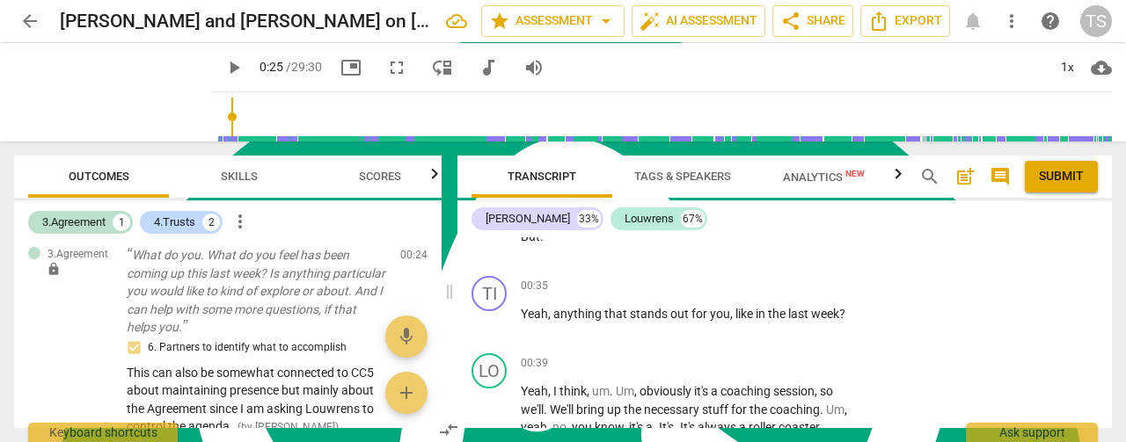
click at [363, 185] on span "Scores" at bounding box center [380, 177] width 84 height 24
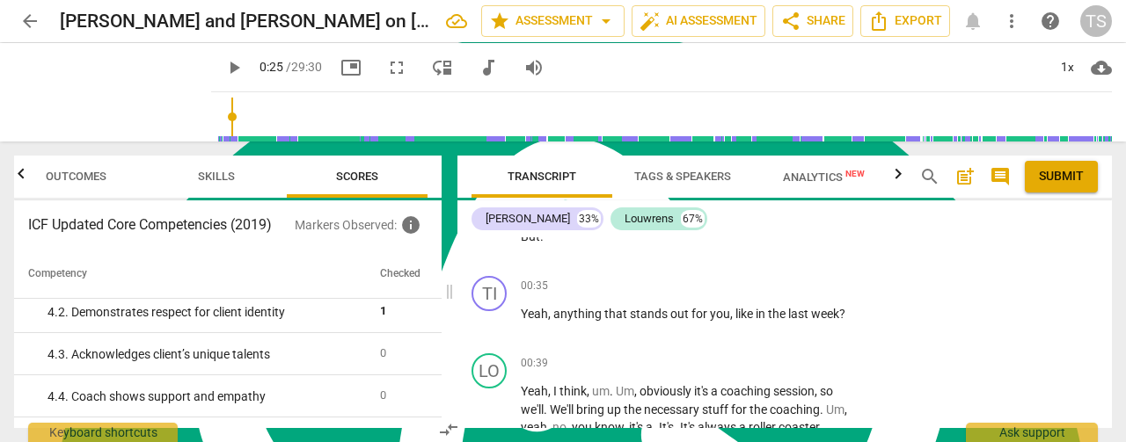
scroll to position [1319, 0]
click at [91, 82] on span "play_arrow" at bounding box center [113, 92] width 46 height 46
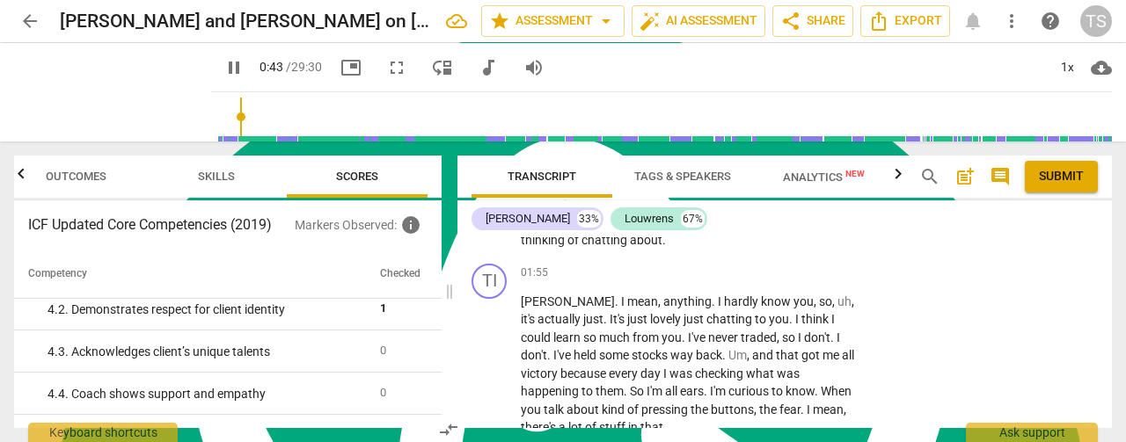
scroll to position [830, 0]
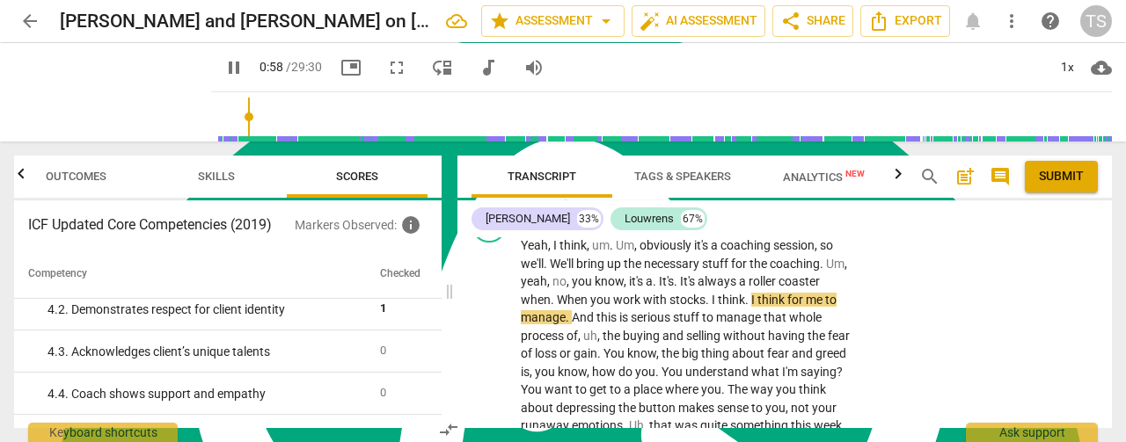
click at [223, 67] on span "pause" at bounding box center [233, 67] width 21 height 21
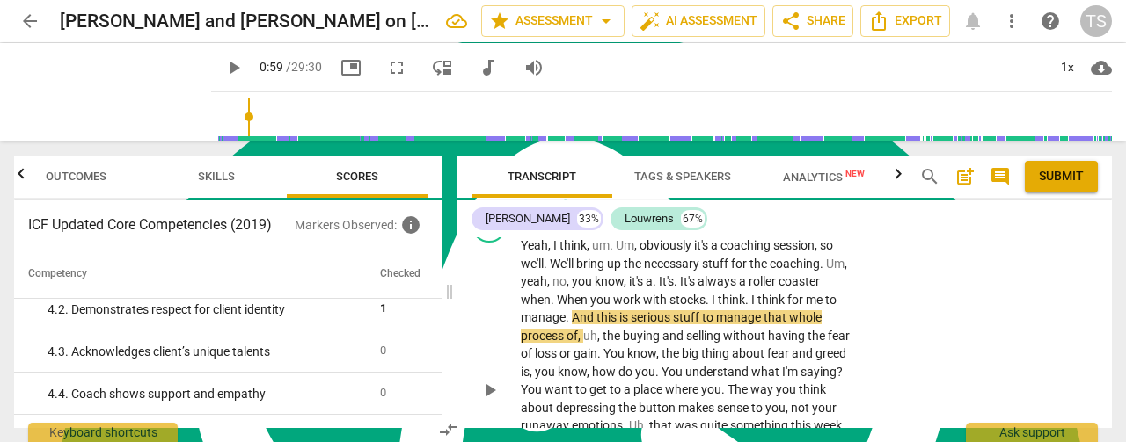
click at [763, 319] on span "manage" at bounding box center [739, 317] width 47 height 14
drag, startPoint x: 712, startPoint y: 319, endPoint x: 654, endPoint y: 319, distance: 57.2
click at [654, 319] on span "serious" at bounding box center [652, 317] width 42 height 14
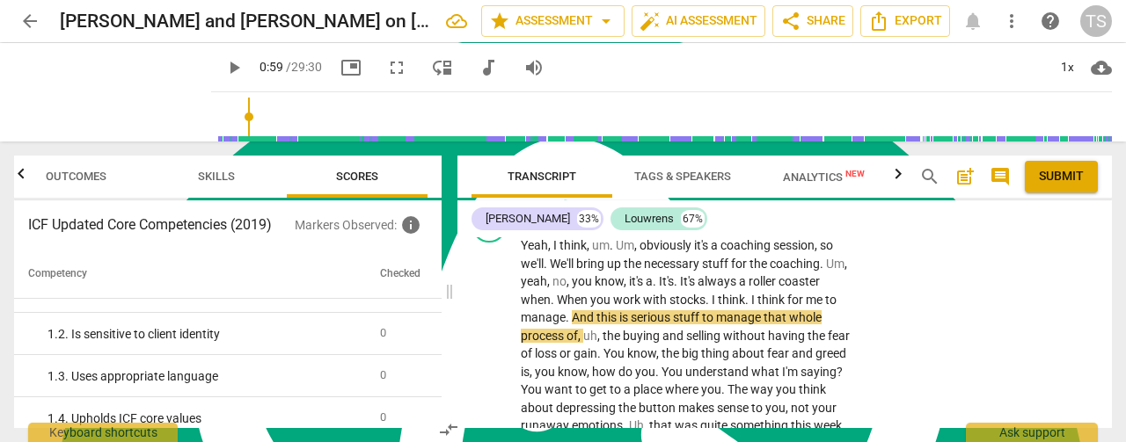
scroll to position [0, 0]
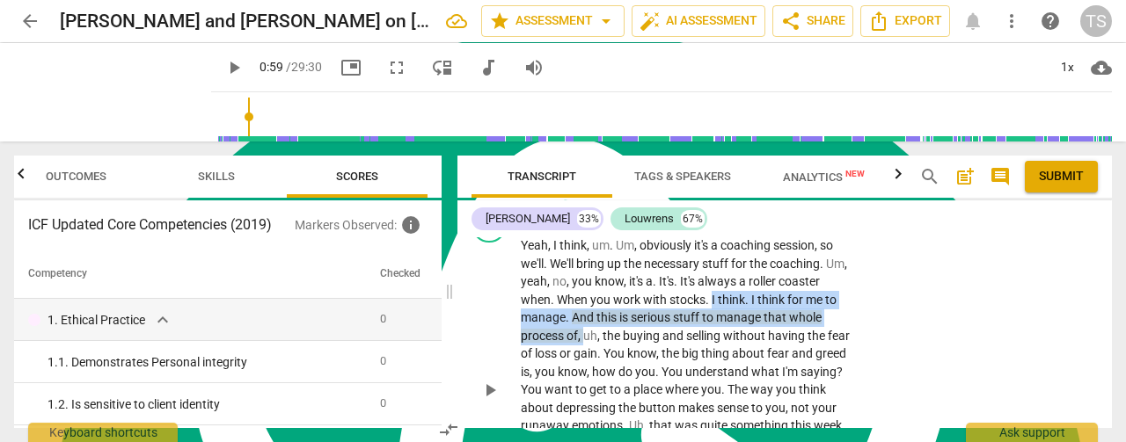
drag, startPoint x: 584, startPoint y: 337, endPoint x: 711, endPoint y: 303, distance: 131.0
click at [711, 303] on p "Yeah , I think , um . Um , obviously it's a coaching session , so we'll . We'll…" at bounding box center [688, 390] width 334 height 307
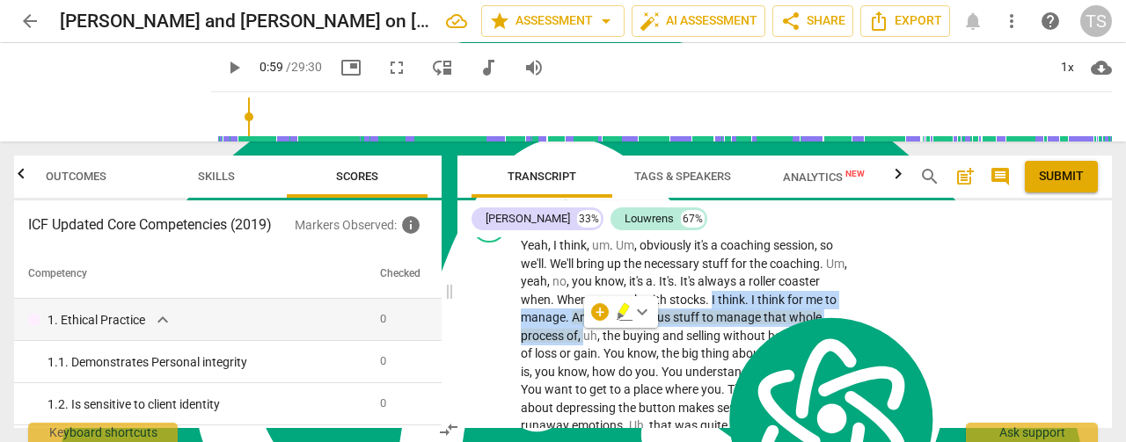
click at [642, 311] on span "keyboard_arrow_down" at bounding box center [641, 312] width 21 height 21
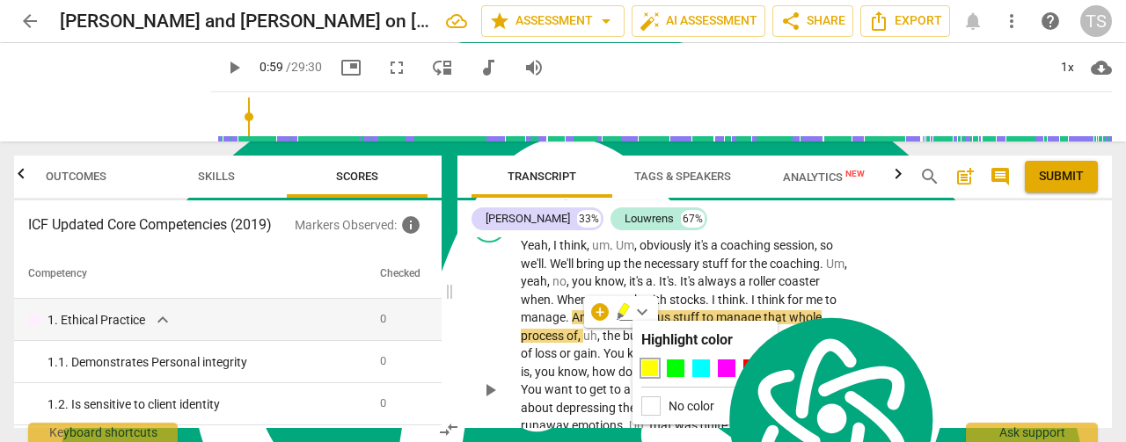
click at [872, 296] on div "LO play_arrow pause 00:39 + Add competency keyboard_arrow_right Yeah , I think …" at bounding box center [784, 376] width 654 height 350
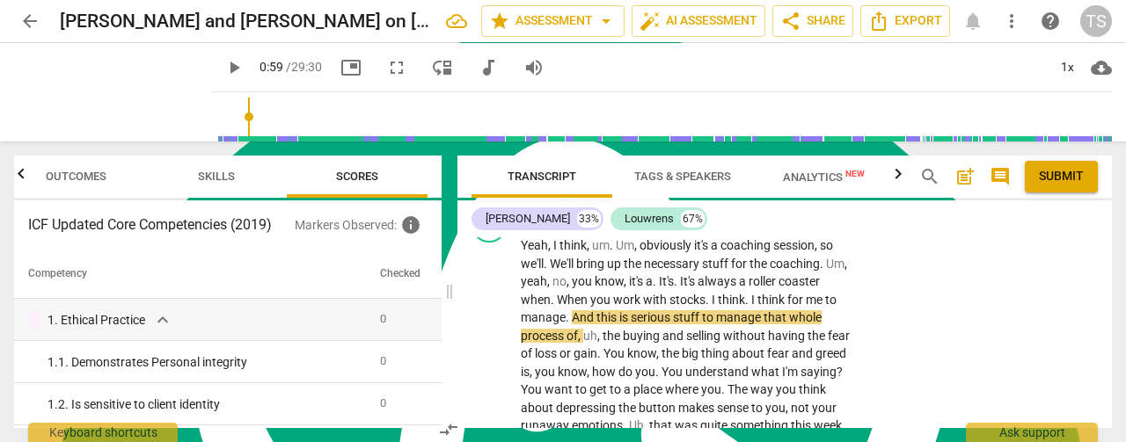
click at [1014, 21] on span "more_vert" at bounding box center [1011, 21] width 21 height 21
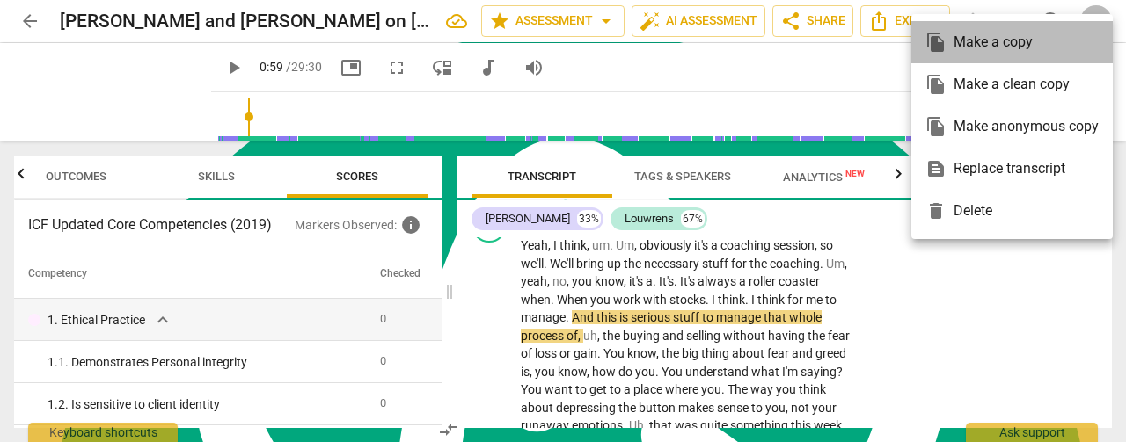
click at [1014, 21] on div "file_copy Make a copy" at bounding box center [1011, 42] width 173 height 42
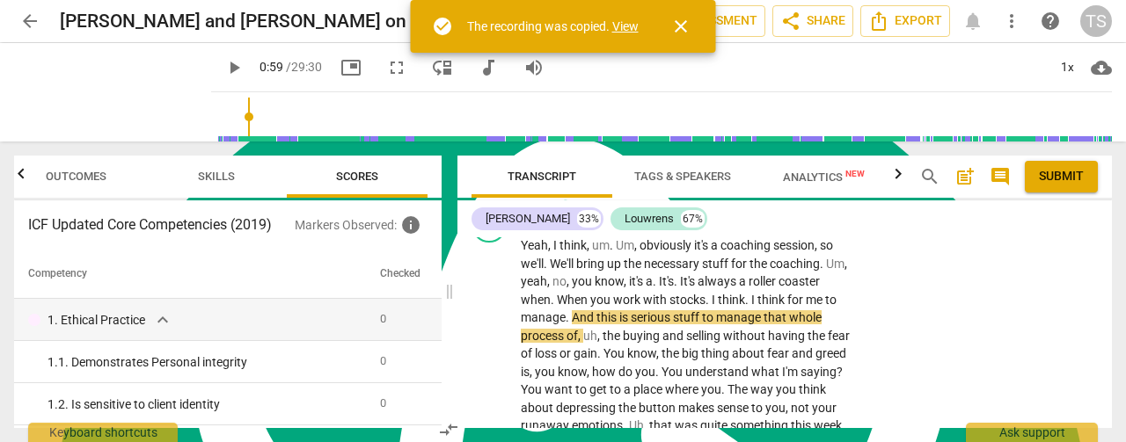
click at [690, 19] on span "close" at bounding box center [680, 26] width 21 height 21
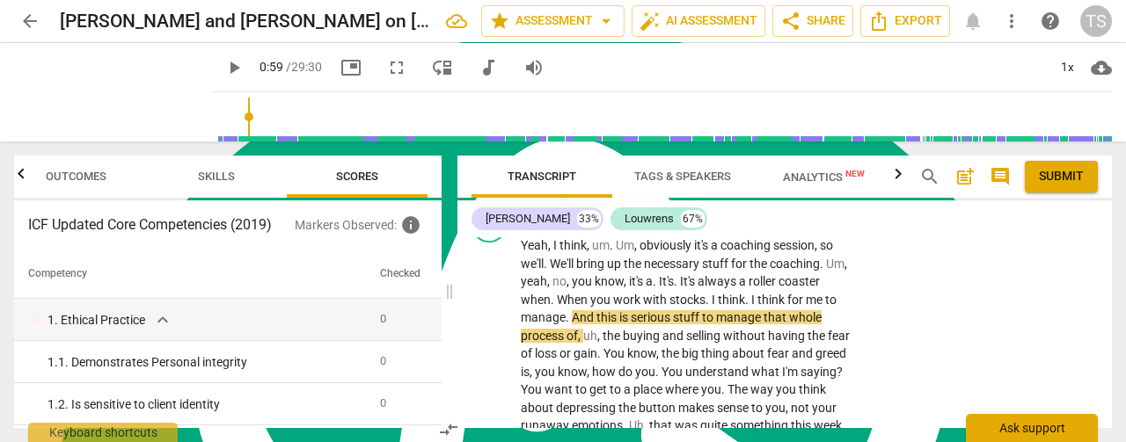
click at [1031, 429] on div "Ask support" at bounding box center [1032, 428] width 132 height 28
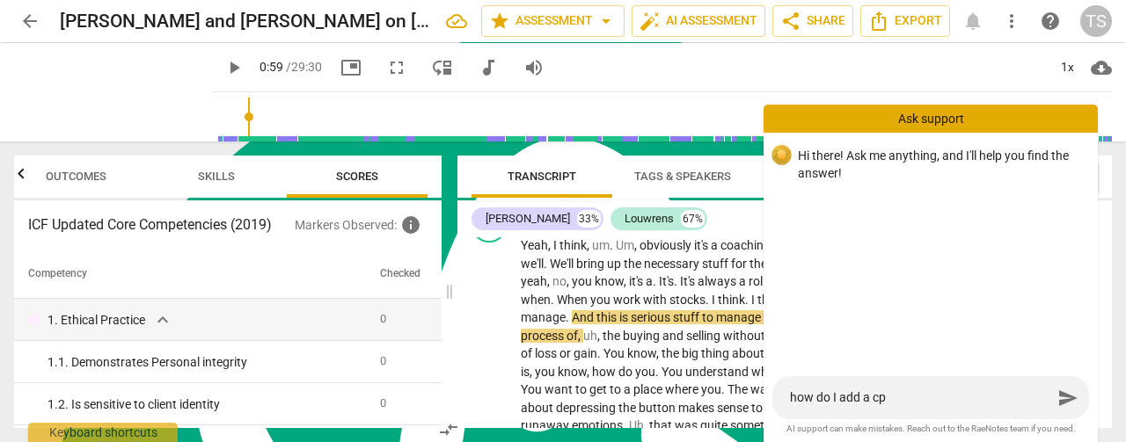
click at [908, 393] on textarea "how do I add a cp" at bounding box center [921, 398] width 262 height 17
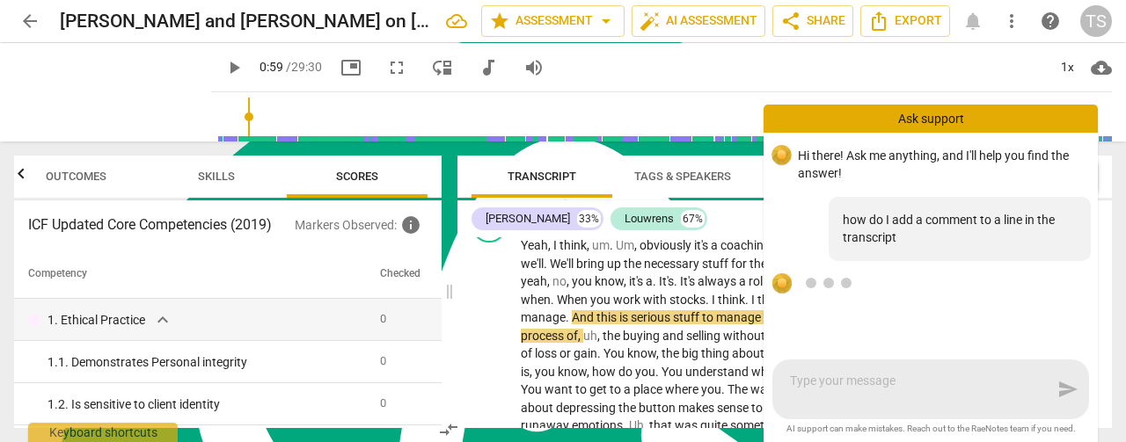
scroll to position [72, 0]
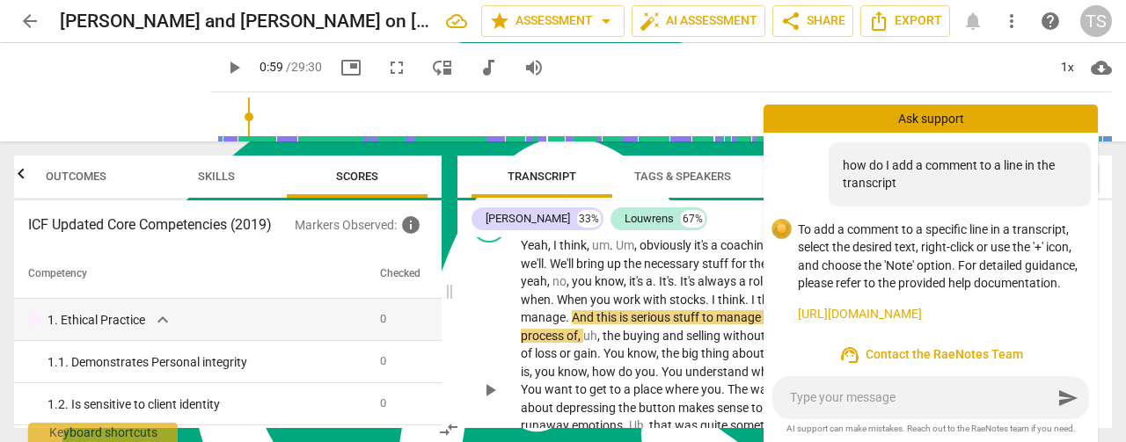
click at [710, 320] on span "to" at bounding box center [709, 317] width 14 height 14
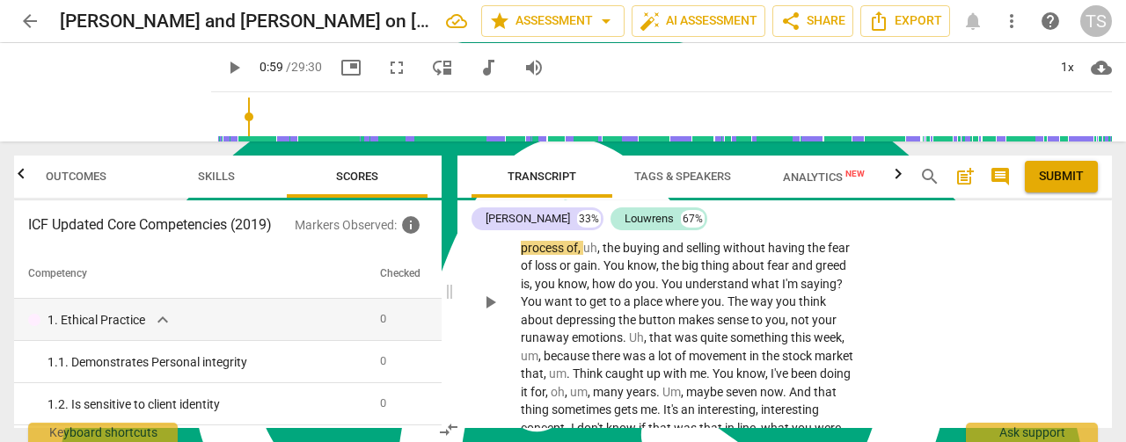
scroll to position [830, 0]
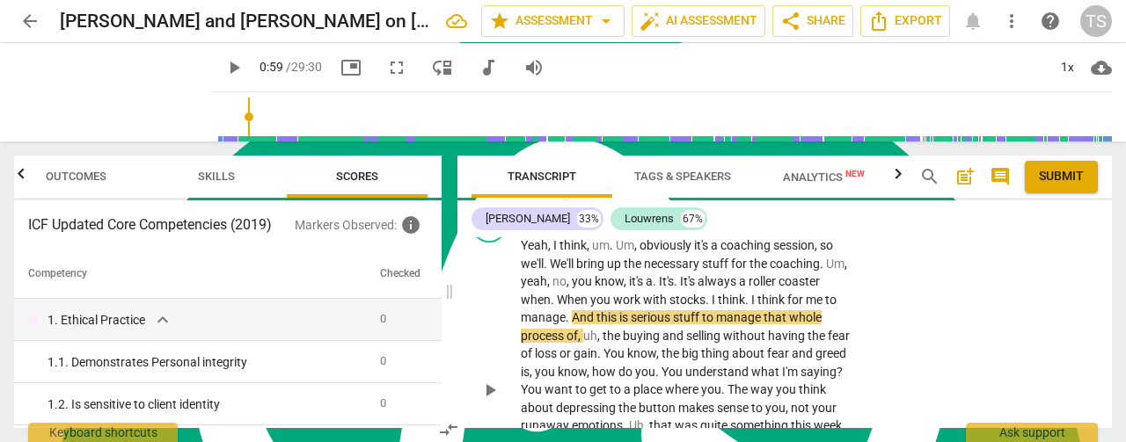
drag, startPoint x: 732, startPoint y: 318, endPoint x: 651, endPoint y: 313, distance: 81.0
click at [651, 312] on span "serious" at bounding box center [652, 317] width 42 height 14
click at [588, 334] on span "uh" at bounding box center [590, 336] width 14 height 14
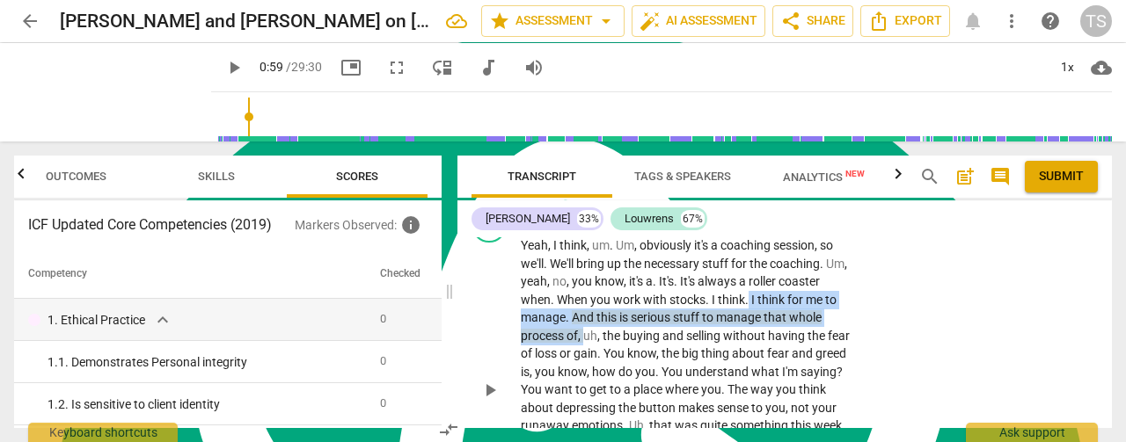
drag, startPoint x: 584, startPoint y: 336, endPoint x: 749, endPoint y: 292, distance: 171.1
click at [749, 292] on p "Yeah , I think , um . Um , obviously it's a coaching session , so we'll . We'll…" at bounding box center [688, 390] width 334 height 307
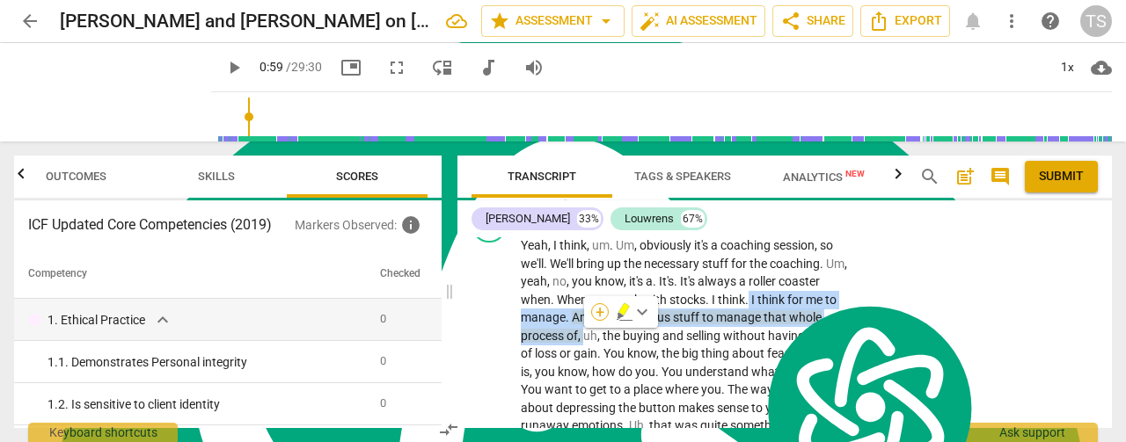
click at [600, 309] on div "+" at bounding box center [600, 312] width 18 height 18
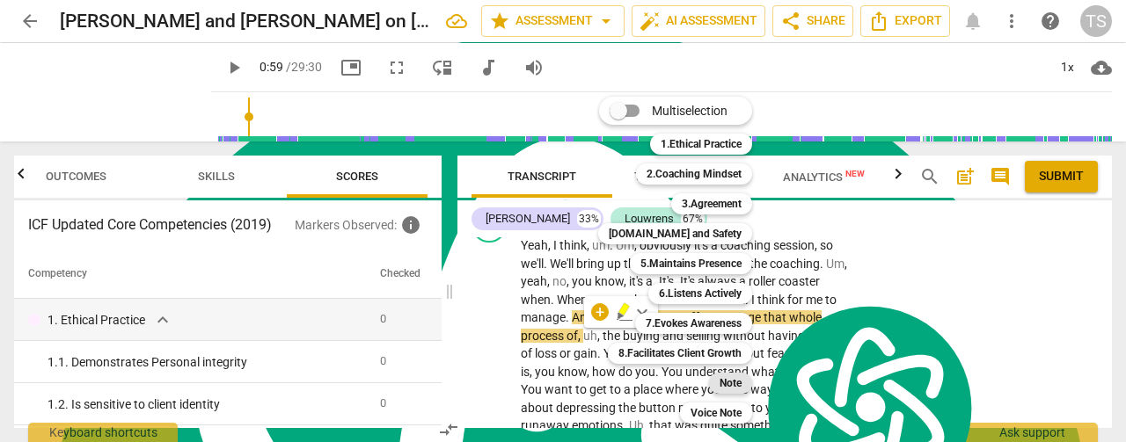
click at [725, 381] on b "Note" at bounding box center [730, 383] width 22 height 21
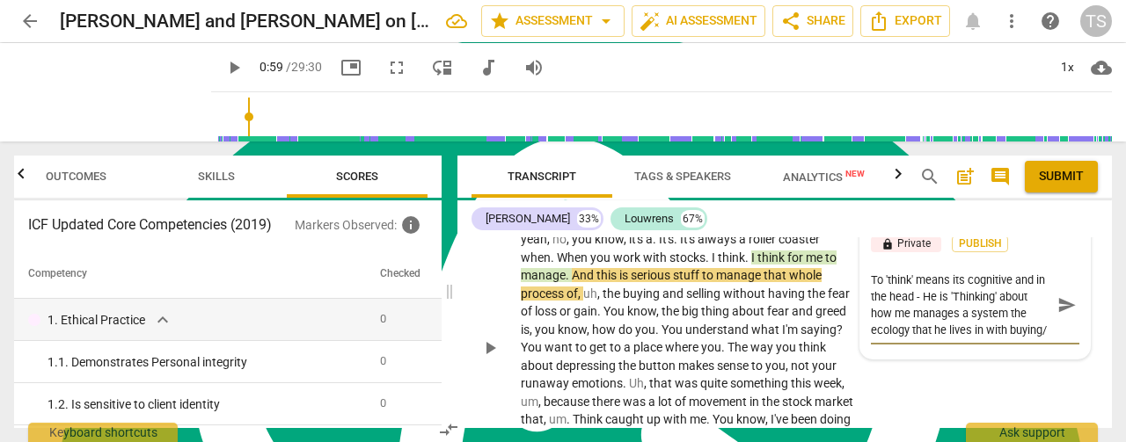
scroll to position [15, 0]
click at [1057, 301] on span "send" at bounding box center [1066, 305] width 19 height 19
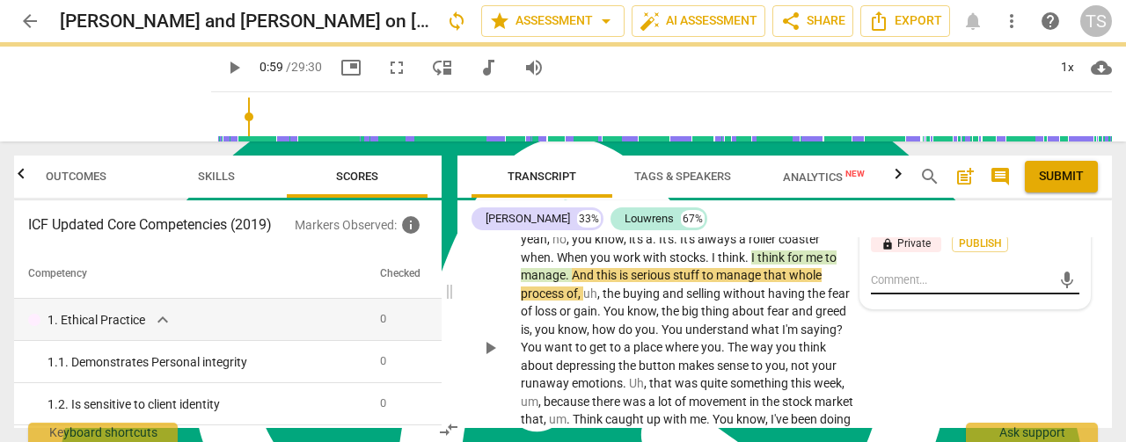
scroll to position [0, 0]
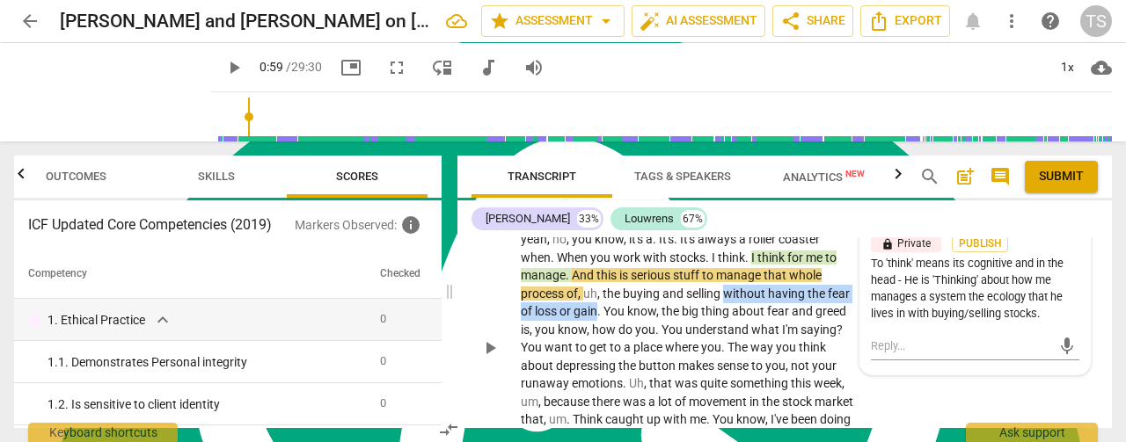
drag, startPoint x: 599, startPoint y: 310, endPoint x: 726, endPoint y: 297, distance: 127.3
click at [726, 297] on p "Yeah , I think , um . Um , obviously it's a coaching session , so we'll . We'll…" at bounding box center [688, 347] width 334 height 307
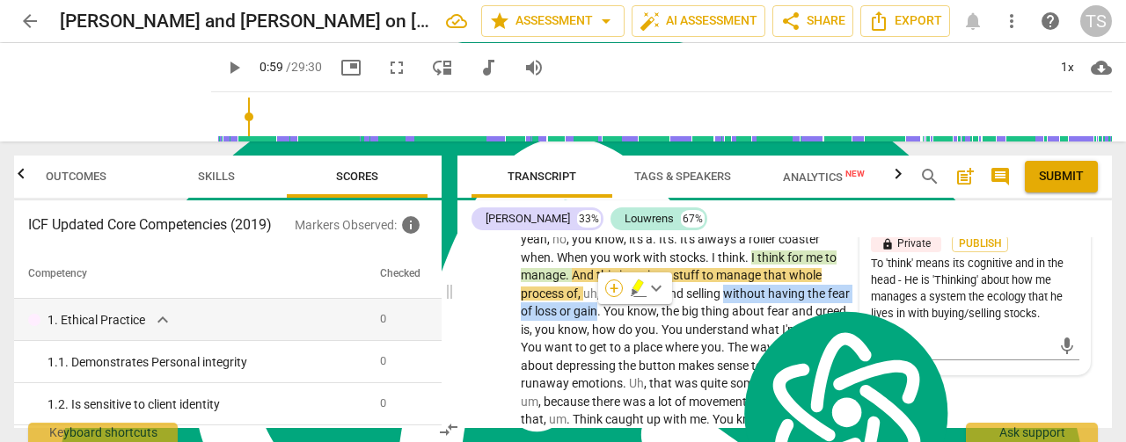
click at [610, 288] on div "+" at bounding box center [614, 289] width 18 height 18
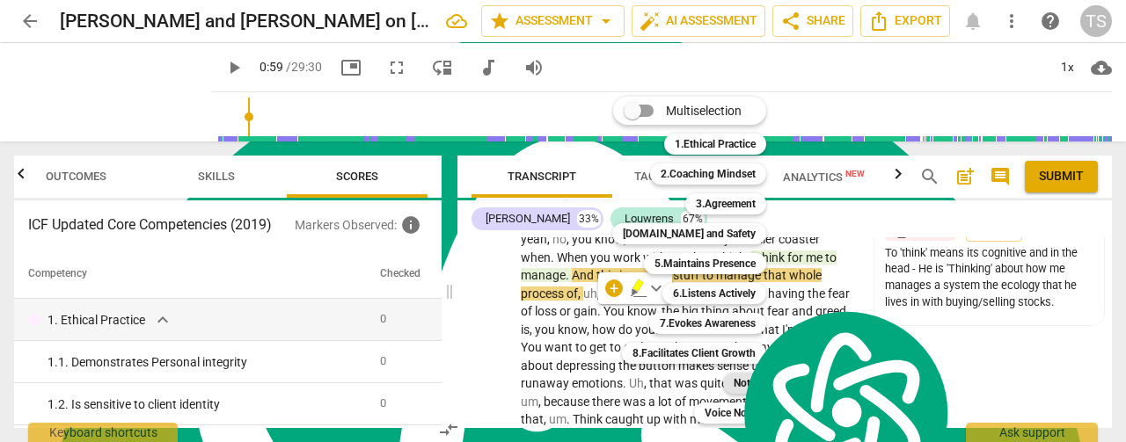
click at [746, 384] on b "Note" at bounding box center [745, 383] width 22 height 21
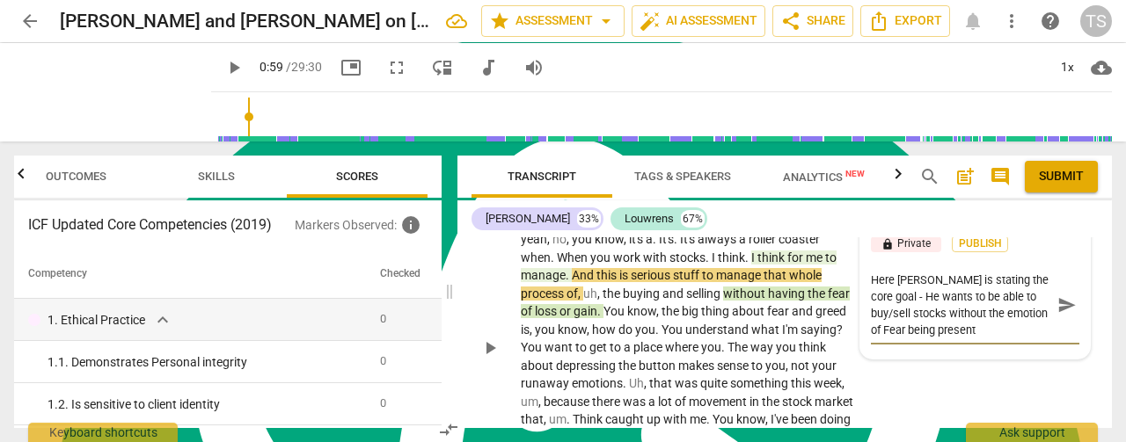
click at [1059, 305] on span "send" at bounding box center [1066, 305] width 19 height 19
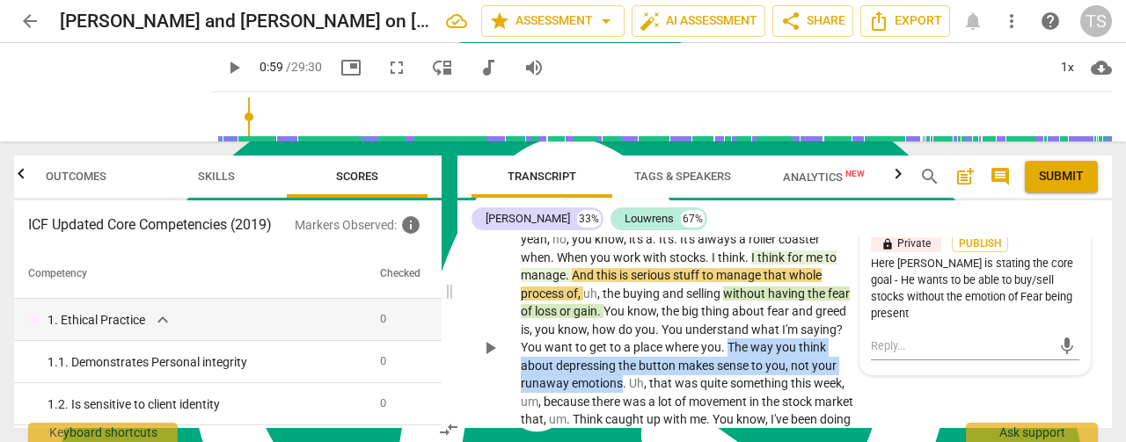
drag, startPoint x: 621, startPoint y: 384, endPoint x: 728, endPoint y: 351, distance: 112.4
click at [728, 351] on p "Yeah , I think , um . Um , obviously it's a coaching session , so we'll . We'll…" at bounding box center [688, 347] width 334 height 307
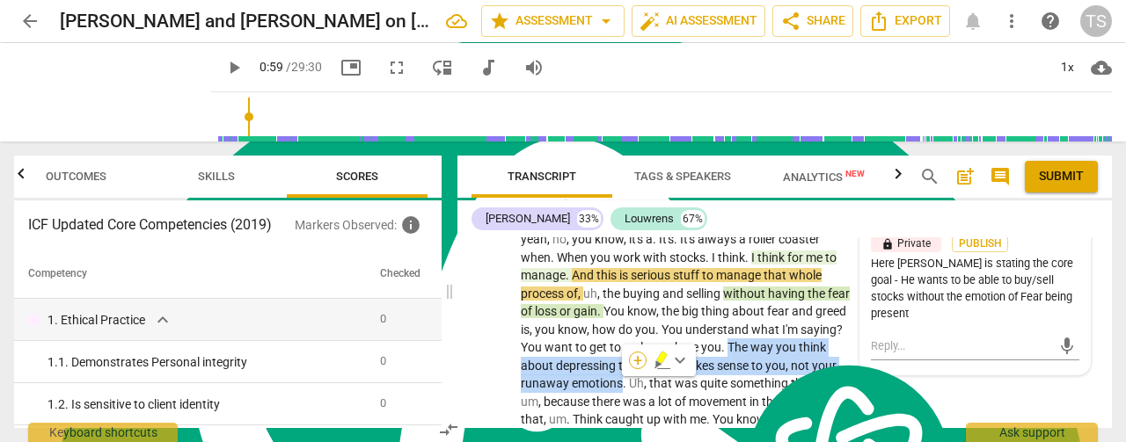
click at [639, 363] on div "+" at bounding box center [638, 361] width 18 height 18
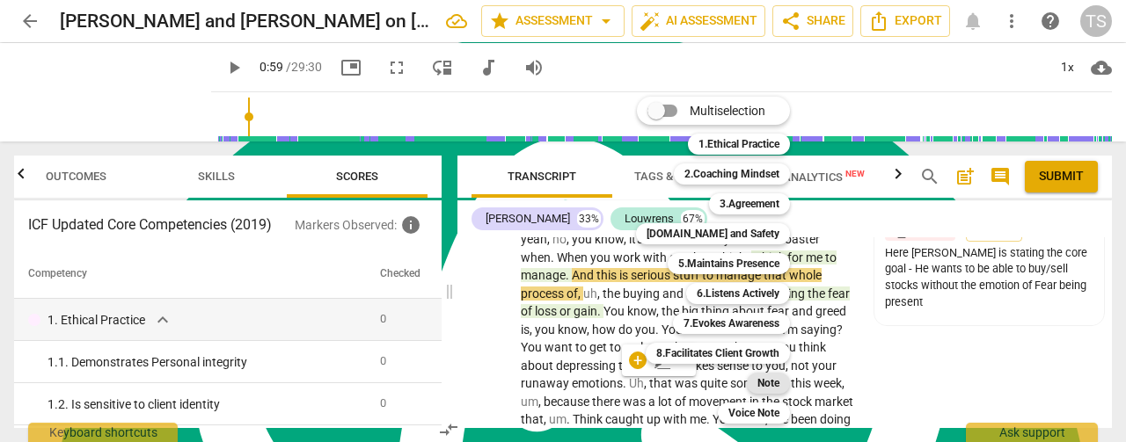
click at [782, 387] on div "Note" at bounding box center [768, 383] width 43 height 21
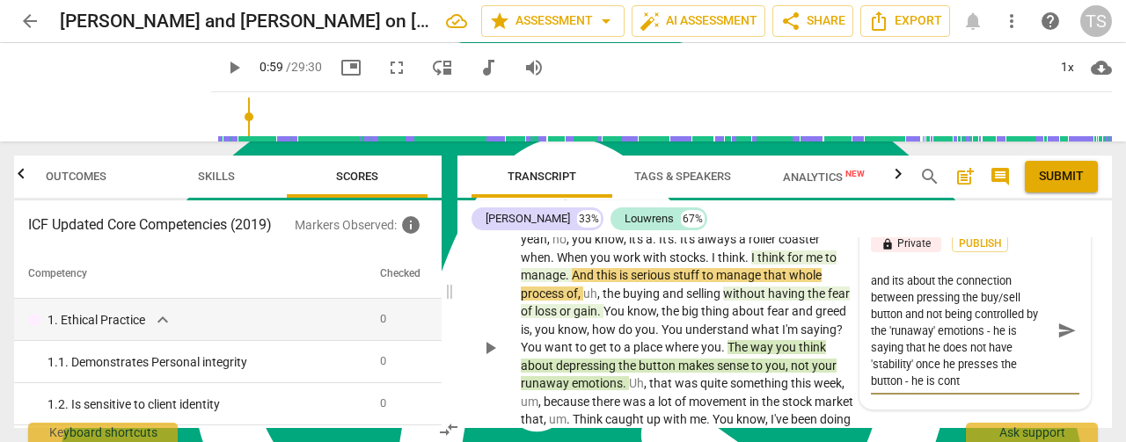
scroll to position [32, 0]
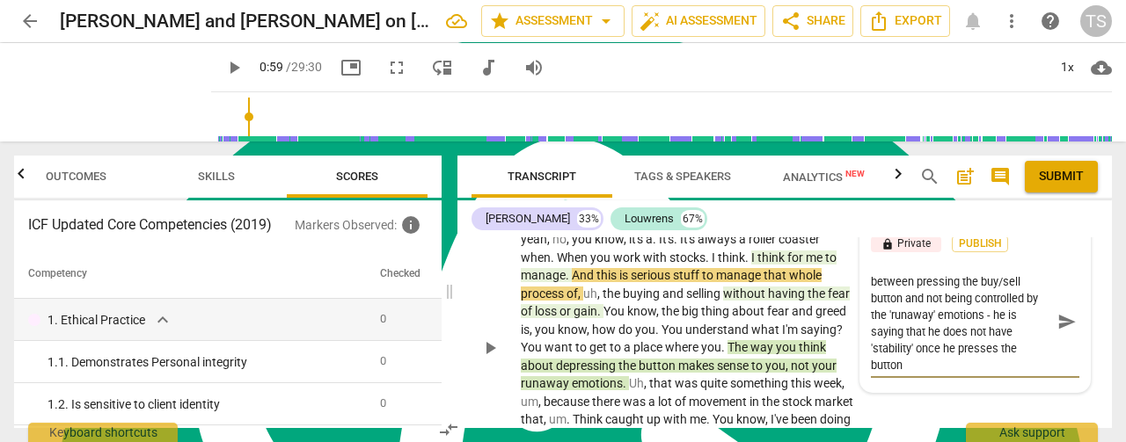
drag, startPoint x: 1054, startPoint y: 325, endPoint x: 997, endPoint y: 326, distance: 56.3
click at [1057, 325] on span "send" at bounding box center [1066, 321] width 19 height 19
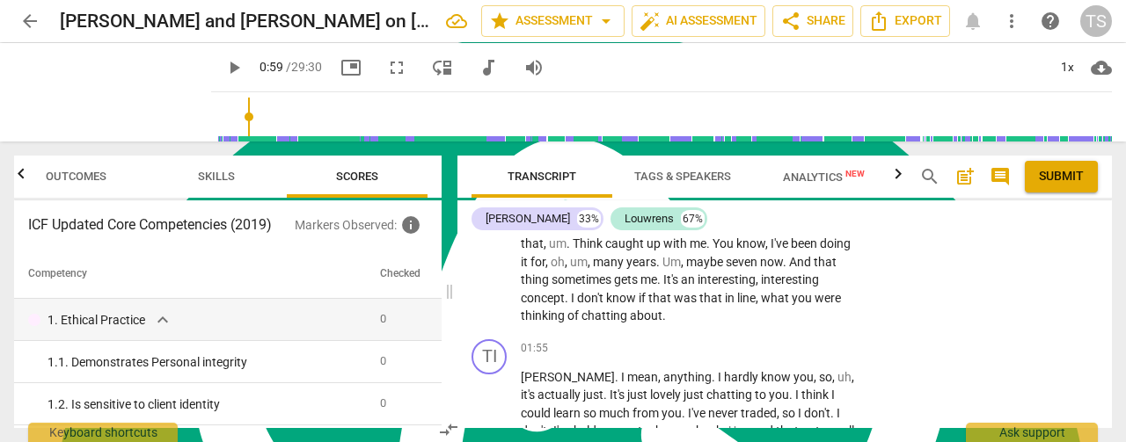
scroll to position [960, 0]
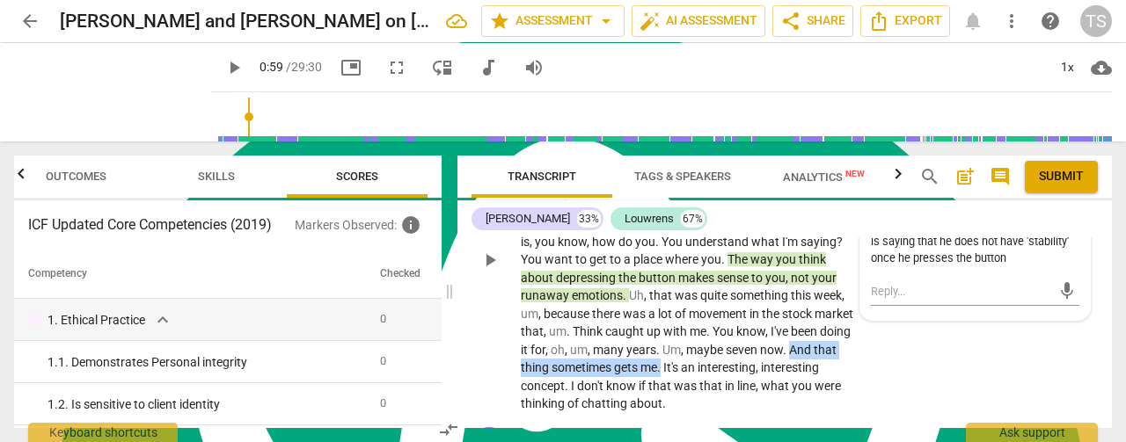
drag, startPoint x: 712, startPoint y: 367, endPoint x: 521, endPoint y: 367, distance: 191.7
click at [521, 367] on p "Yeah , I think , um . Um , obviously it's a coaching session , so we'll . We'll…" at bounding box center [688, 259] width 334 height 307
click at [726, 347] on div "+" at bounding box center [732, 345] width 18 height 18
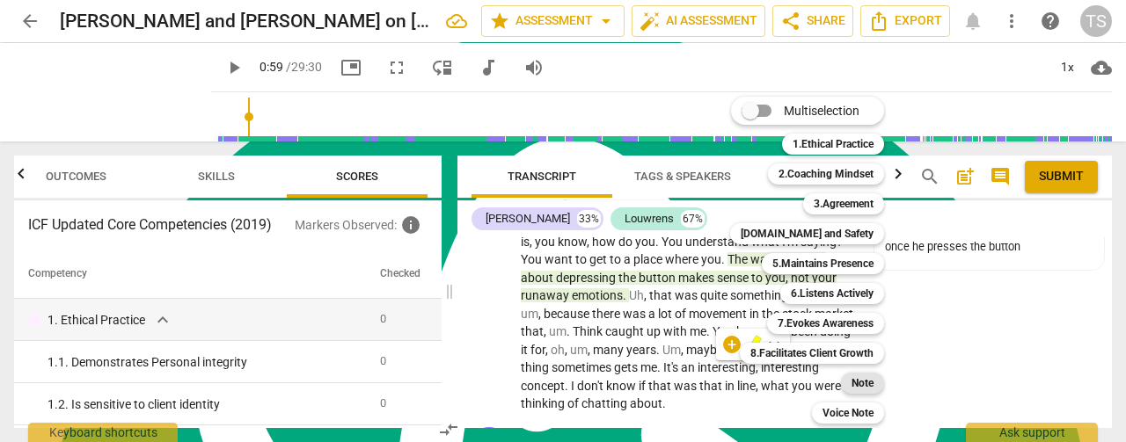
click at [853, 384] on b "Note" at bounding box center [862, 383] width 22 height 21
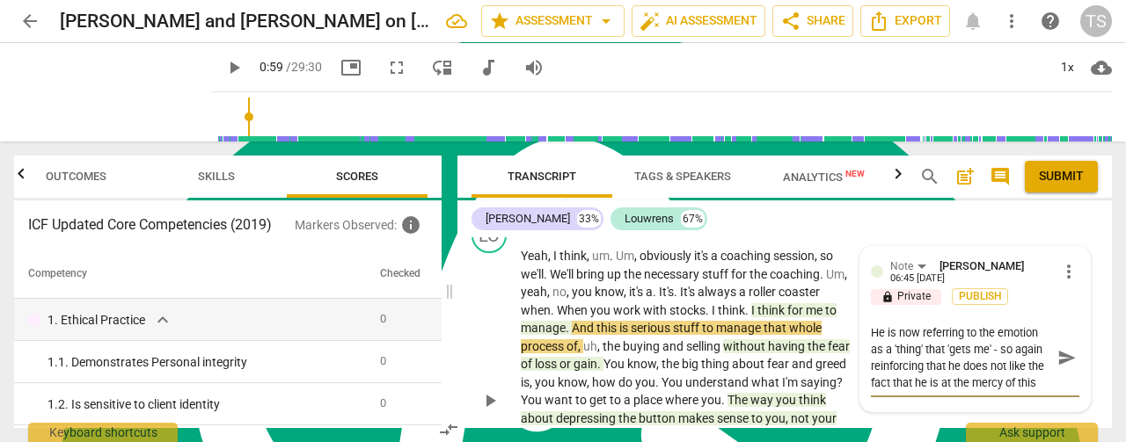
scroll to position [15, 0]
click at [1057, 355] on span "send" at bounding box center [1066, 357] width 19 height 19
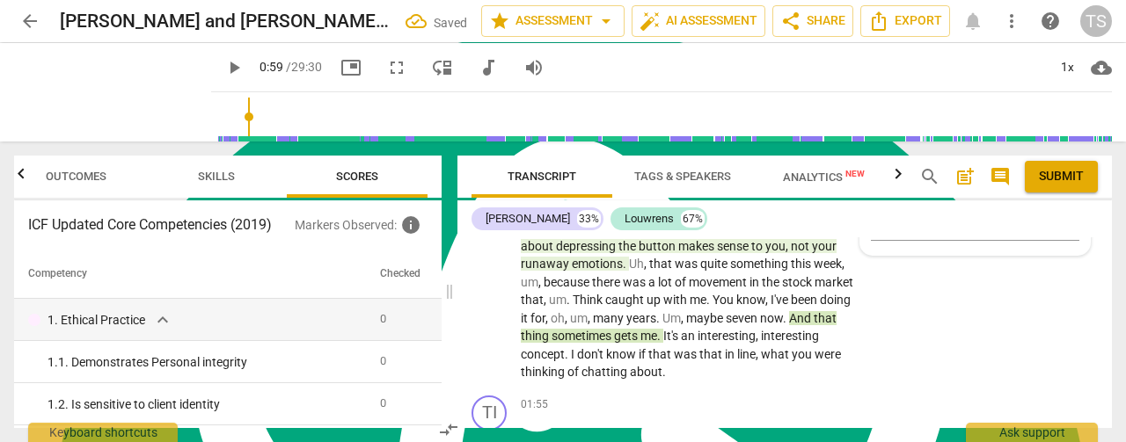
scroll to position [996, 0]
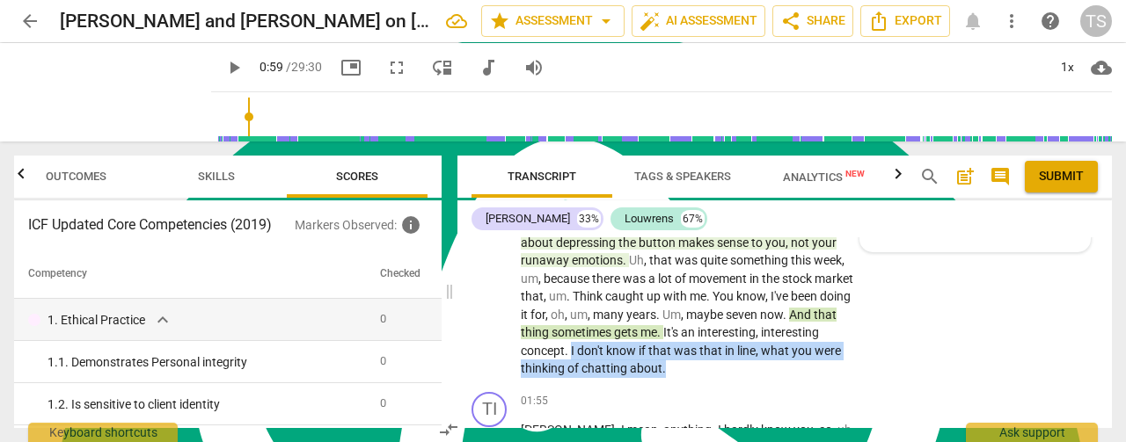
drag, startPoint x: 724, startPoint y: 369, endPoint x: 631, endPoint y: 357, distance: 93.1
click at [631, 357] on p "Yeah , I think , um . Um , obviously it's a coaching session , so we'll . We'll…" at bounding box center [688, 224] width 334 height 307
click at [733, 347] on div "+" at bounding box center [732, 346] width 18 height 18
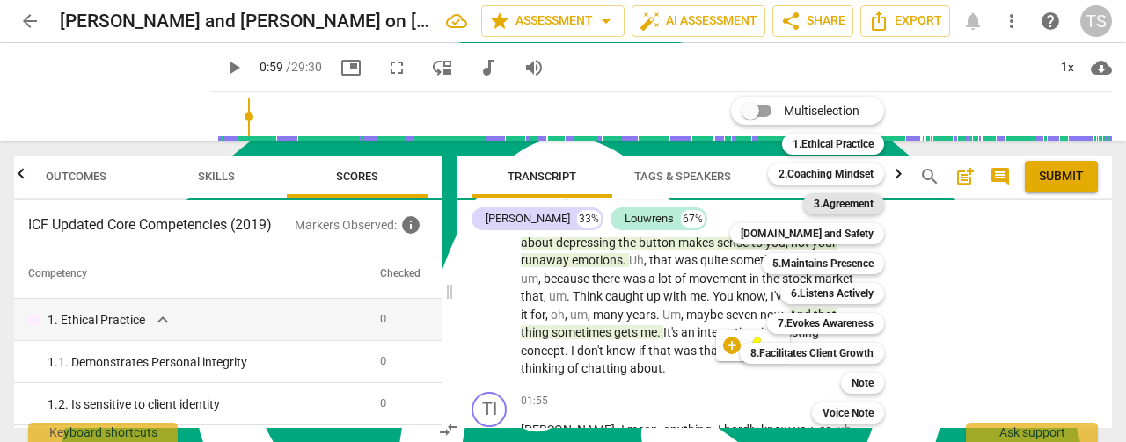
click at [835, 208] on b "3.Agreement" at bounding box center [844, 203] width 60 height 21
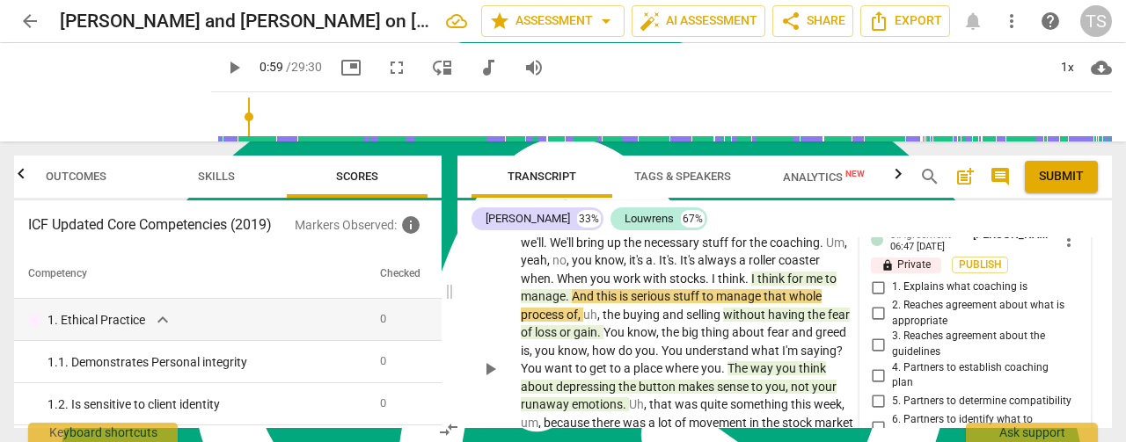
scroll to position [939, 0]
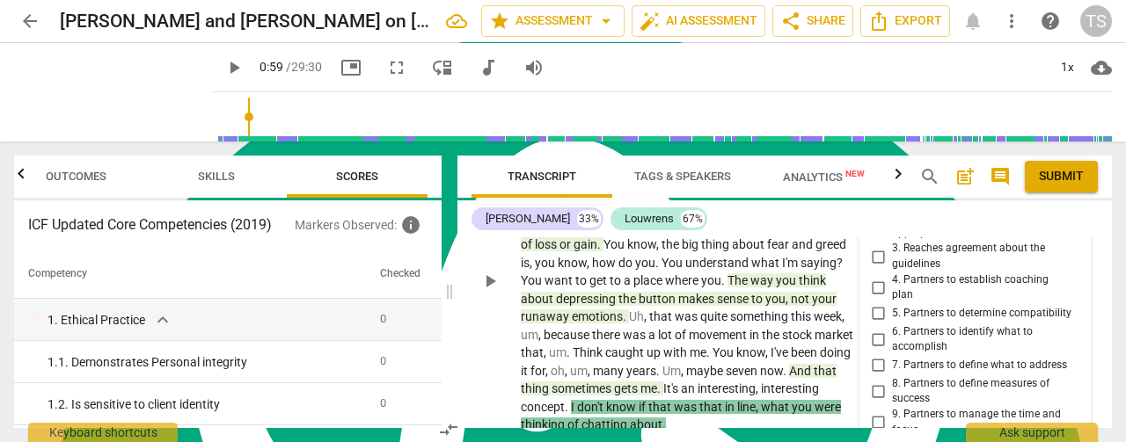
click at [877, 335] on input "6. Partners to identify what to accomplish" at bounding box center [878, 339] width 28 height 21
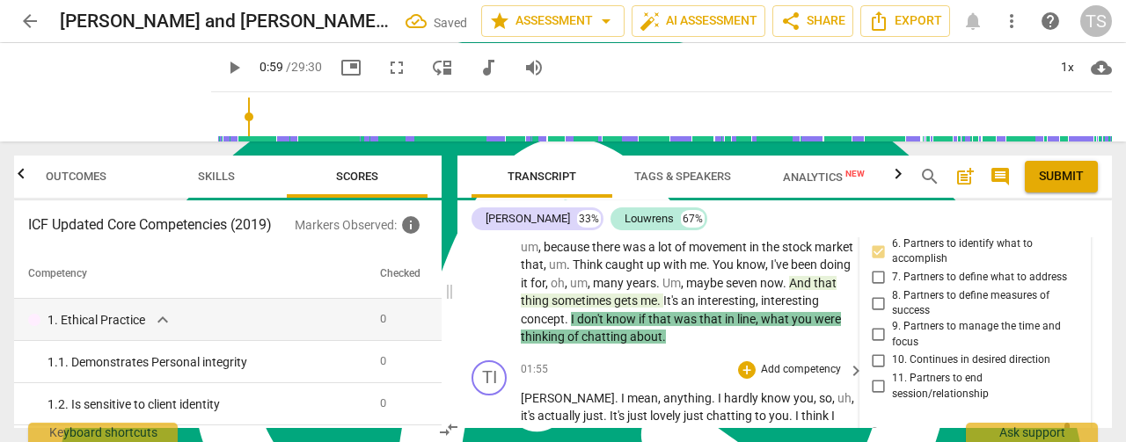
scroll to position [1115, 0]
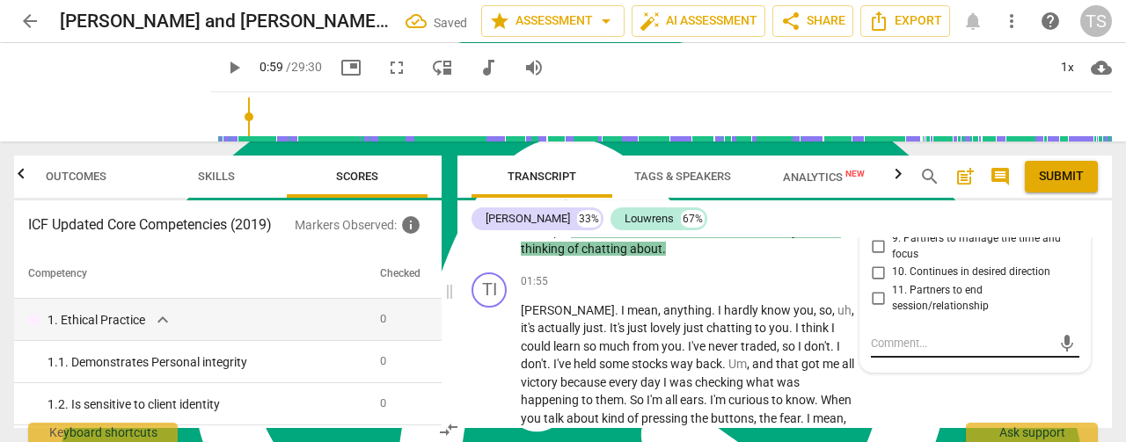
click at [909, 337] on textarea at bounding box center [961, 343] width 180 height 17
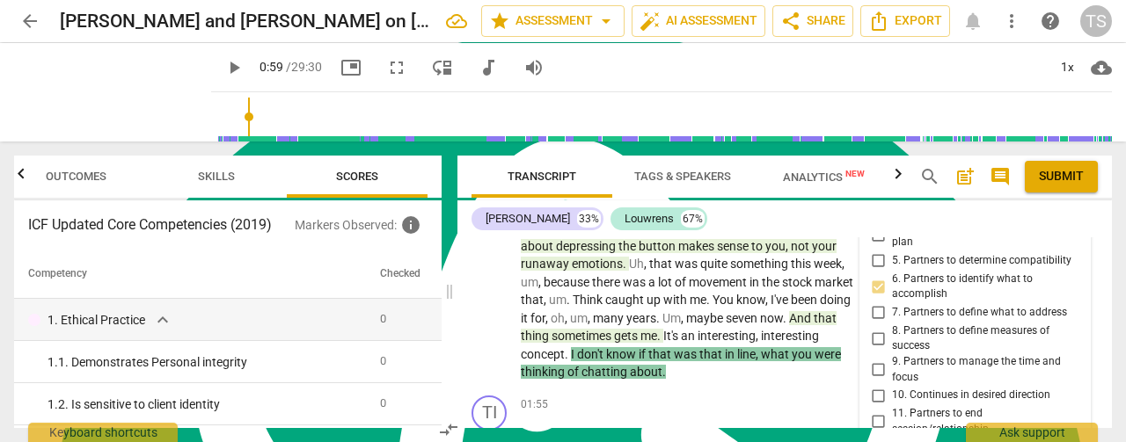
scroll to position [969, 0]
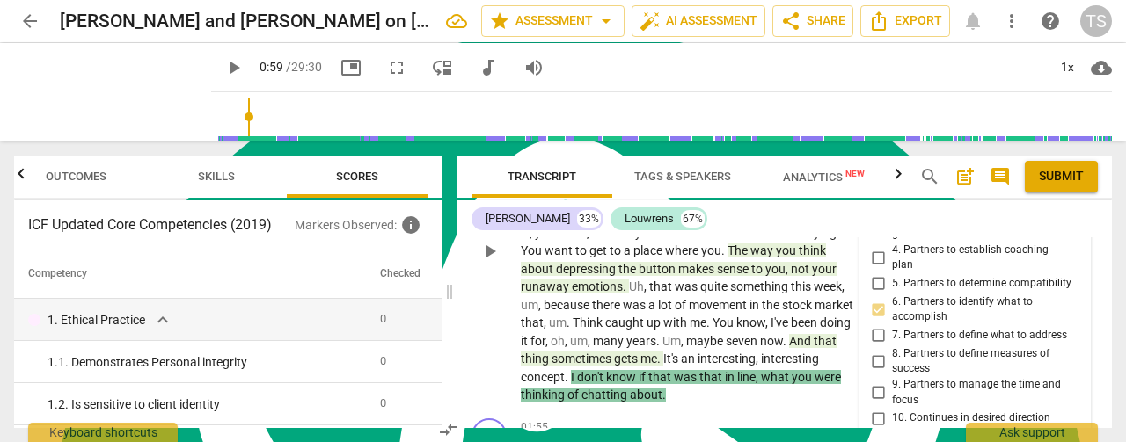
click at [869, 299] on input "6. Partners to identify what to accomplish" at bounding box center [878, 309] width 28 height 21
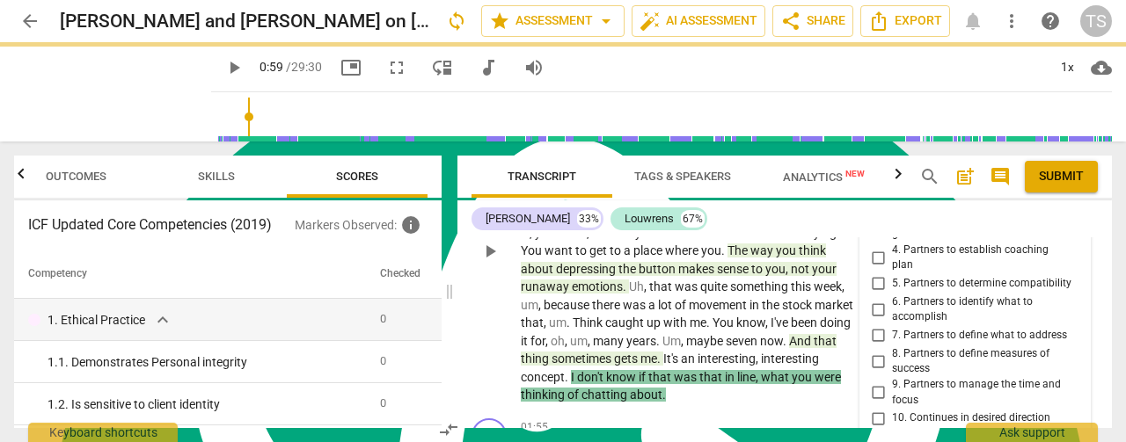
scroll to position [0, 0]
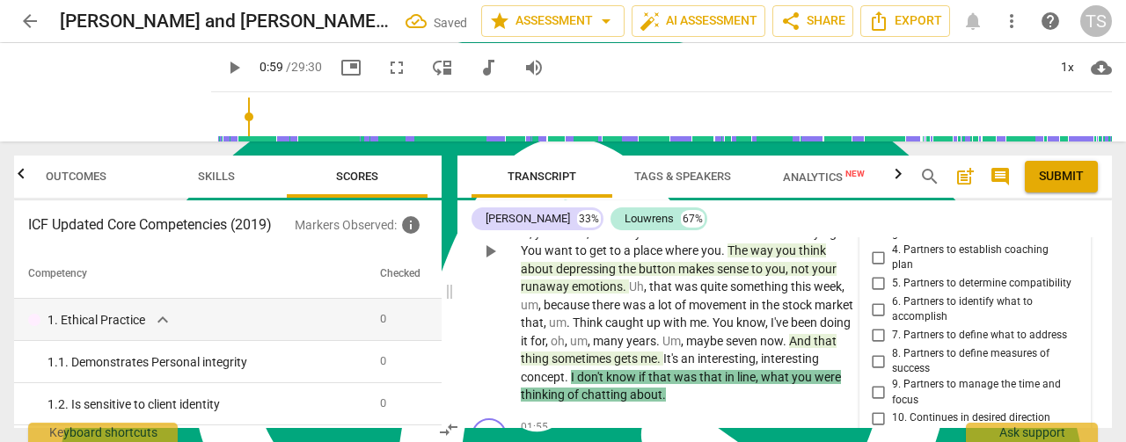
click at [869, 299] on input "6. Partners to identify what to accomplish" at bounding box center [878, 309] width 28 height 21
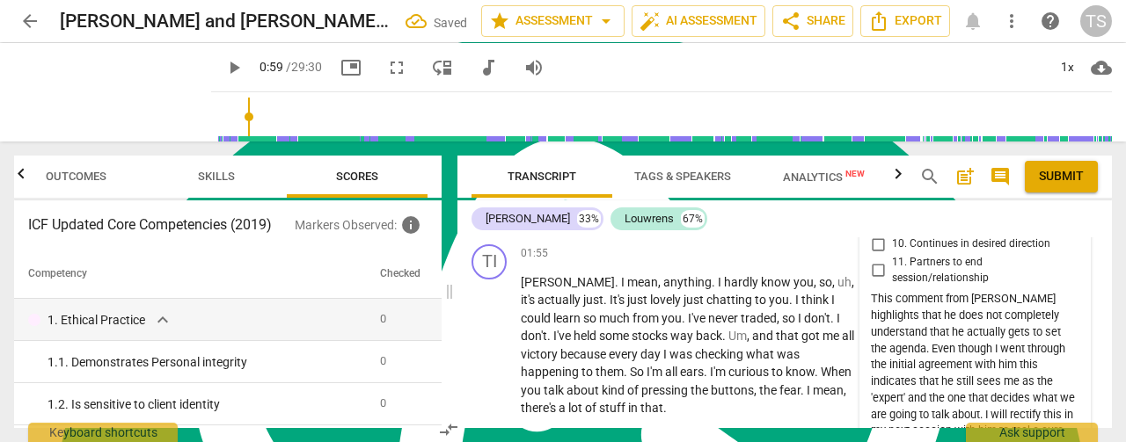
scroll to position [1145, 0]
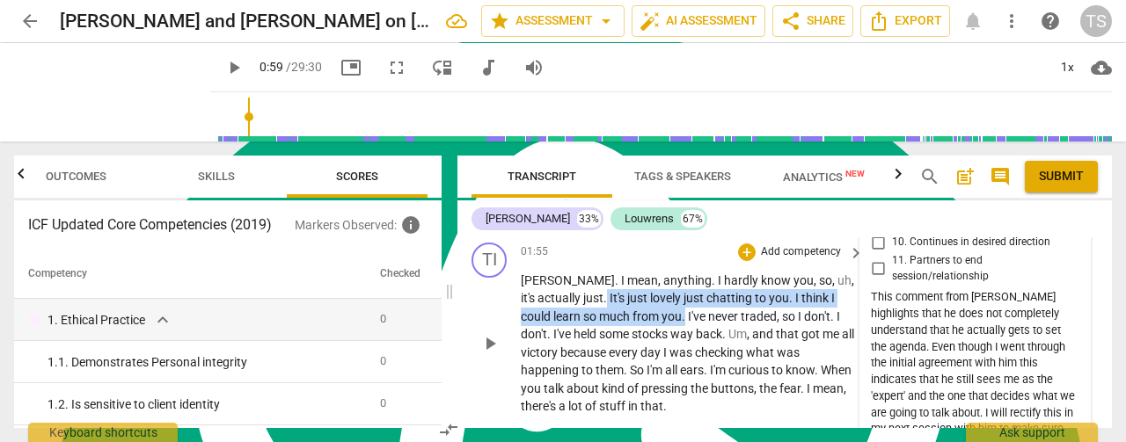
drag, startPoint x: 687, startPoint y: 319, endPoint x: 591, endPoint y: 303, distance: 97.2
click at [591, 303] on p "[PERSON_NAME] . I mean , anything . I hardly know you , so , uh , it's actually…" at bounding box center [688, 344] width 334 height 144
click at [705, 298] on div "+" at bounding box center [706, 293] width 18 height 18
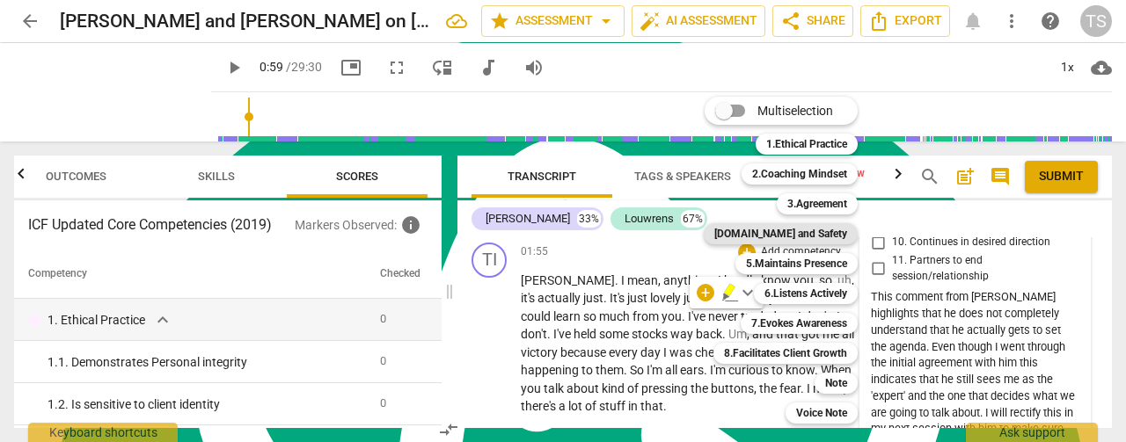
click at [791, 231] on b "[DOMAIN_NAME] and Safety" at bounding box center [780, 233] width 133 height 21
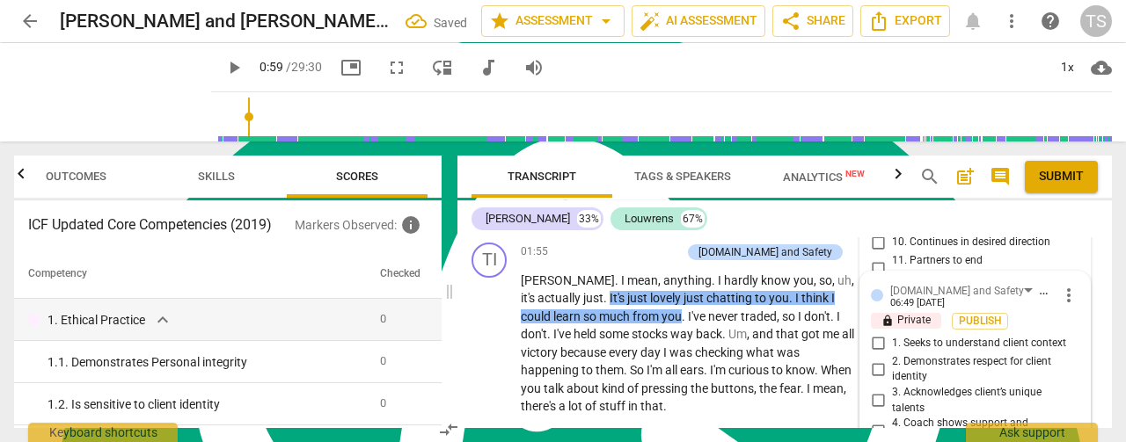
scroll to position [1340, 0]
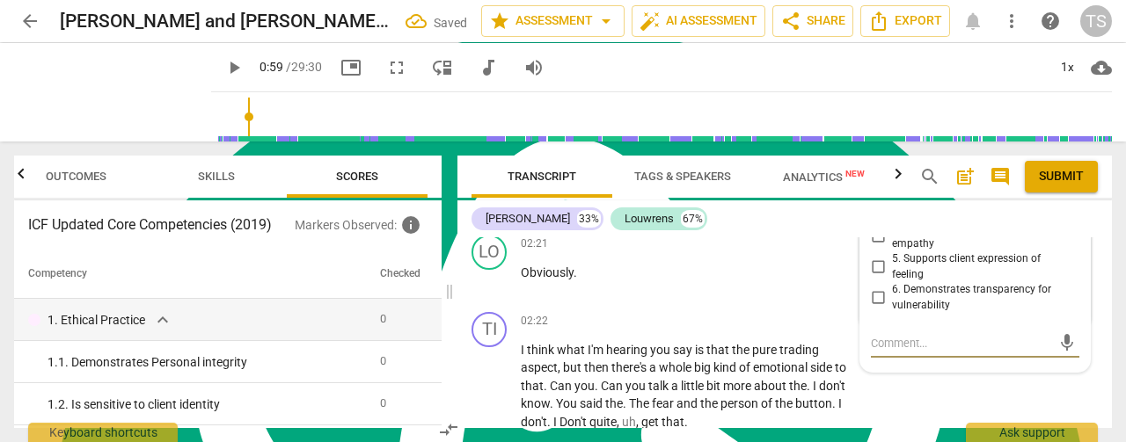
click at [867, 288] on input "6. Demonstrates transparency for vulnerability" at bounding box center [878, 298] width 28 height 21
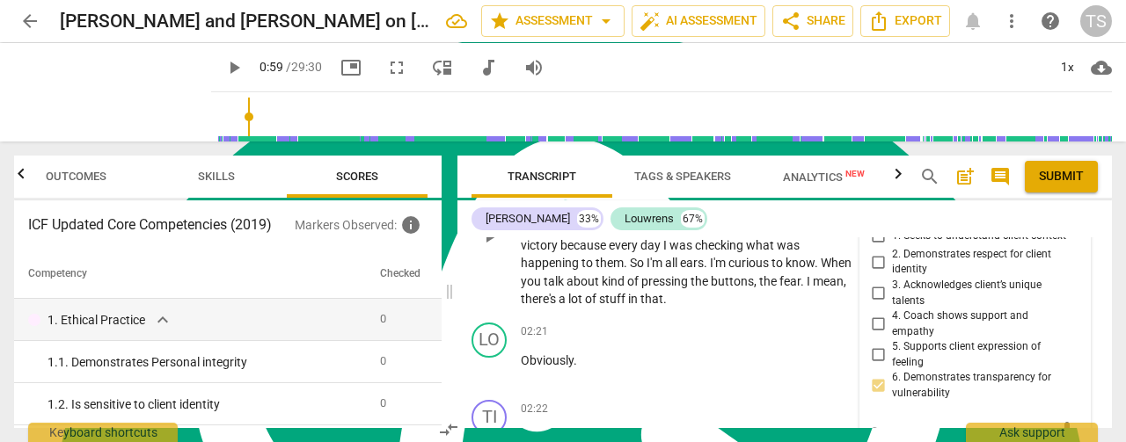
click at [871, 263] on input "2. Demonstrates respect for client identity" at bounding box center [878, 262] width 28 height 21
click at [872, 290] on input "3. Acknowledges client’s unique talents" at bounding box center [878, 293] width 28 height 21
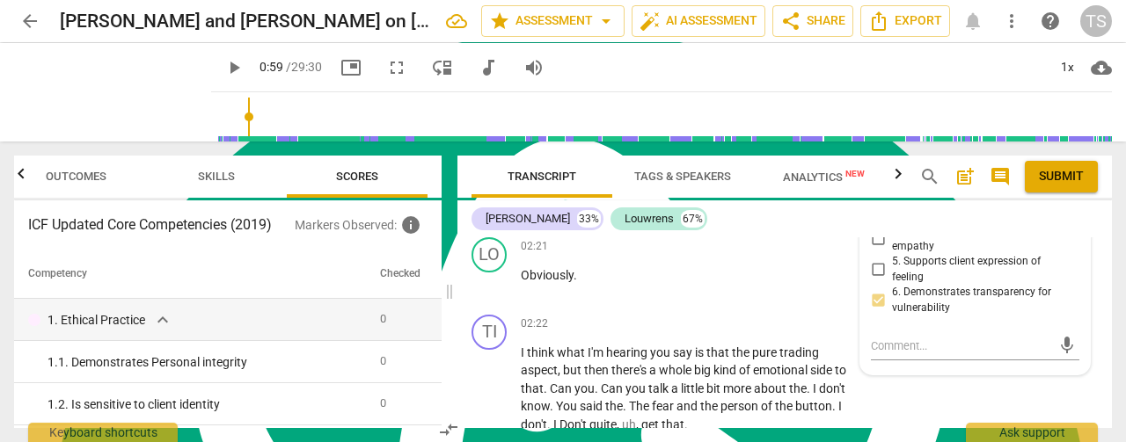
scroll to position [1340, 0]
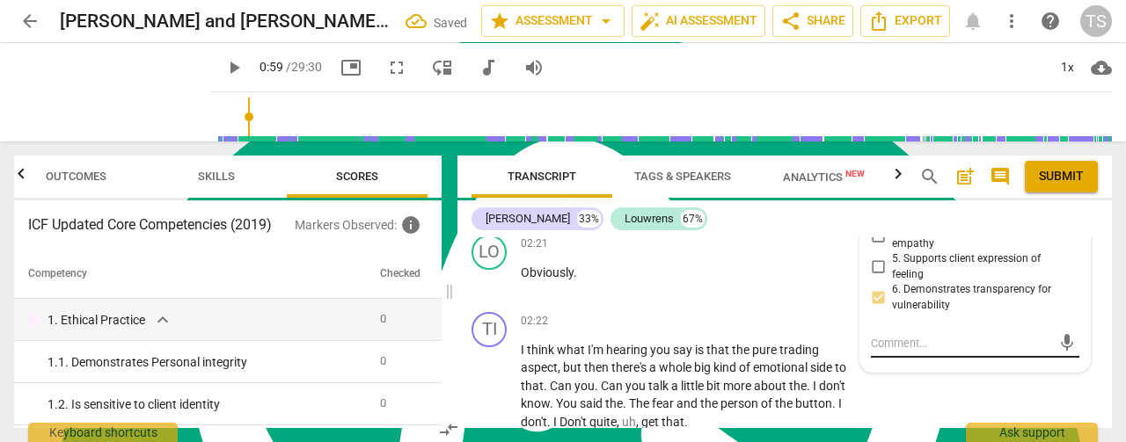
click at [923, 335] on textarea at bounding box center [961, 343] width 180 height 17
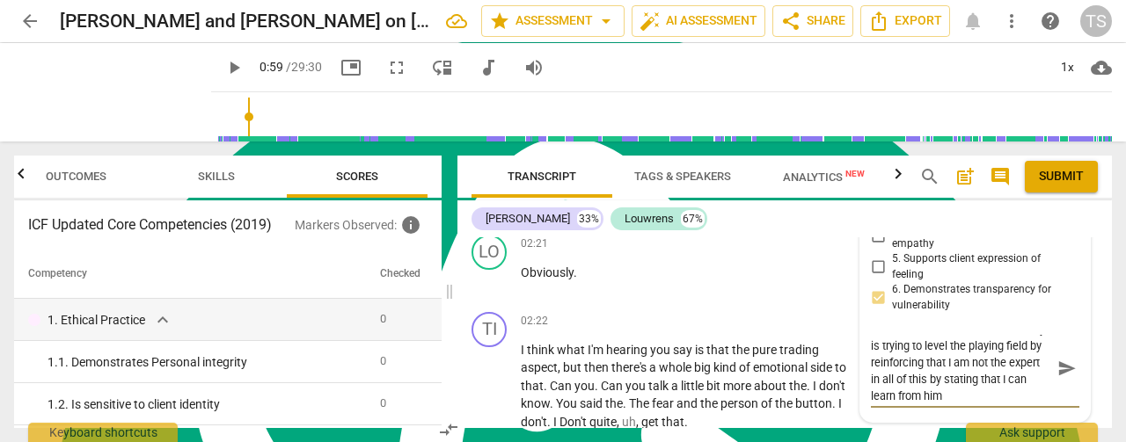
scroll to position [0, 0]
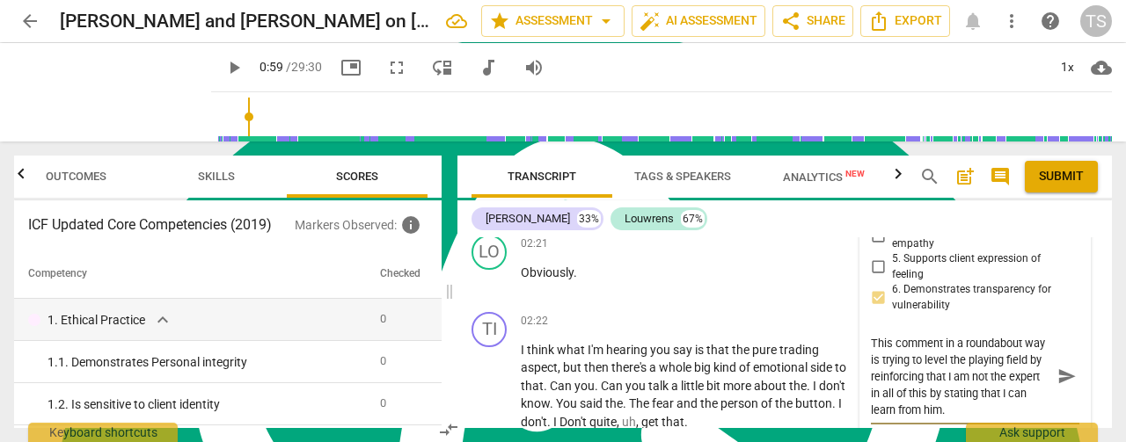
click at [1057, 367] on span "send" at bounding box center [1066, 376] width 19 height 19
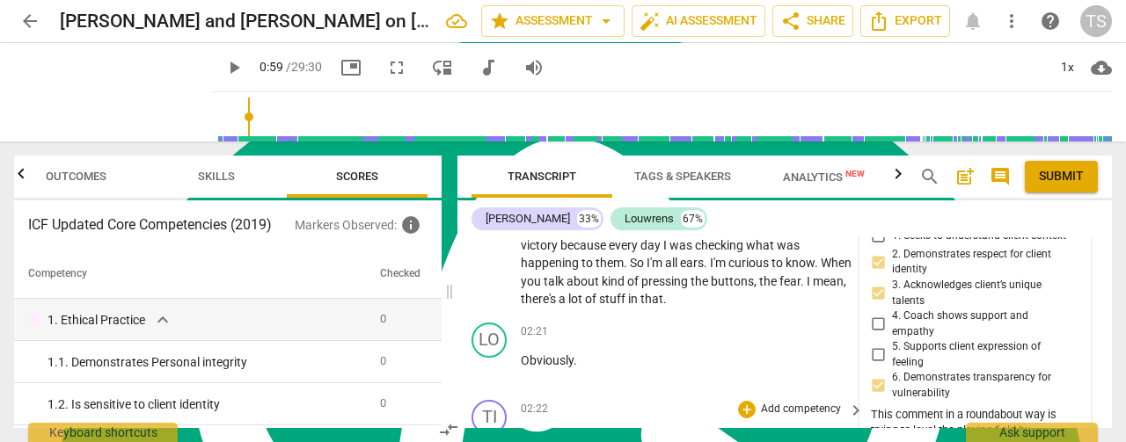
scroll to position [1164, 0]
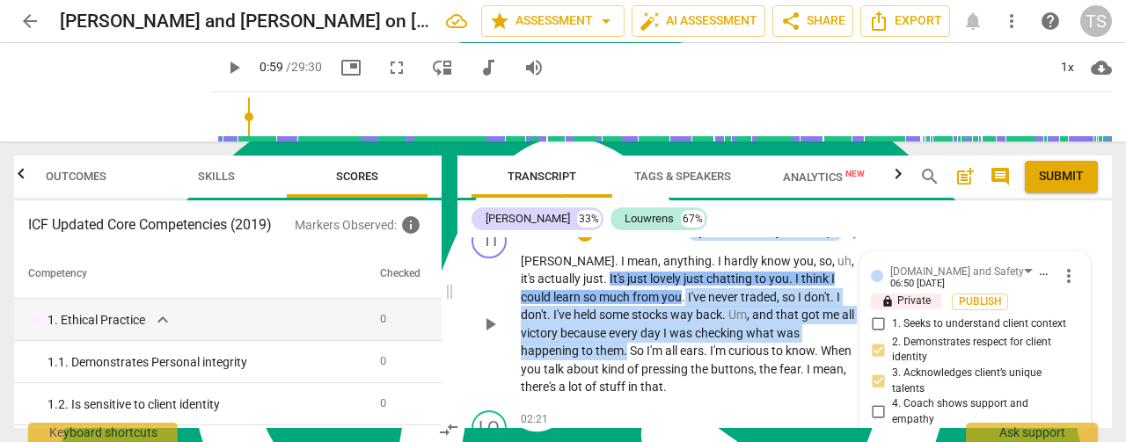
drag, startPoint x: 627, startPoint y: 353, endPoint x: 685, endPoint y: 302, distance: 77.3
click at [685, 302] on p "[PERSON_NAME] . I mean , anything . I hardly know you , so , uh , it's actually…" at bounding box center [688, 324] width 334 height 144
click at [645, 325] on div "+" at bounding box center [646, 328] width 18 height 18
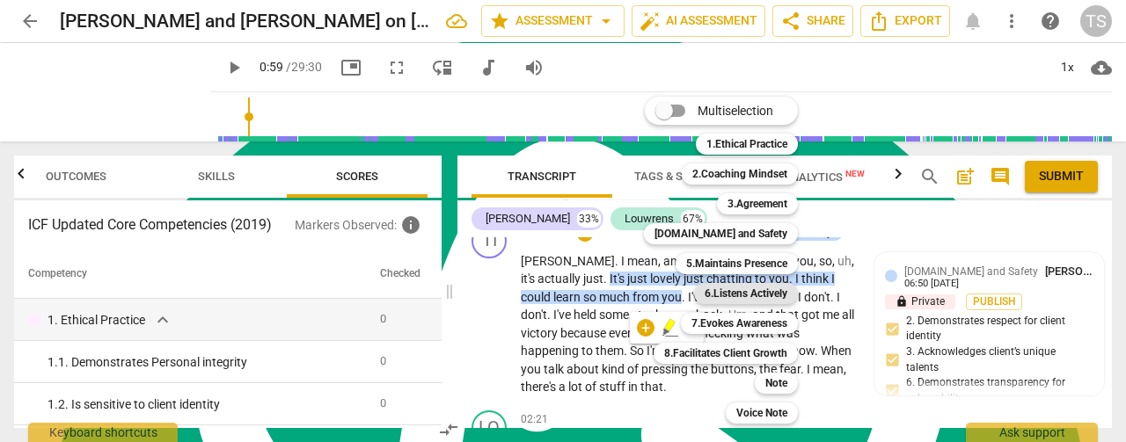
click at [739, 291] on b "6.Listens Actively" at bounding box center [745, 293] width 83 height 21
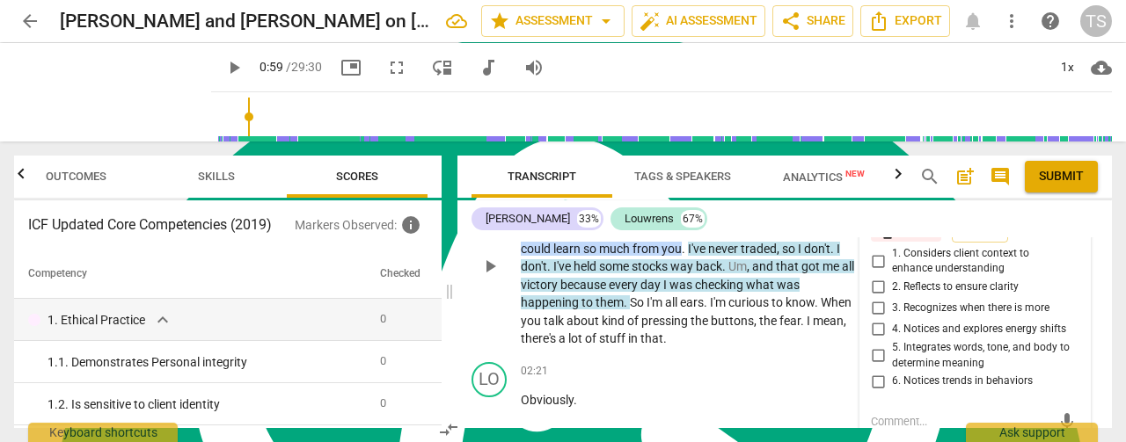
scroll to position [1144, 0]
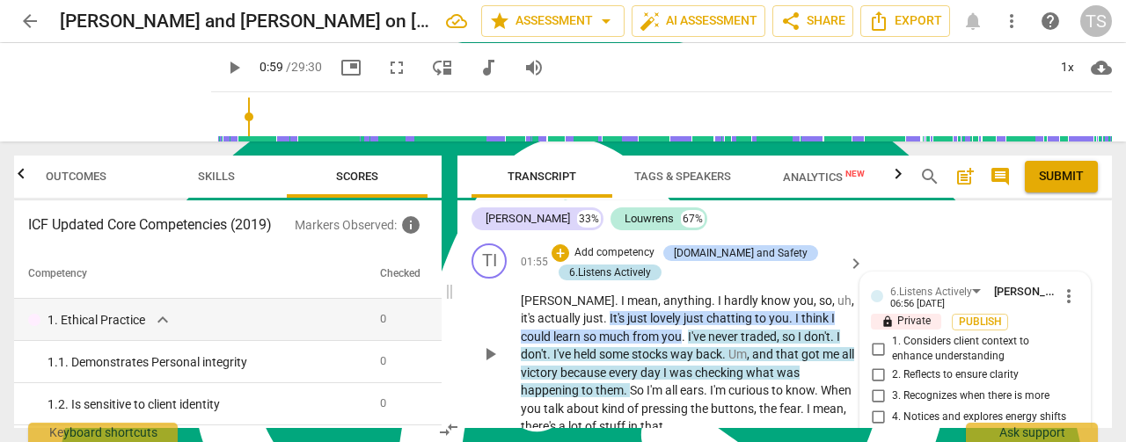
click at [627, 272] on div "6.Listens Actively" at bounding box center [610, 273] width 82 height 16
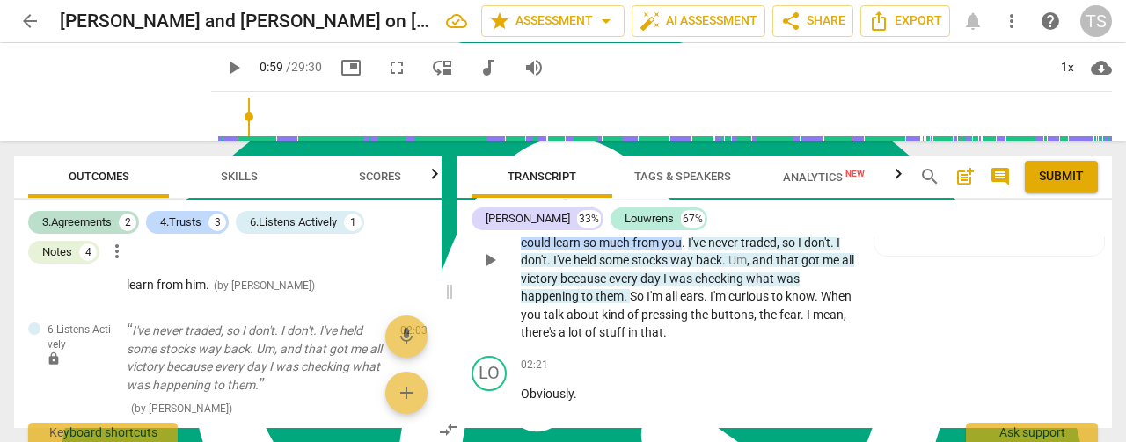
scroll to position [1150, 0]
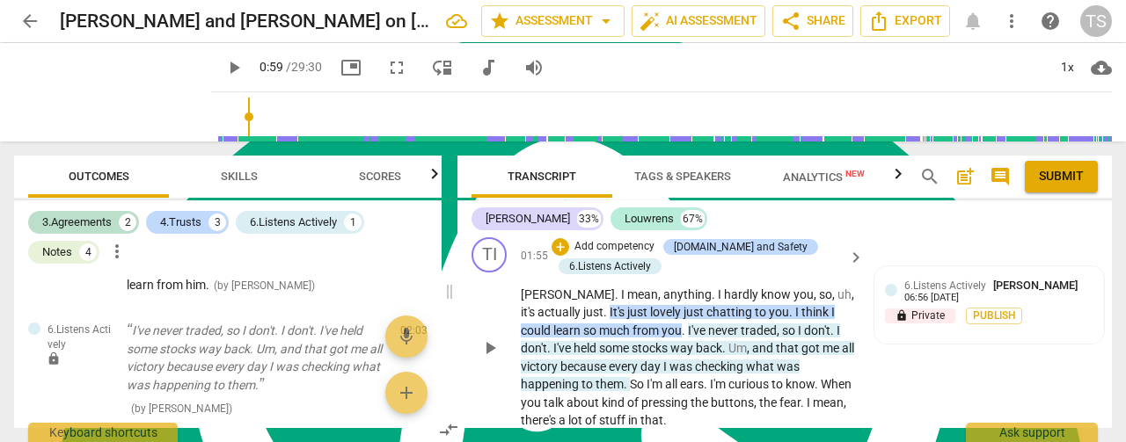
click at [760, 352] on span "and" at bounding box center [764, 348] width 24 height 14
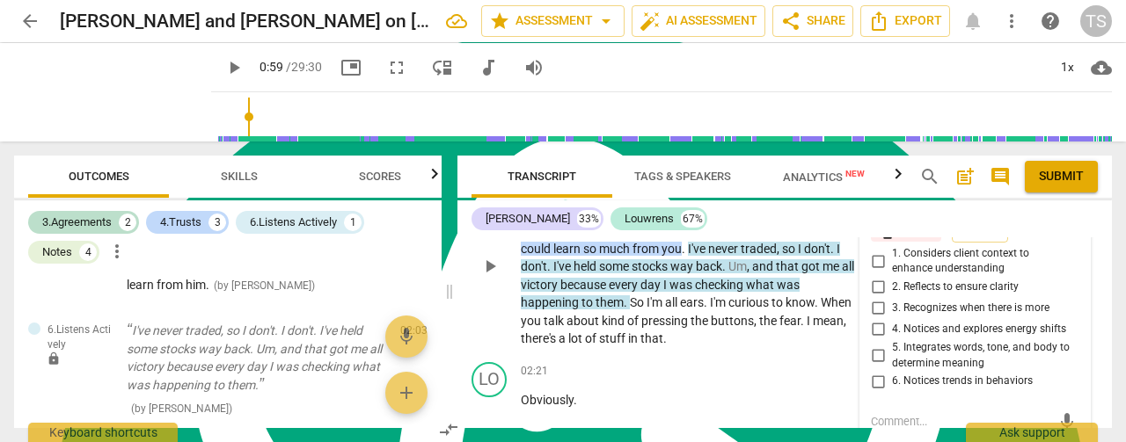
scroll to position [1144, 0]
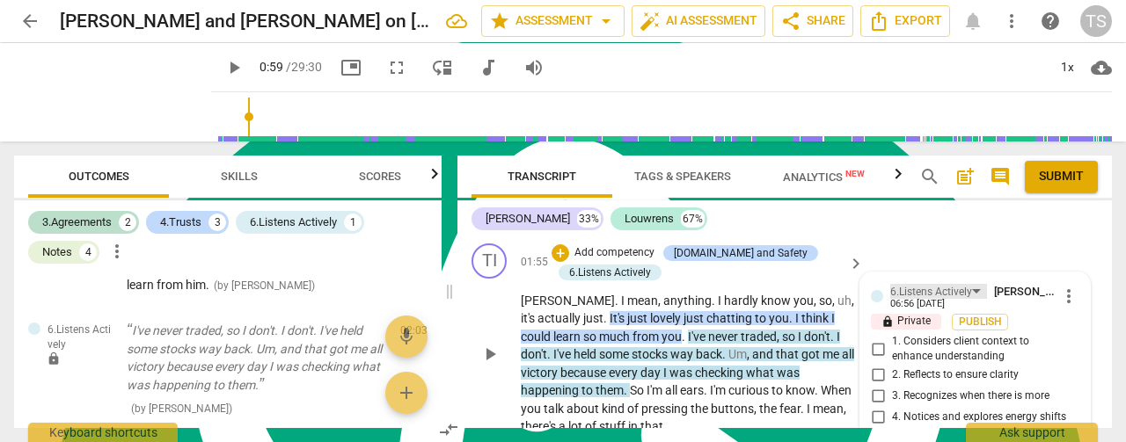
click at [976, 291] on div "6.Listens Actively" at bounding box center [938, 291] width 97 height 15
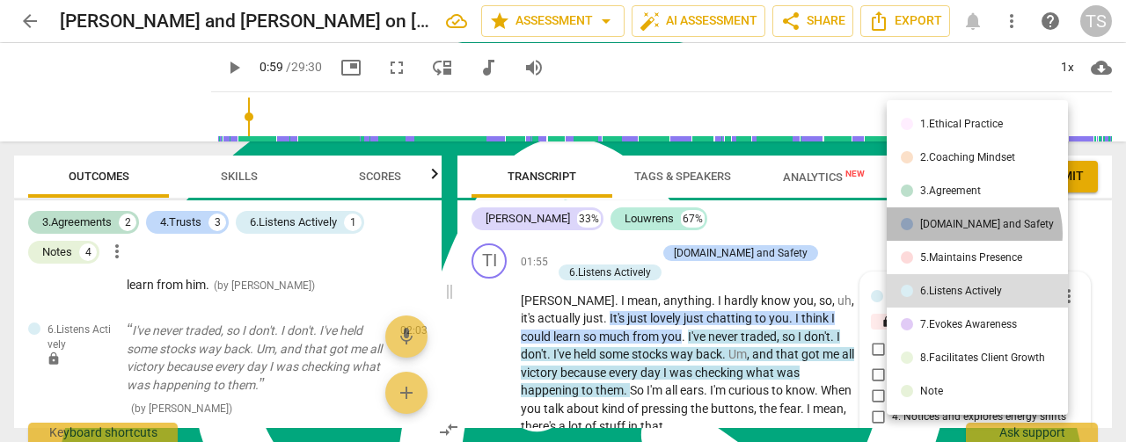
click at [970, 234] on li "[DOMAIN_NAME] and Safety" at bounding box center [977, 224] width 181 height 33
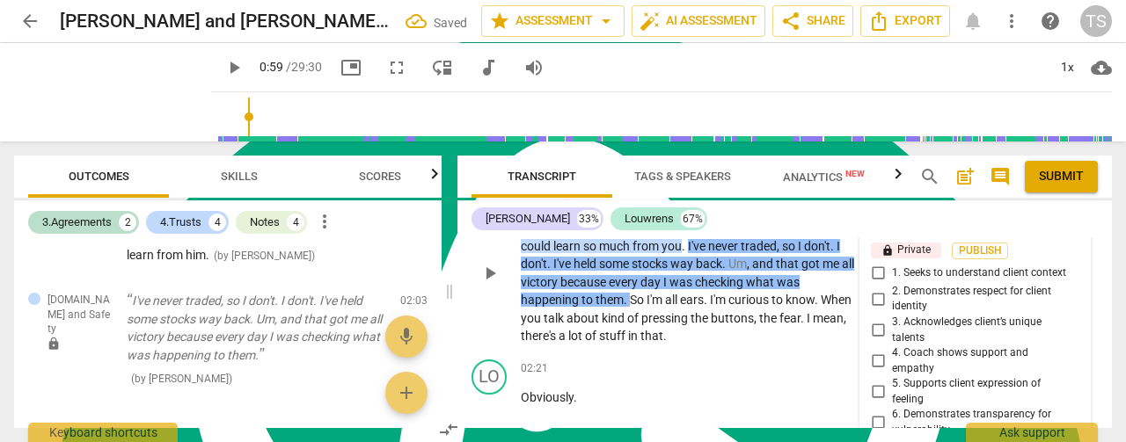
scroll to position [1232, 0]
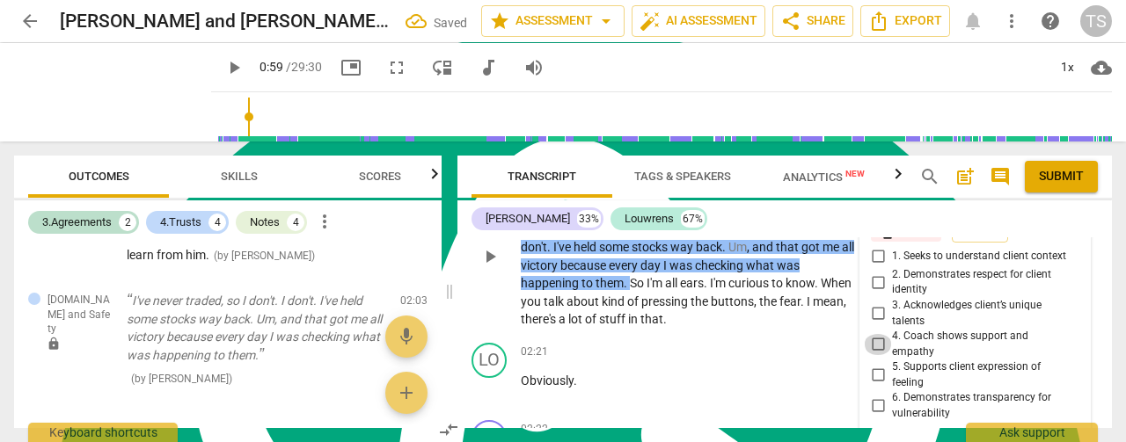
click at [878, 338] on input "4. Coach shows support and empathy" at bounding box center [878, 344] width 28 height 21
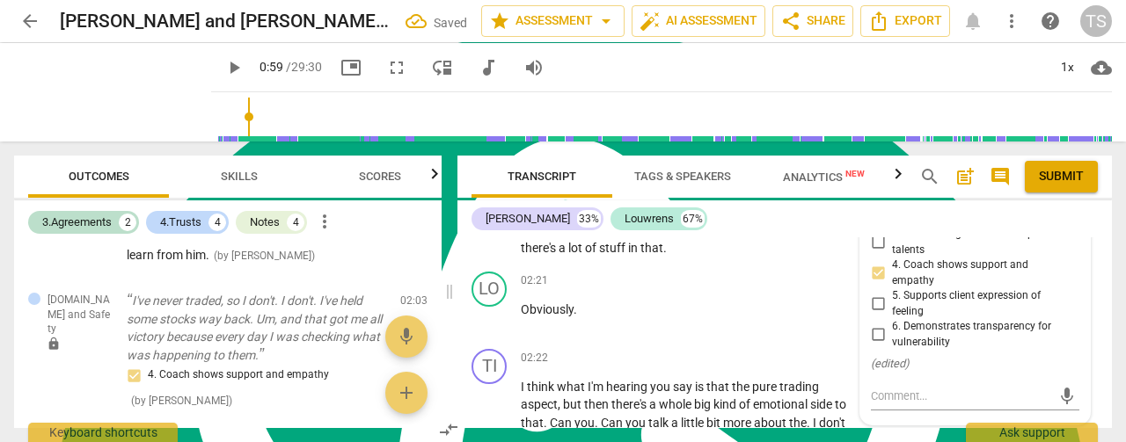
scroll to position [1408, 0]
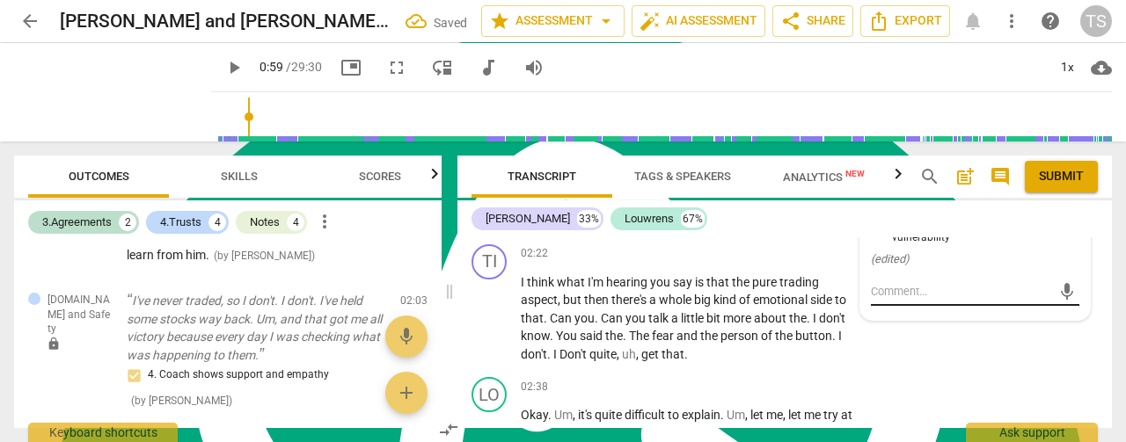
click at [927, 286] on textarea at bounding box center [961, 291] width 180 height 17
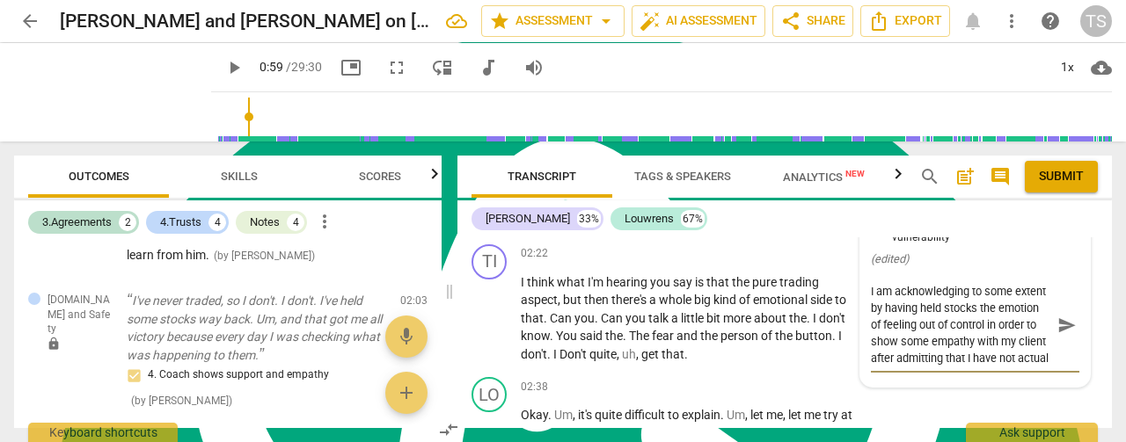
scroll to position [15, 0]
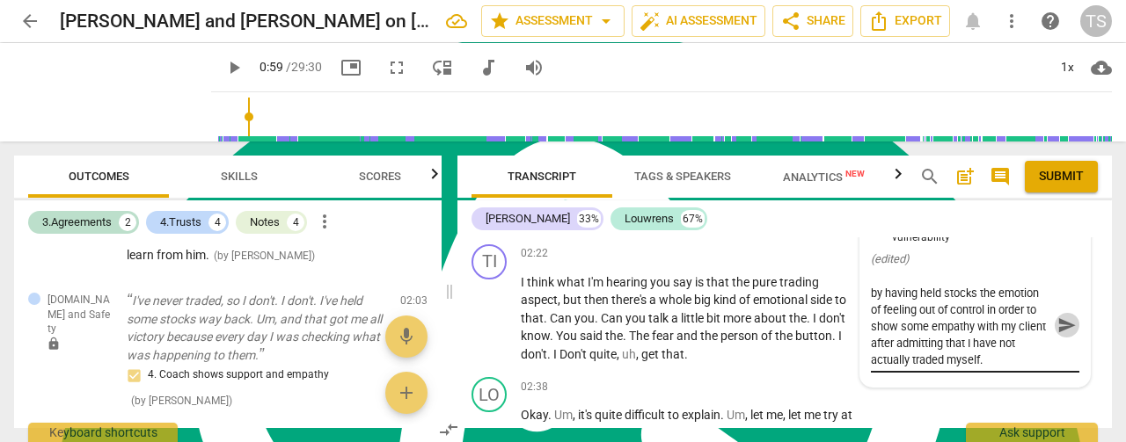
click at [1062, 316] on span "send" at bounding box center [1066, 325] width 19 height 19
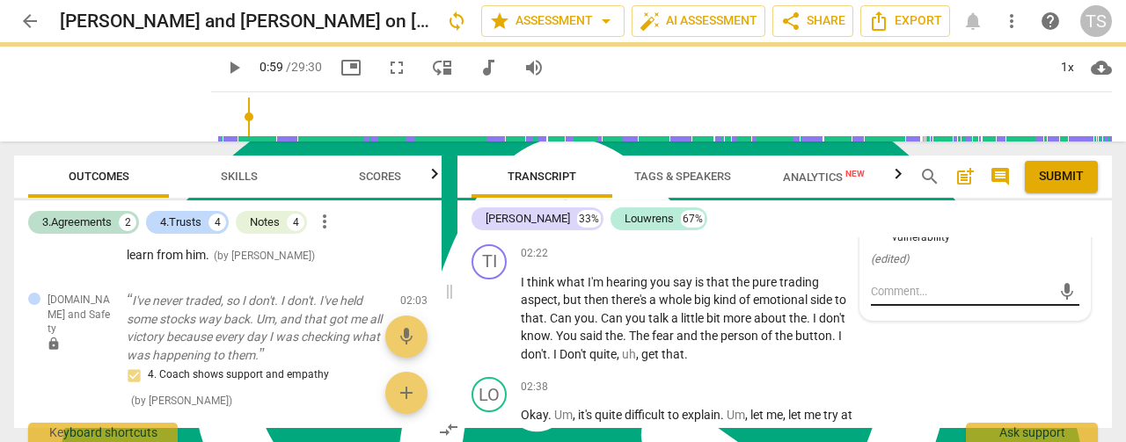
scroll to position [0, 0]
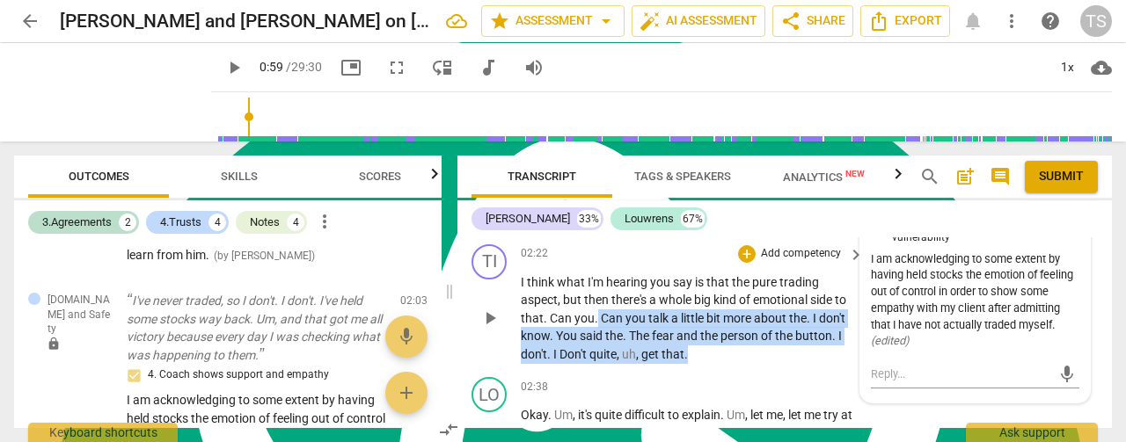
drag, startPoint x: 692, startPoint y: 355, endPoint x: 595, endPoint y: 317, distance: 104.2
click at [595, 317] on p "I think what I'm hearing you say is that the pure trading aspect , but then the…" at bounding box center [688, 319] width 334 height 91
click at [702, 336] on div "+" at bounding box center [704, 331] width 18 height 18
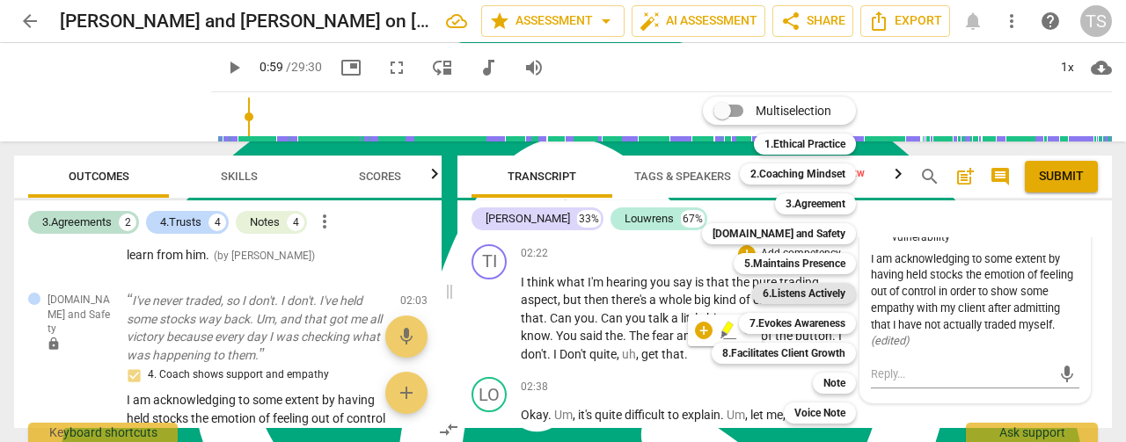
click at [780, 294] on b "6.Listens Actively" at bounding box center [804, 293] width 83 height 21
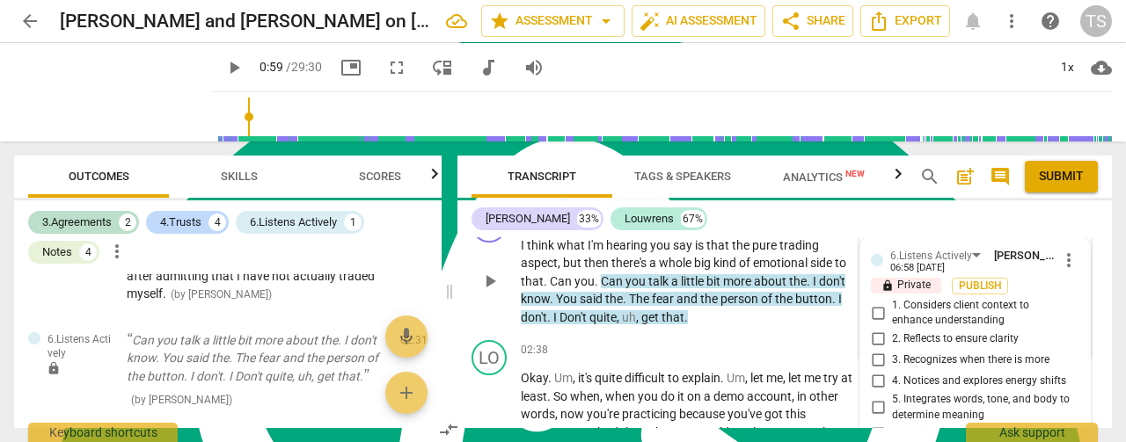
scroll to position [1409, 0]
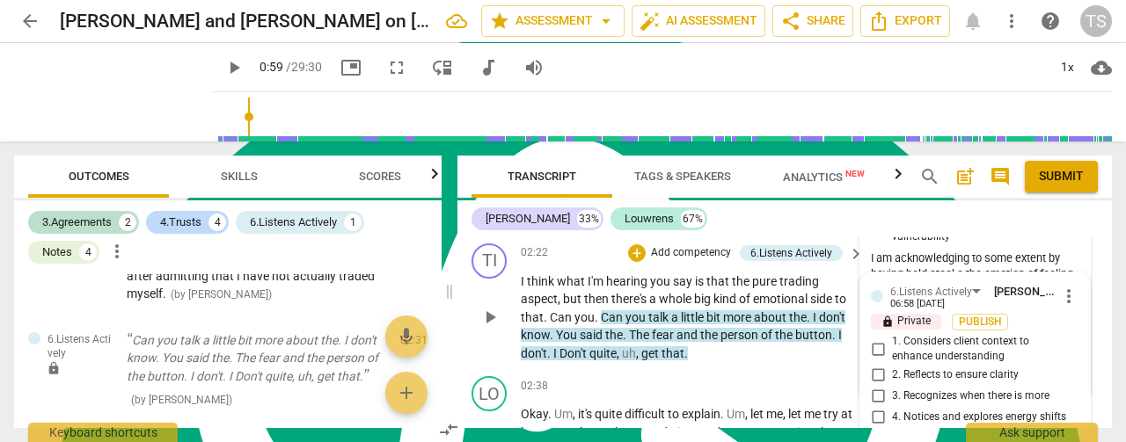
click at [875, 372] on input "2. Reflects to ensure clarity" at bounding box center [878, 375] width 28 height 21
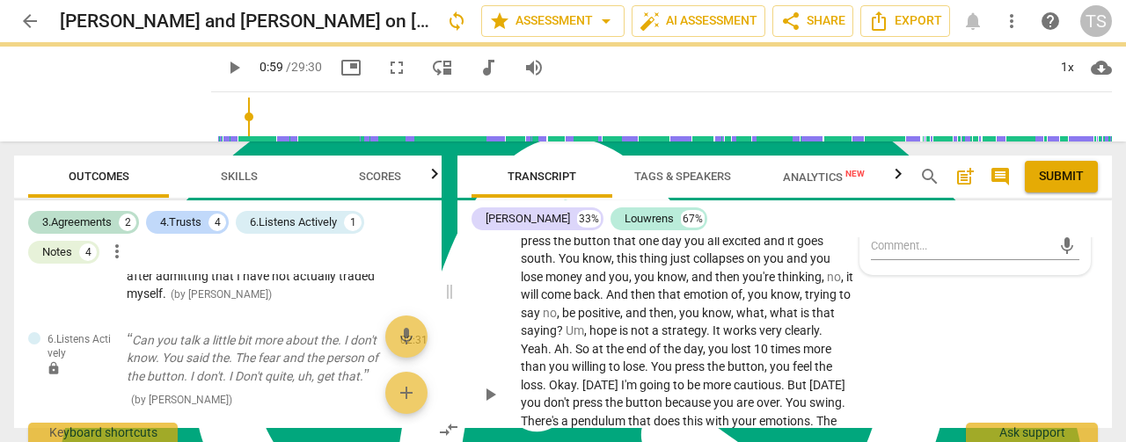
scroll to position [1585, 0]
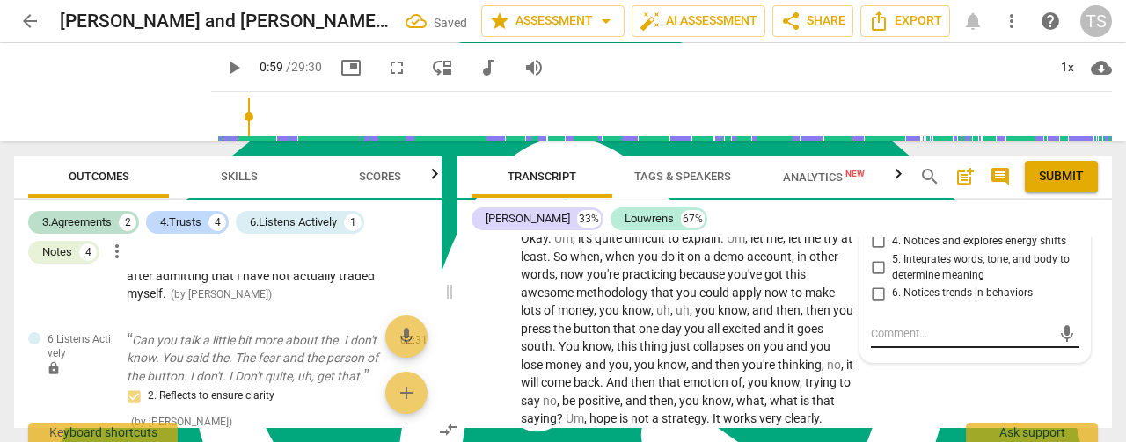
click at [913, 326] on textarea at bounding box center [961, 333] width 180 height 17
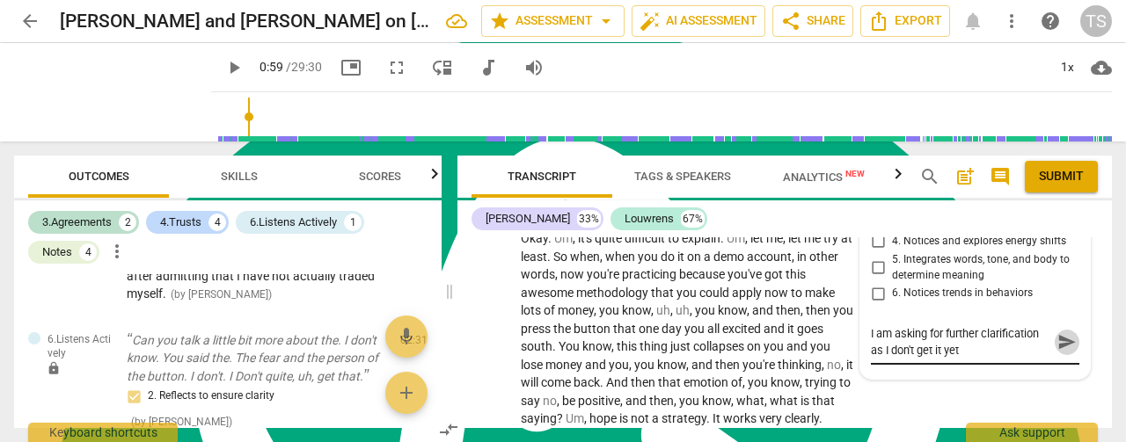
click at [1057, 348] on span "send" at bounding box center [1066, 341] width 19 height 19
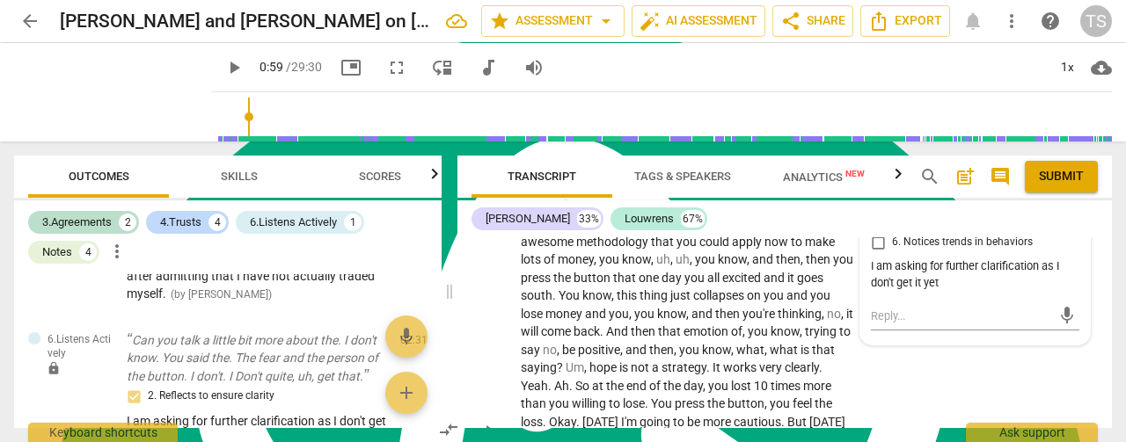
scroll to position [1673, 0]
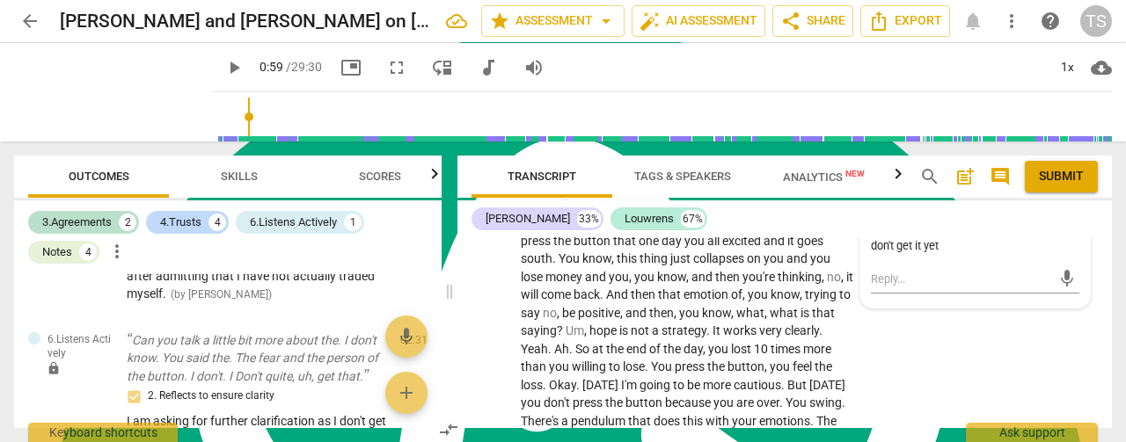
click at [514, 174] on span "Transcript" at bounding box center [541, 176] width 69 height 13
click at [902, 29] on span "Export" at bounding box center [905, 21] width 74 height 21
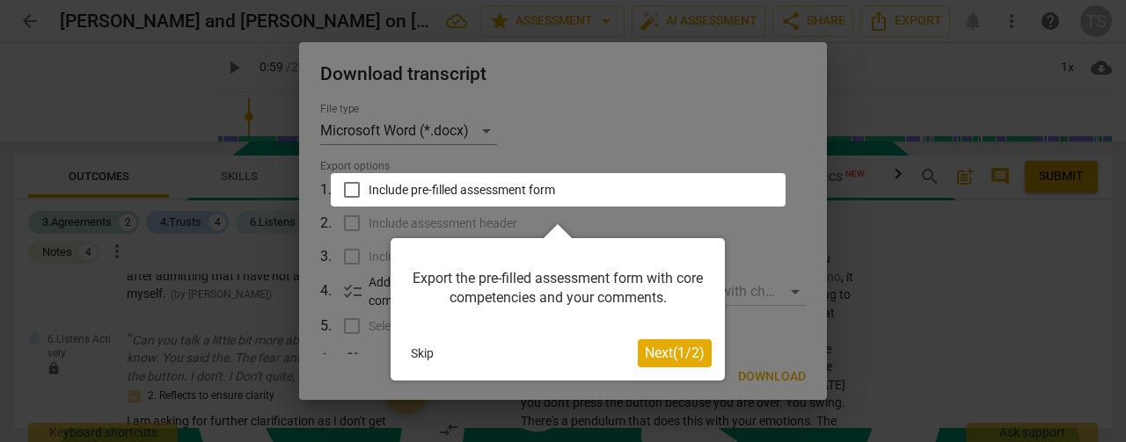
click at [416, 349] on button "Skip" at bounding box center [422, 353] width 37 height 26
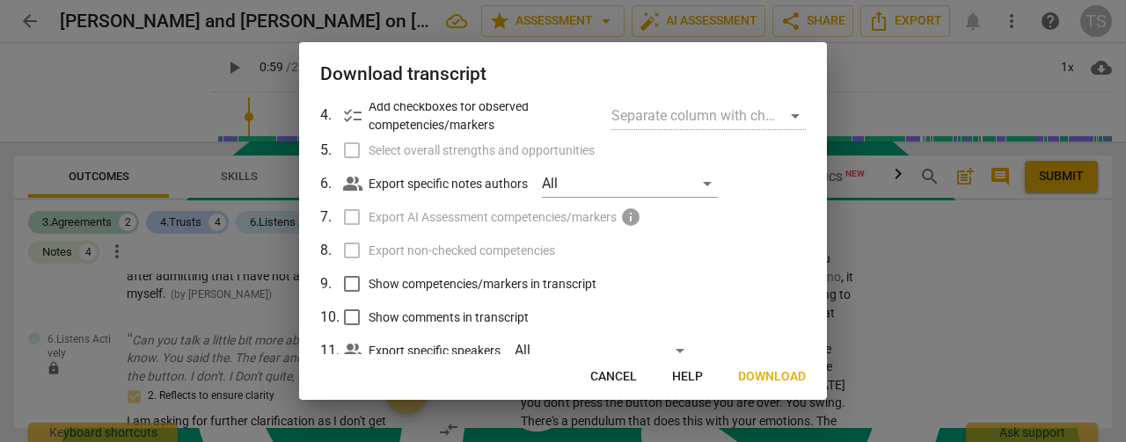
scroll to position [88, 0]
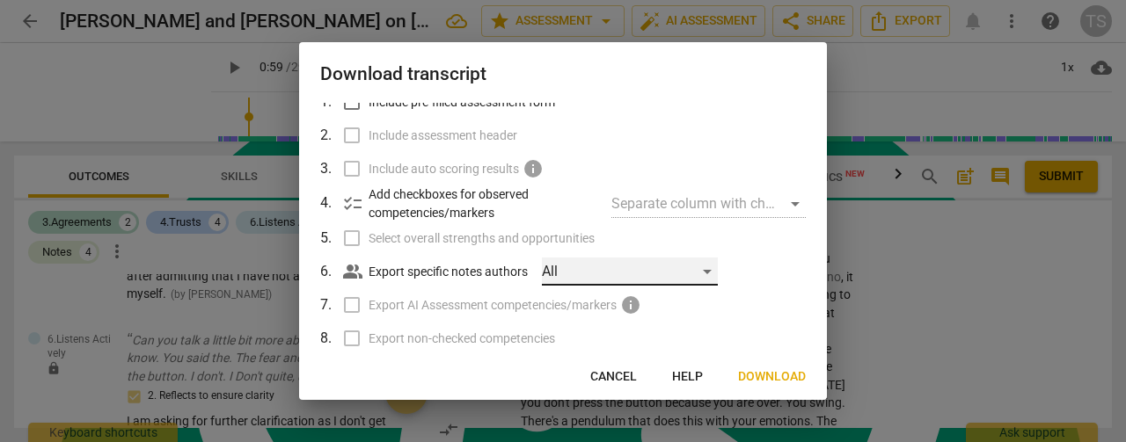
click at [704, 275] on div "All" at bounding box center [630, 272] width 176 height 28
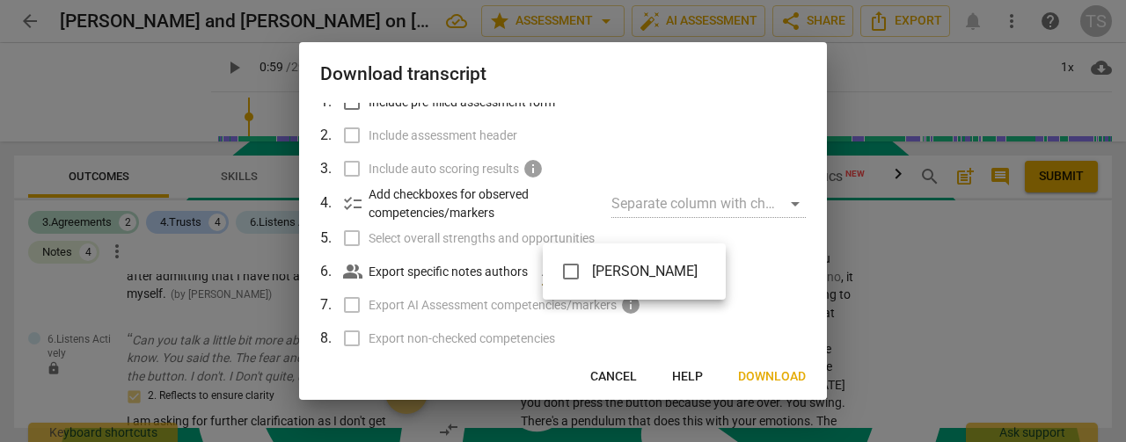
click at [573, 274] on input "checkbox" at bounding box center [571, 272] width 42 height 42
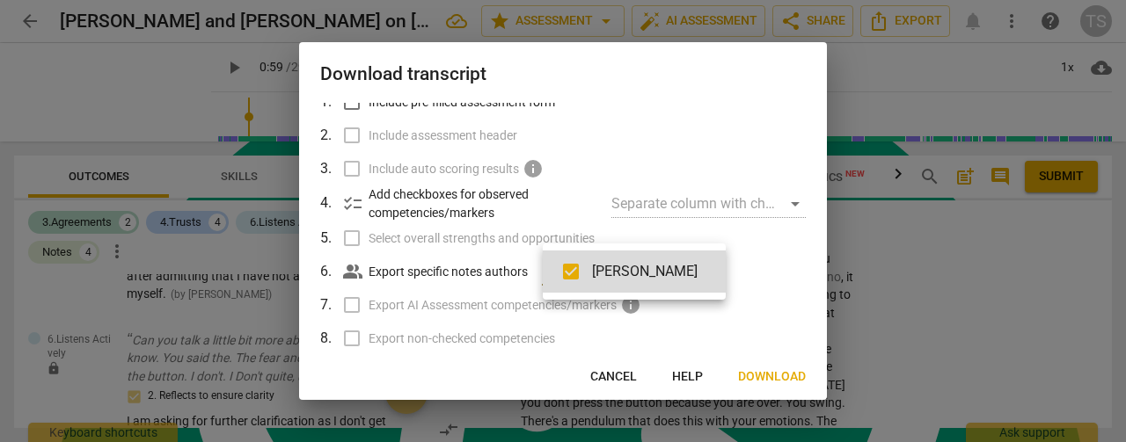
click at [762, 379] on div at bounding box center [563, 221] width 1126 height 442
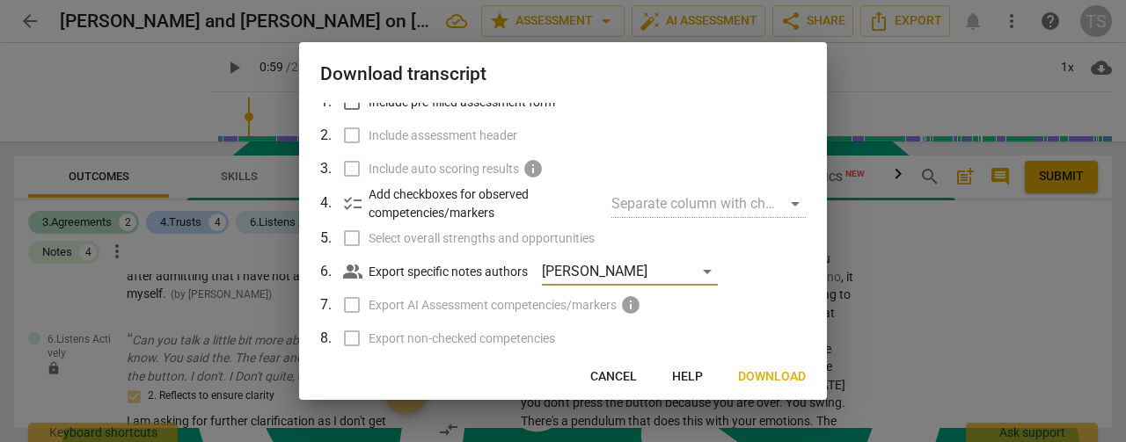
click at [762, 379] on span "Download" at bounding box center [772, 378] width 68 height 18
